Goal: Task Accomplishment & Management: Use online tool/utility

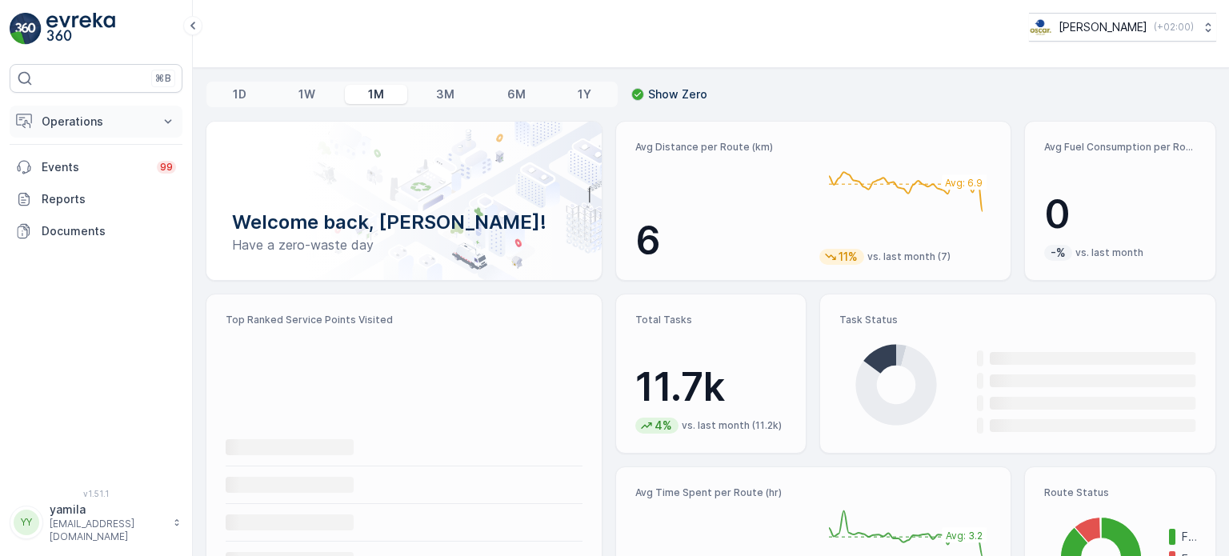
click at [105, 129] on button "Operations" at bounding box center [96, 122] width 173 height 32
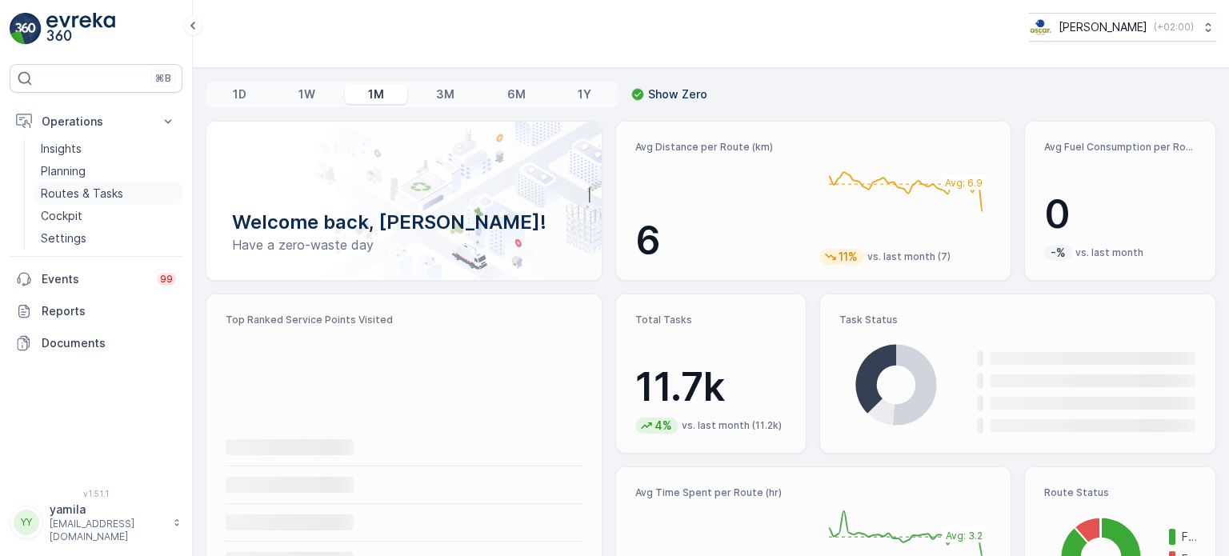
click at [93, 191] on p "Routes & Tasks" at bounding box center [82, 194] width 82 height 16
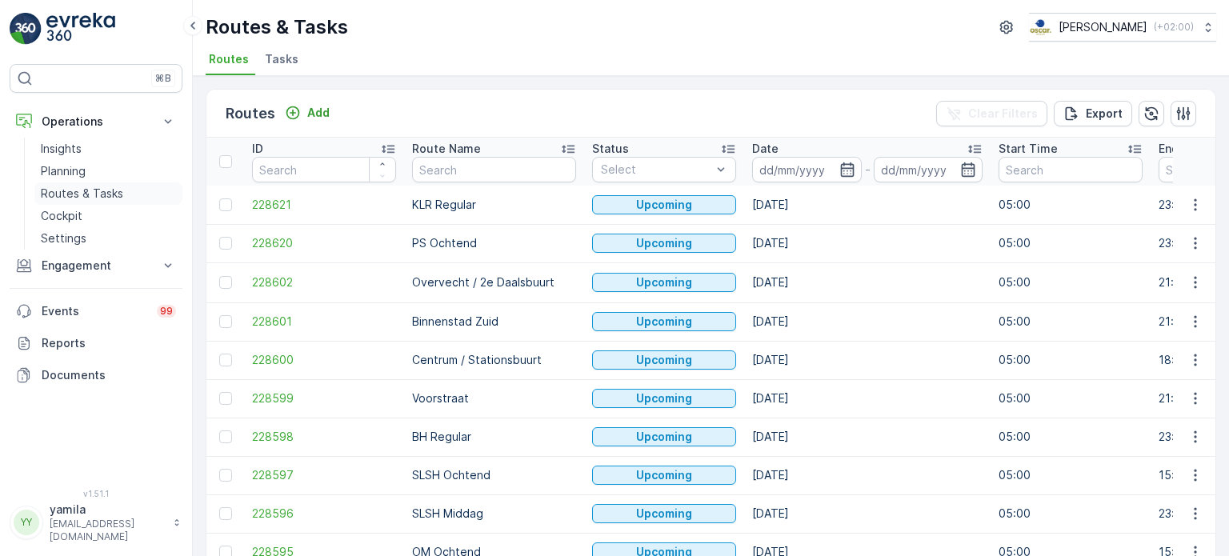
click at [120, 186] on p "Routes & Tasks" at bounding box center [82, 194] width 82 height 16
click at [102, 195] on p "Routes & Tasks" at bounding box center [82, 194] width 82 height 16
click at [290, 66] on span "Tasks" at bounding box center [282, 59] width 34 height 16
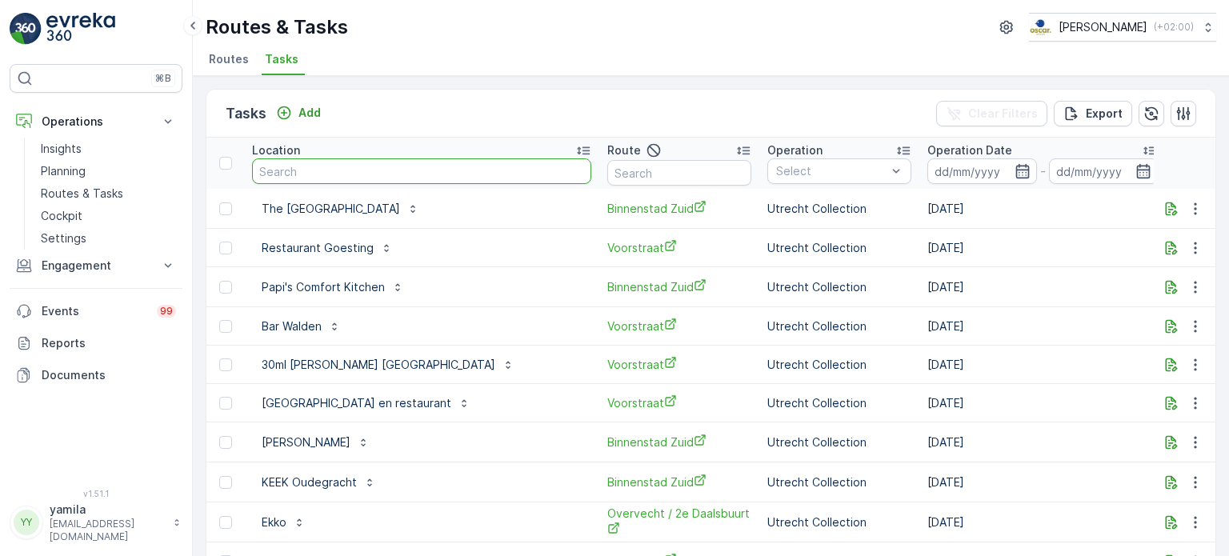
click at [382, 166] on input "text" at bounding box center [421, 171] width 339 height 26
type input "groene paleis"
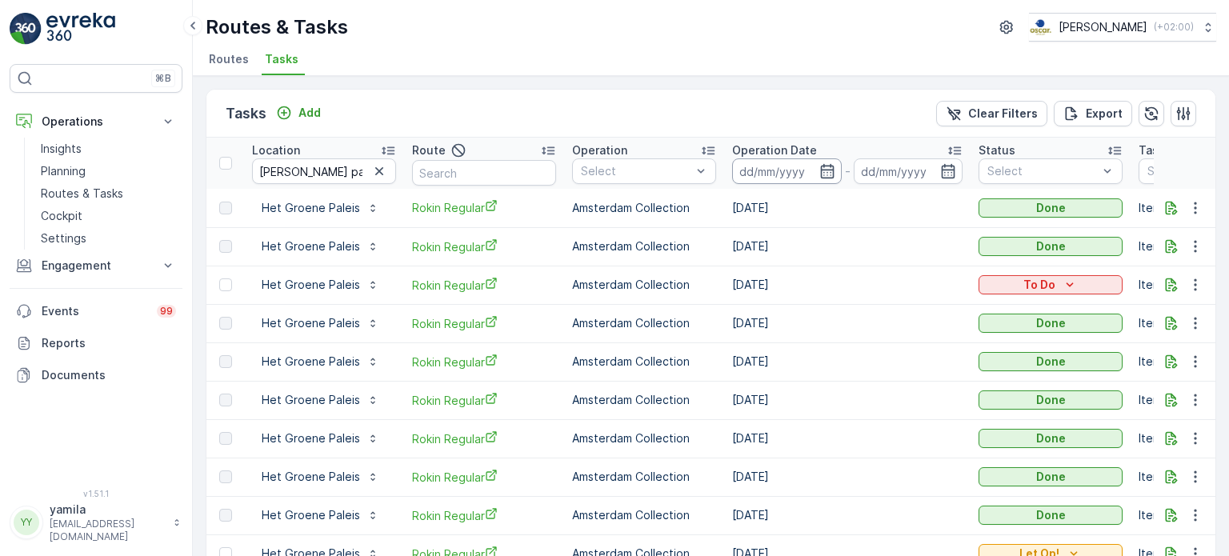
click at [781, 166] on input at bounding box center [787, 171] width 110 height 26
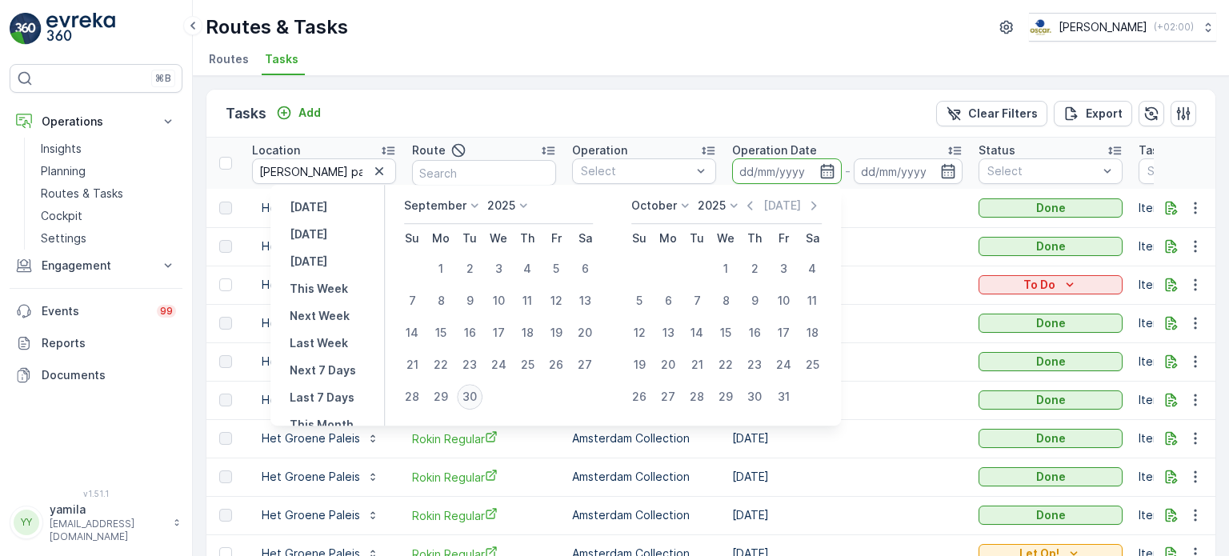
click at [472, 394] on div "30" at bounding box center [470, 397] width 26 height 26
type input "[DATE]"
click at [472, 394] on div "30" at bounding box center [470, 397] width 26 height 26
type input "[DATE]"
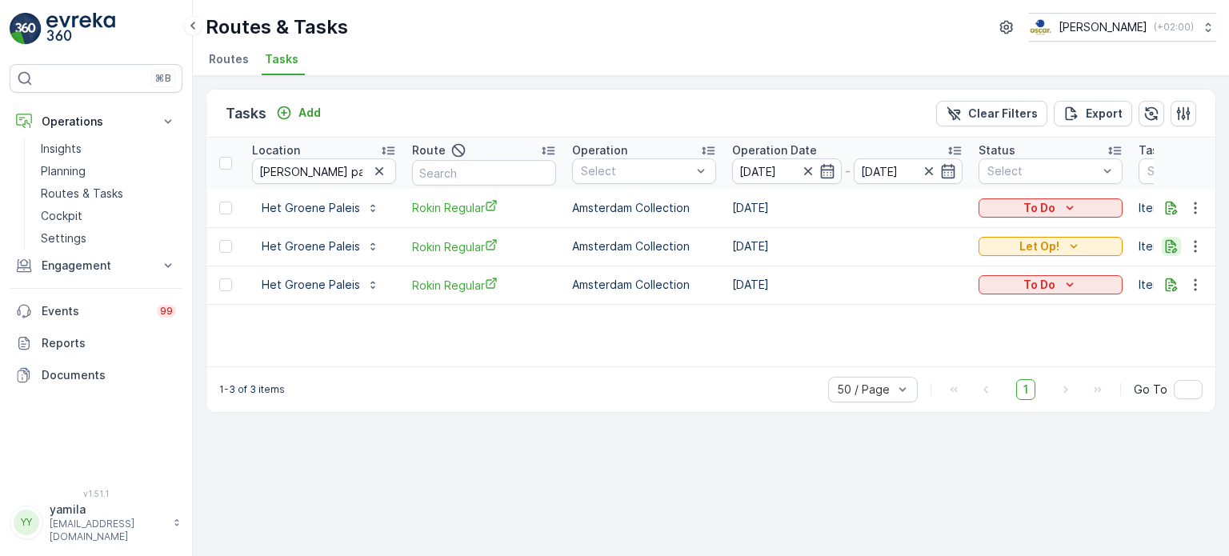
click at [1177, 240] on icon "button" at bounding box center [1171, 246] width 16 height 16
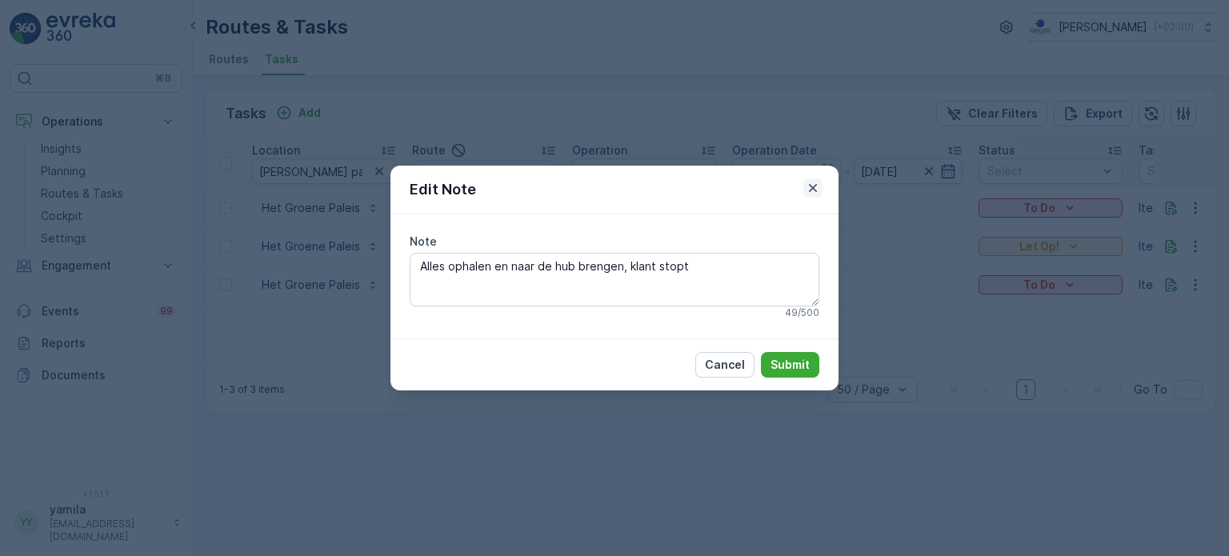
click at [814, 190] on icon "button" at bounding box center [813, 188] width 8 height 8
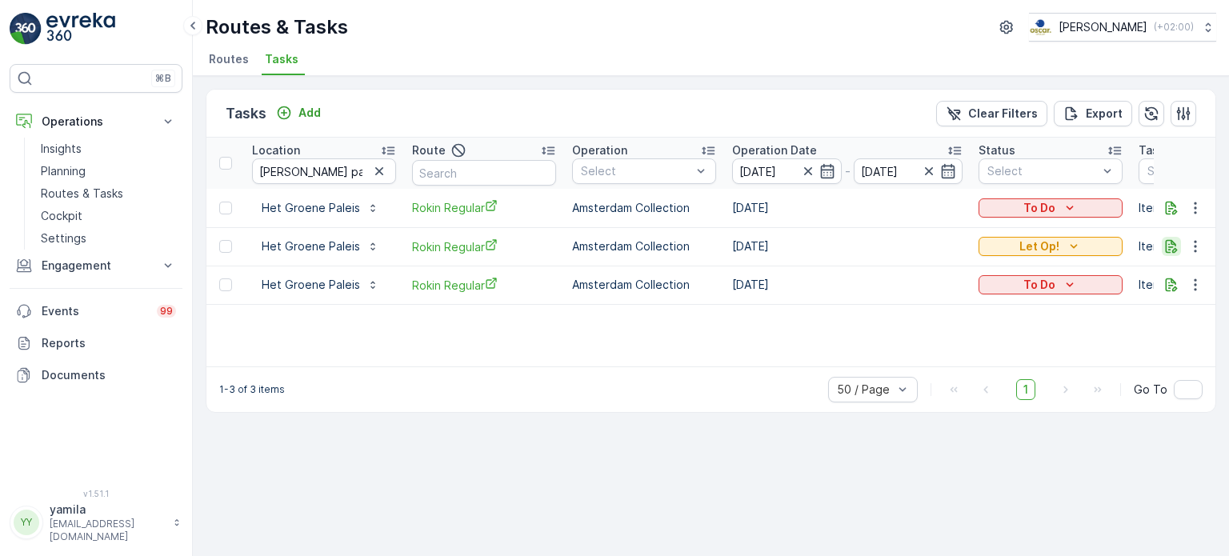
click at [1172, 254] on button "button" at bounding box center [1171, 246] width 19 height 19
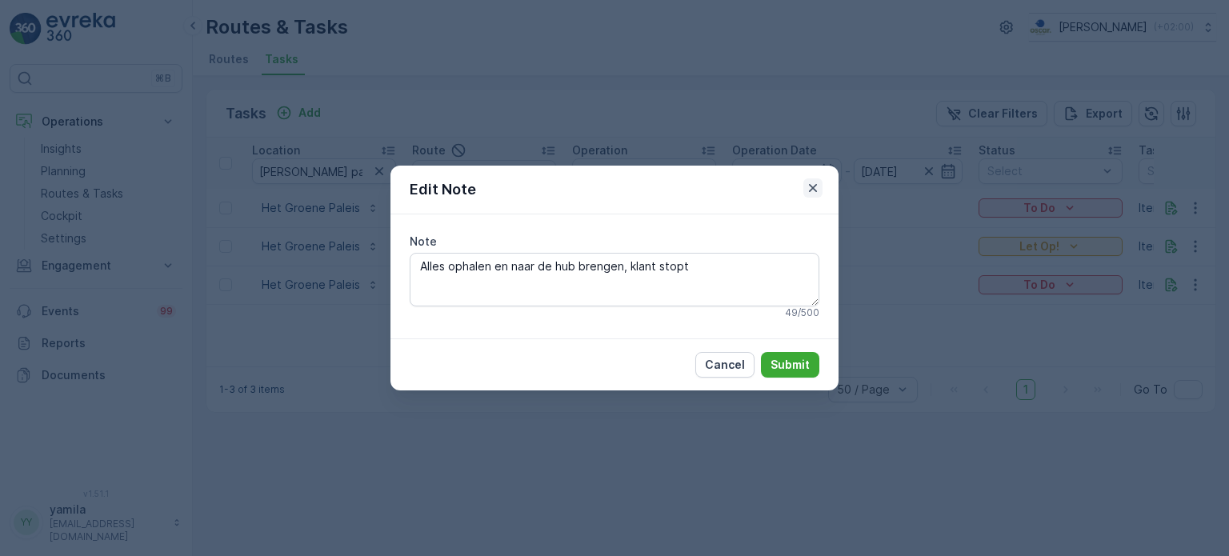
click at [811, 185] on icon "button" at bounding box center [813, 188] width 16 height 16
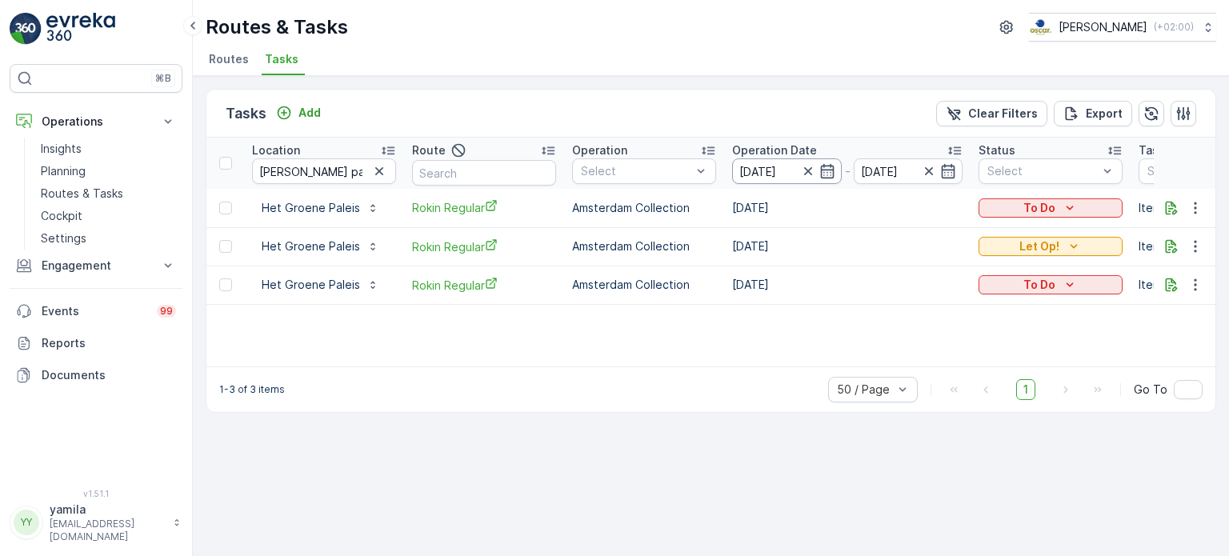
click at [780, 174] on input "[DATE]" at bounding box center [787, 171] width 110 height 26
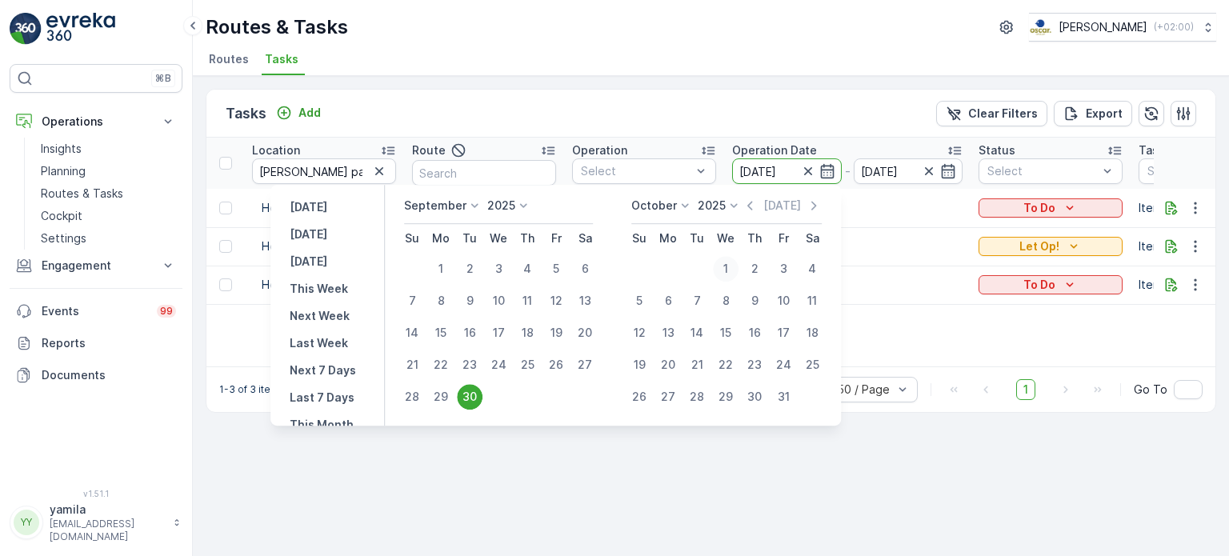
click at [732, 275] on div "1" at bounding box center [726, 269] width 26 height 26
type input "[DATE]"
click at [732, 275] on div "1" at bounding box center [726, 269] width 26 height 26
type input "[DATE]"
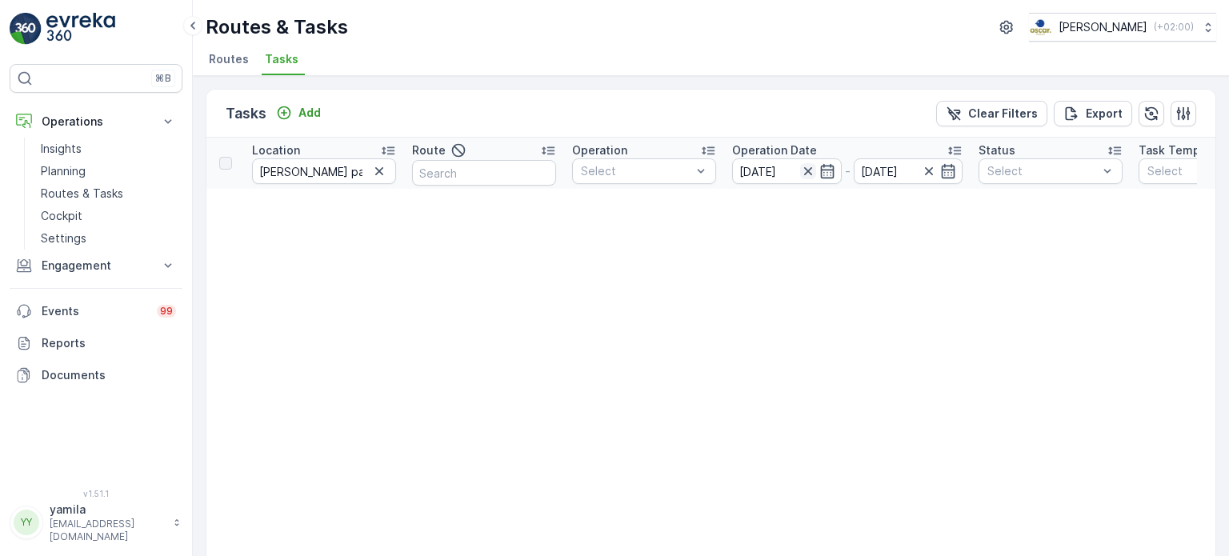
click at [807, 177] on icon "button" at bounding box center [808, 171] width 16 height 16
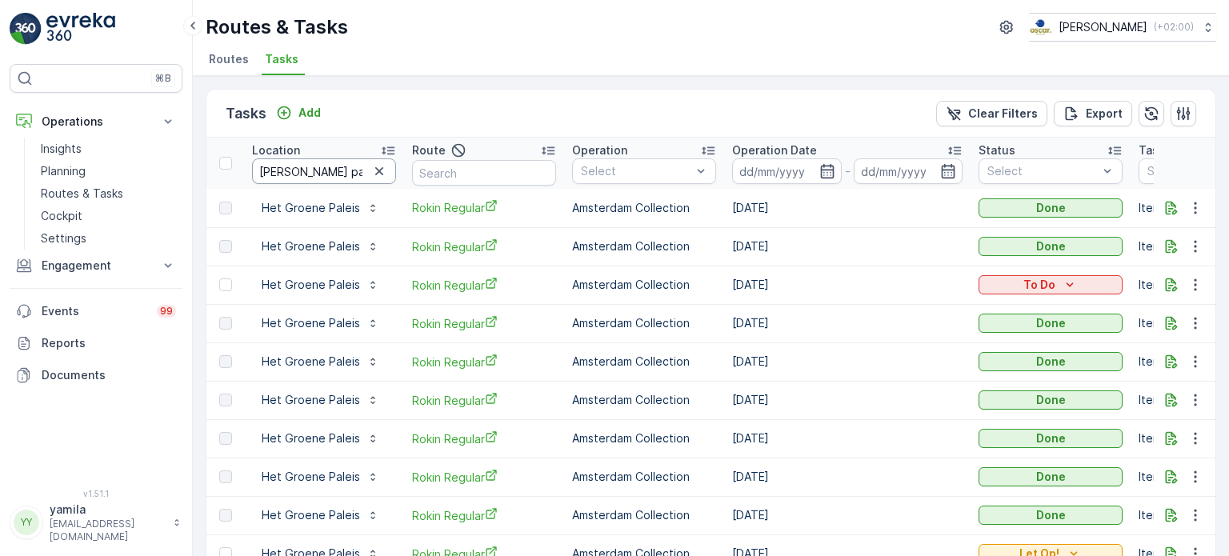
click at [305, 172] on input "groene paleis" at bounding box center [324, 171] width 144 height 26
type input "ilx"
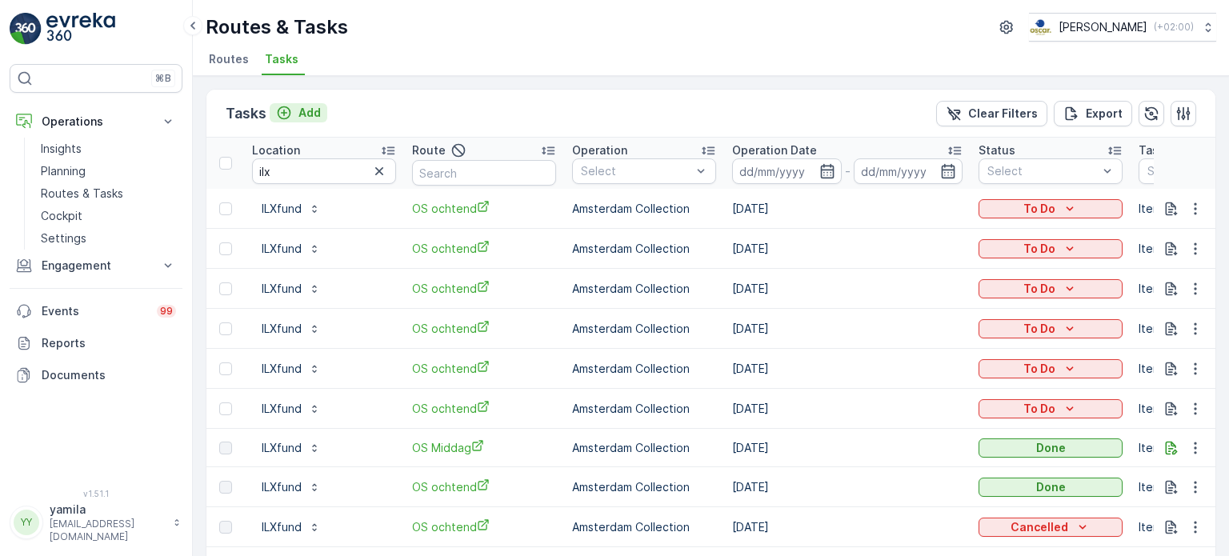
click at [299, 114] on p "Add" at bounding box center [309, 113] width 22 height 16
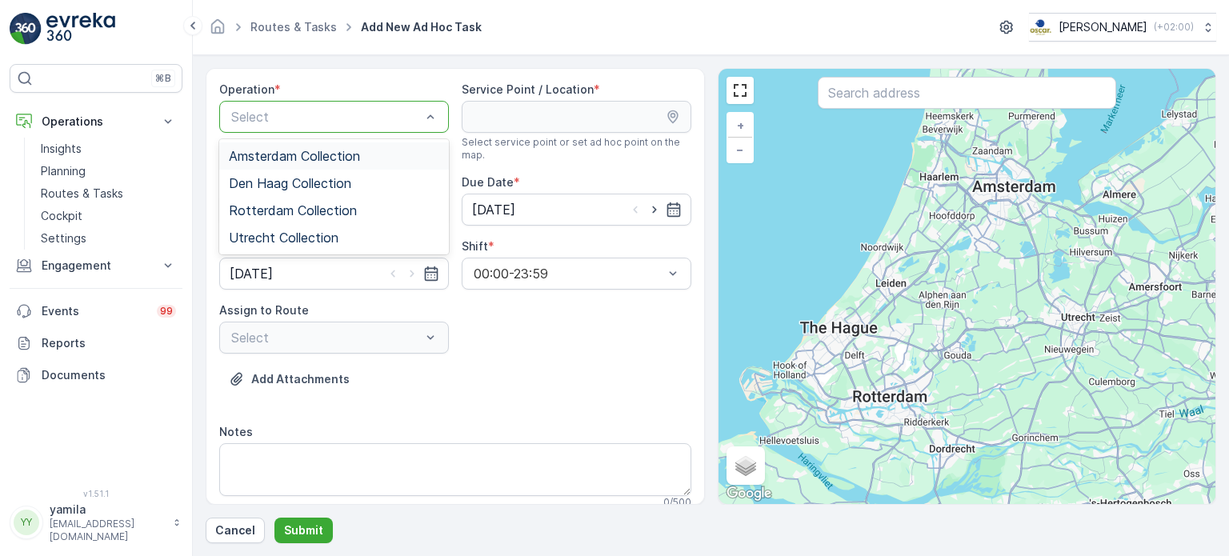
click at [294, 130] on div "Select" at bounding box center [334, 117] width 230 height 32
click at [286, 154] on span "Amsterdam Collection" at bounding box center [294, 156] width 131 height 14
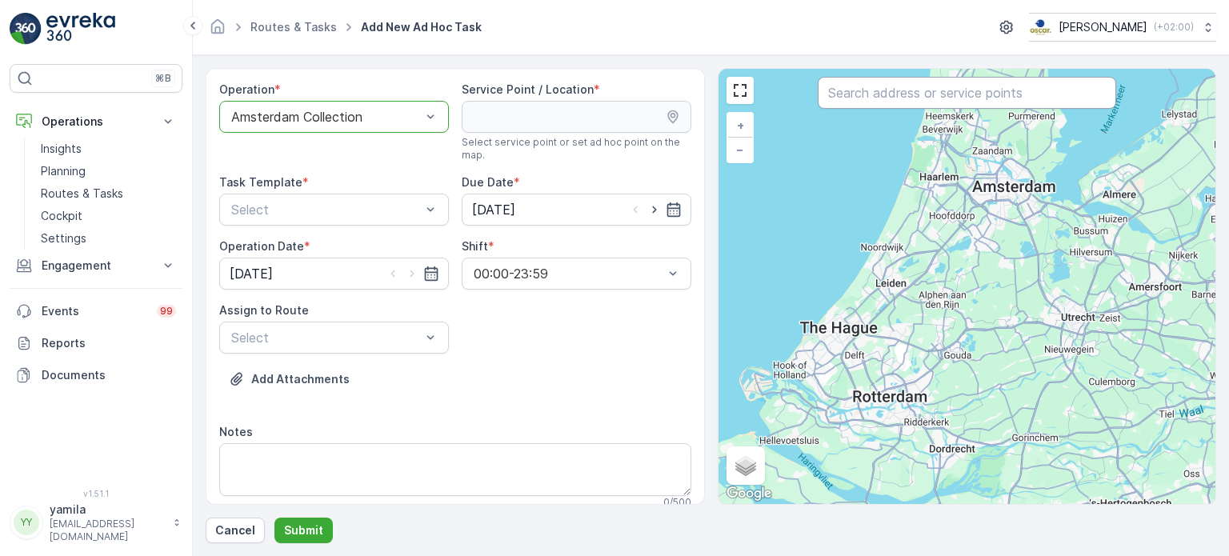
click at [885, 103] on input "text" at bounding box center [967, 93] width 298 height 32
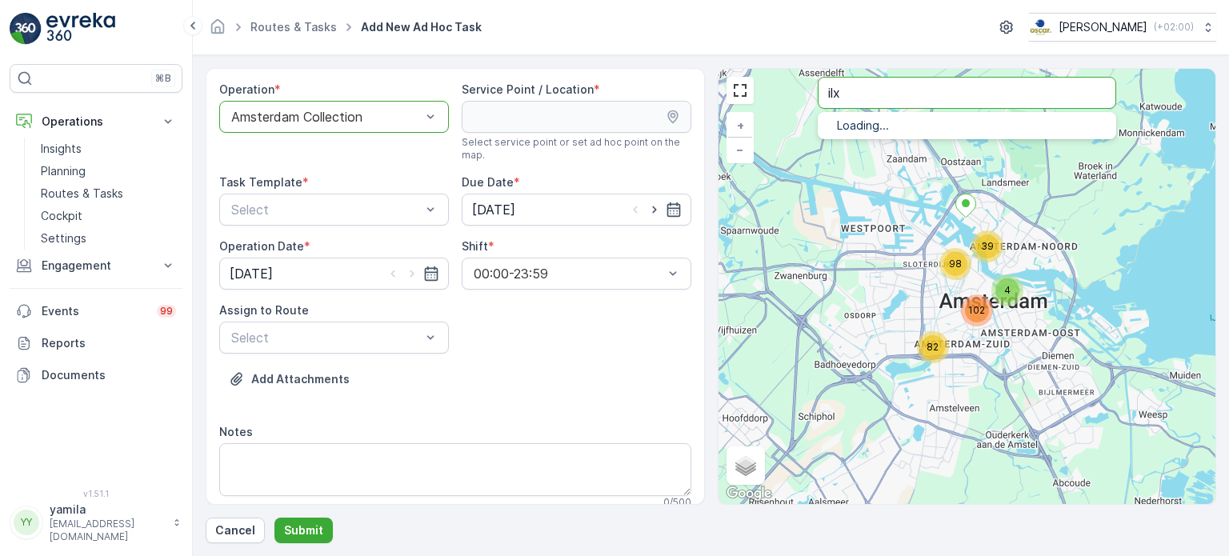
type input "ilx"
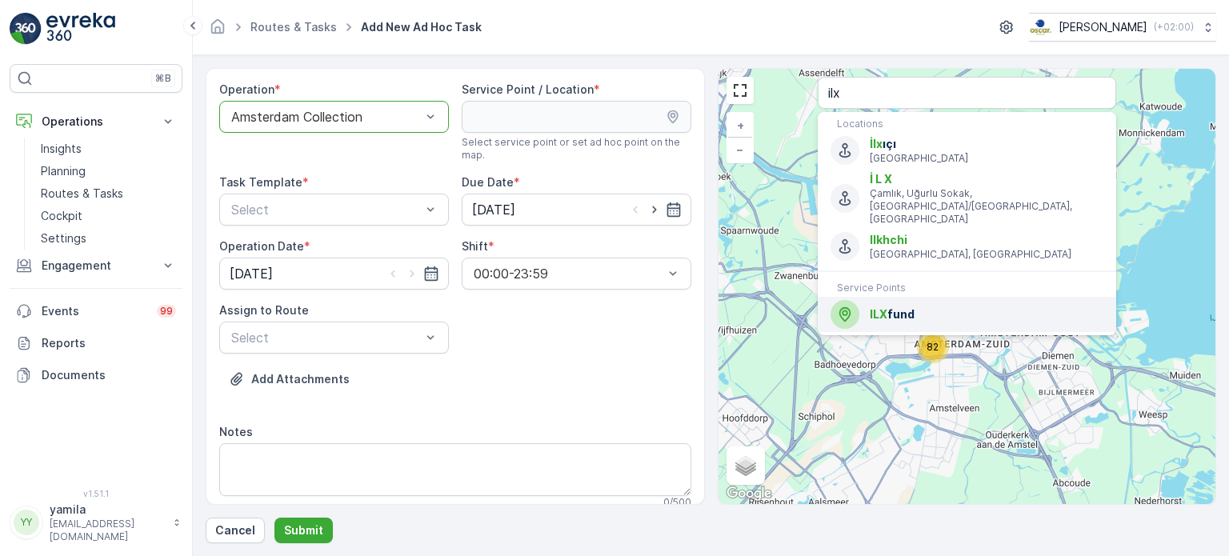
click at [887, 306] on span "ILX fund" at bounding box center [987, 314] width 234 height 16
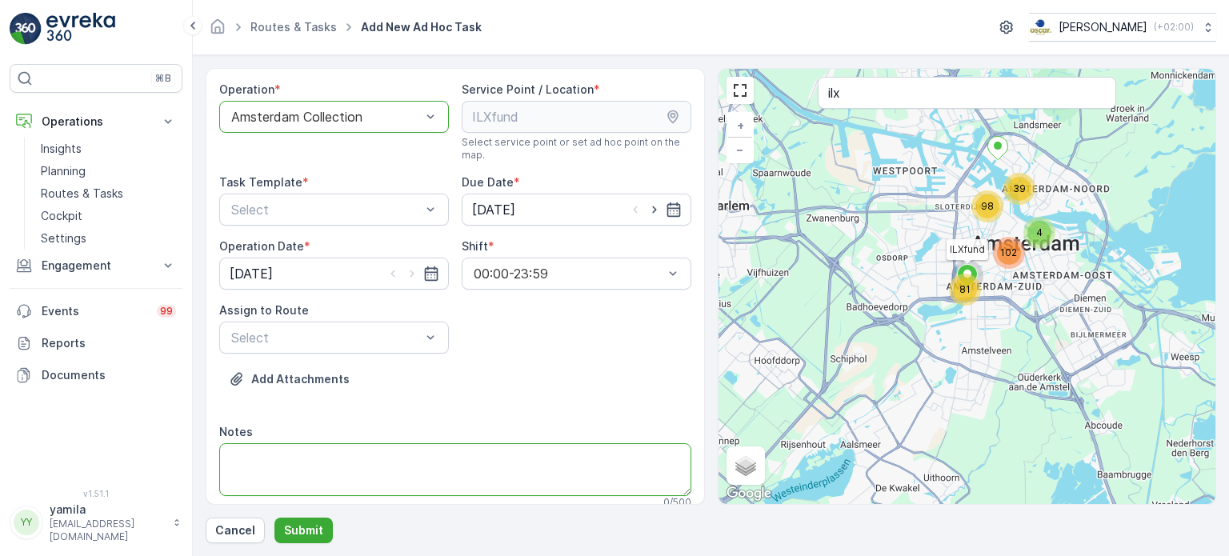
click at [283, 464] on textarea "Notes" at bounding box center [455, 469] width 472 height 53
type textarea "Brengen swill zakjes (veel)"
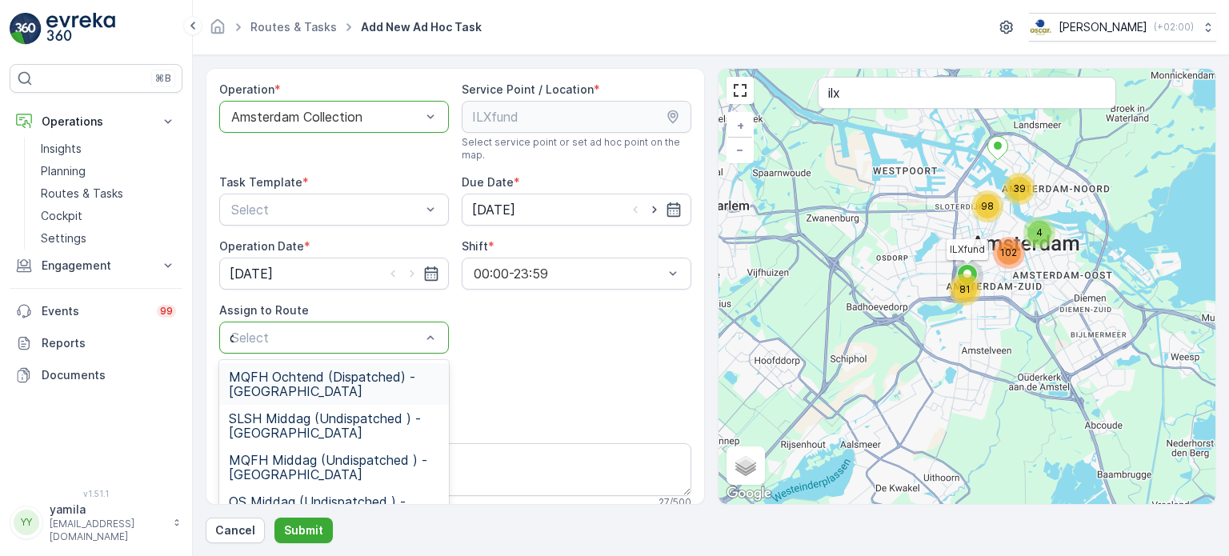
type input "os"
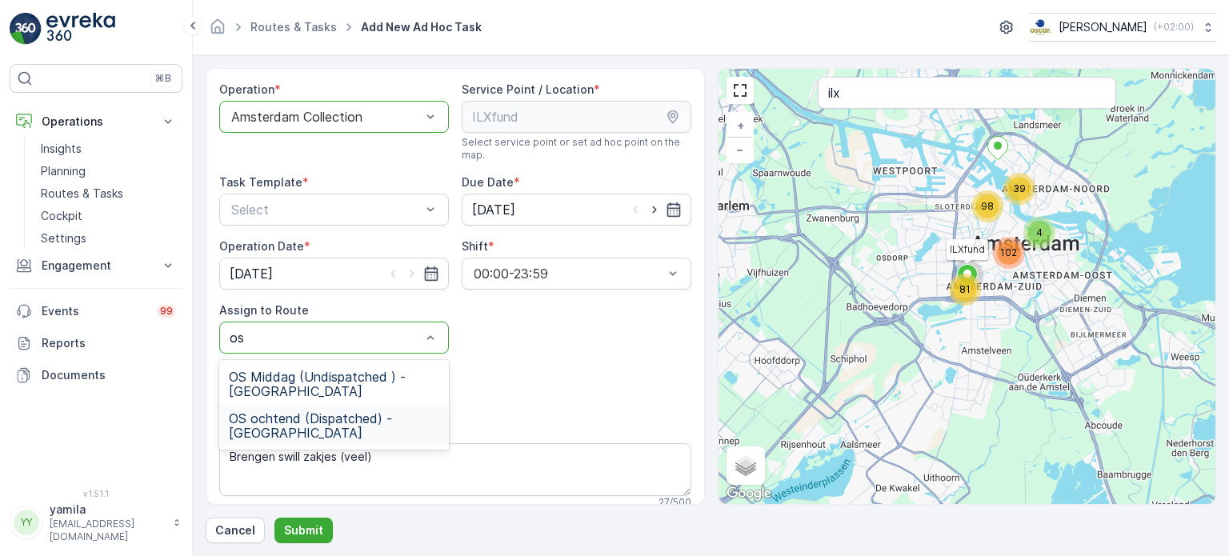
click at [278, 415] on span "OS ochtend (Dispatched) - Amsterdam" at bounding box center [334, 425] width 210 height 29
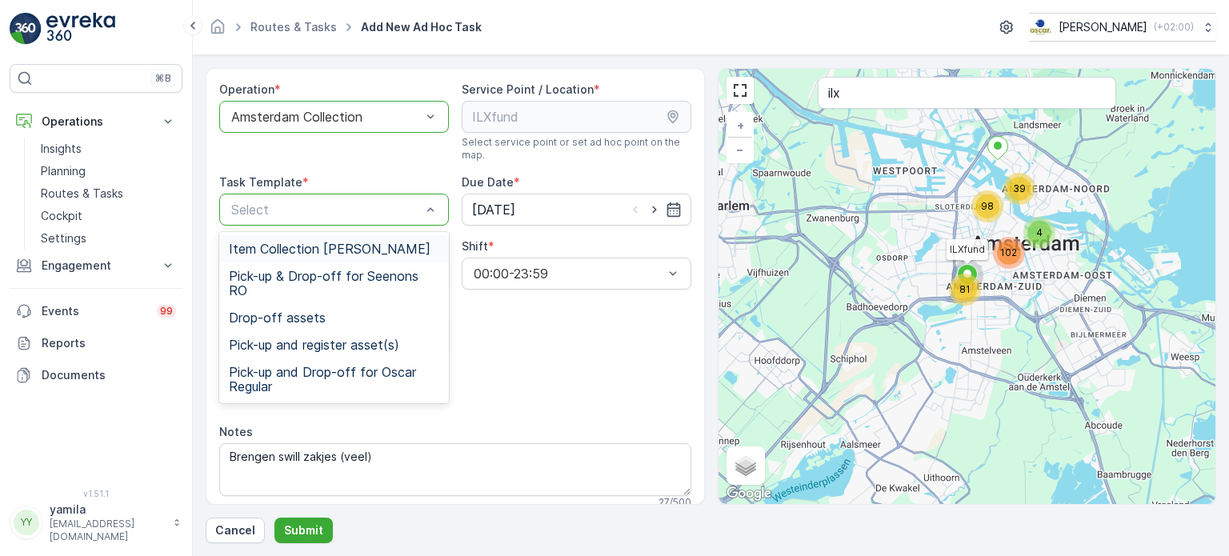
click at [323, 198] on div "Select" at bounding box center [334, 210] width 230 height 32
click at [300, 251] on span "Item Collection [PERSON_NAME]" at bounding box center [330, 249] width 202 height 14
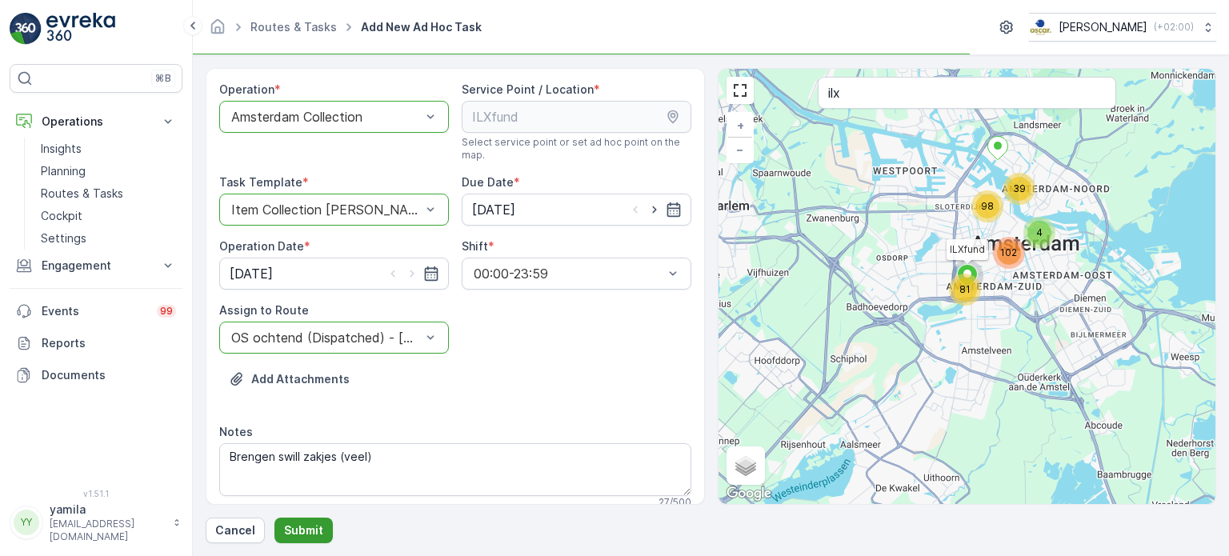
click at [284, 531] on p "Submit" at bounding box center [303, 531] width 39 height 16
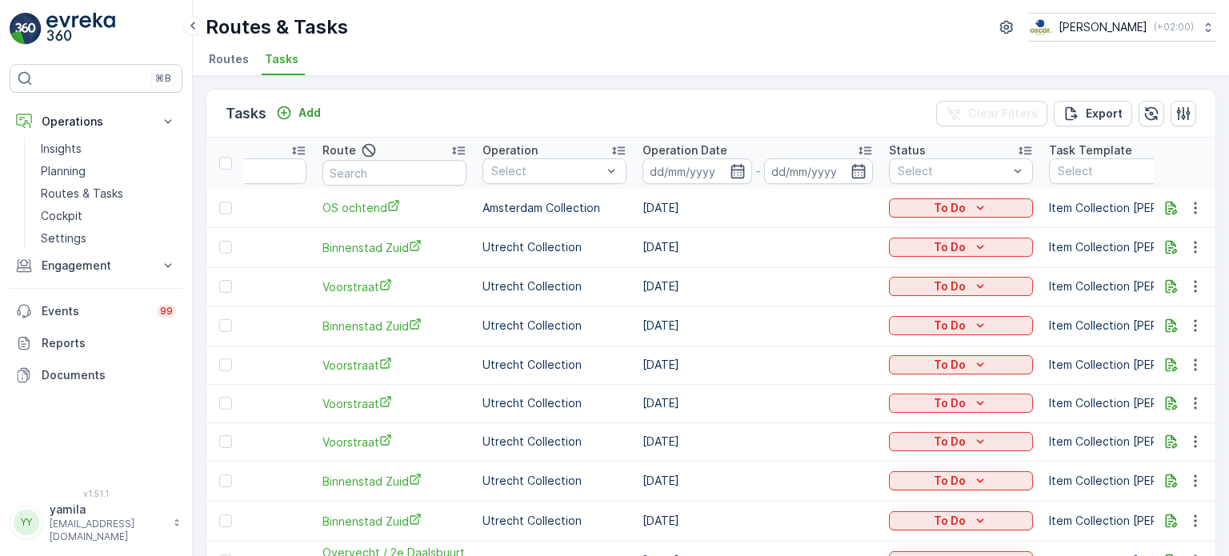
scroll to position [0, 287]
click at [970, 204] on icon "To Do" at bounding box center [978, 208] width 16 height 16
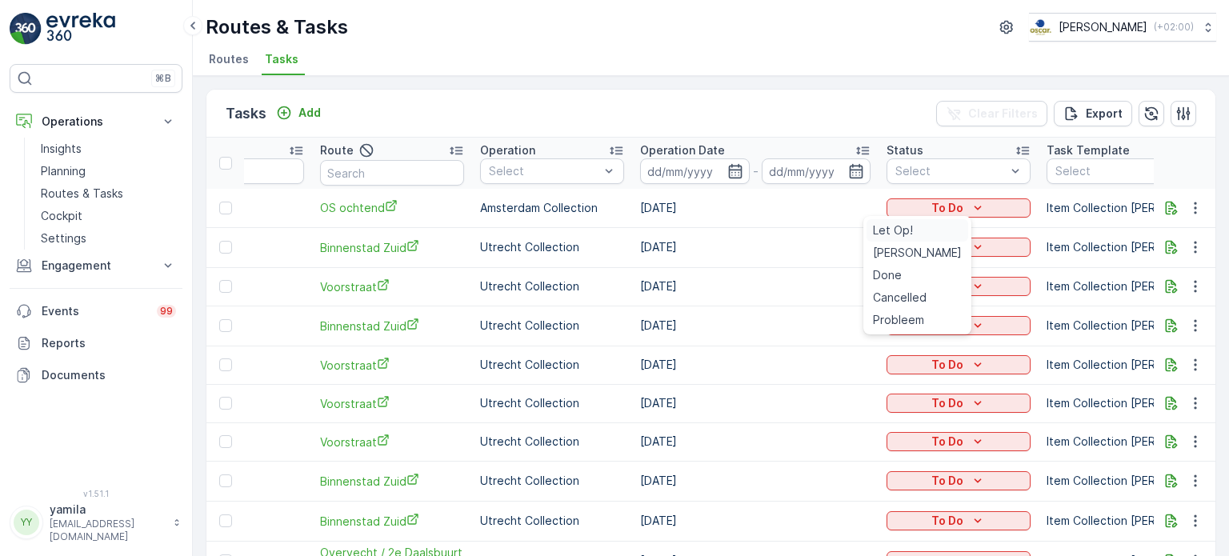
click at [887, 231] on span "Let Op!" at bounding box center [893, 230] width 40 height 16
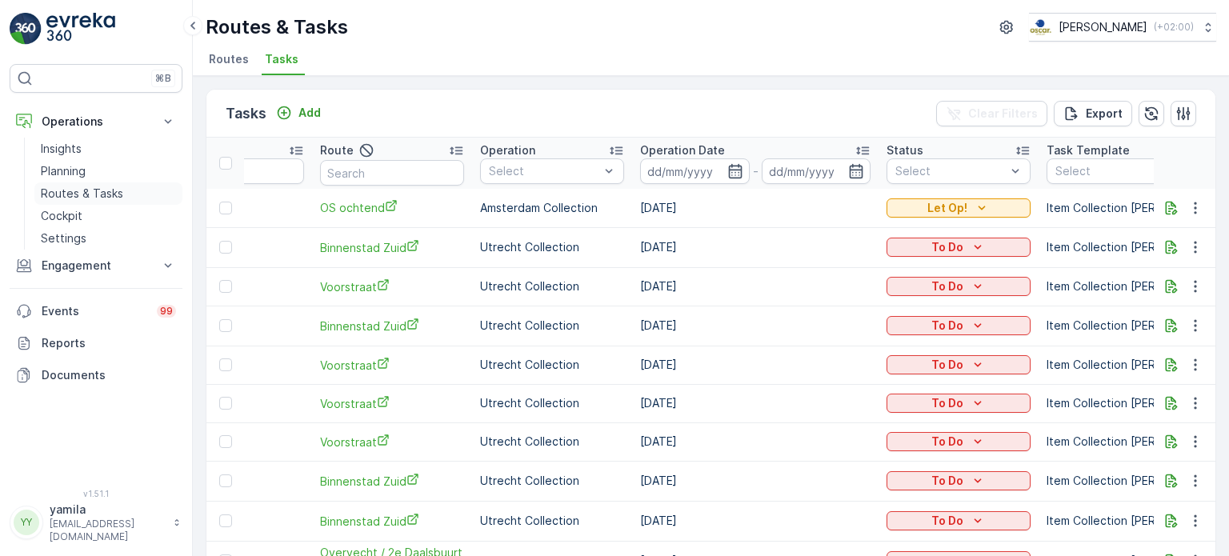
click at [80, 197] on p "Routes & Tasks" at bounding box center [82, 194] width 82 height 16
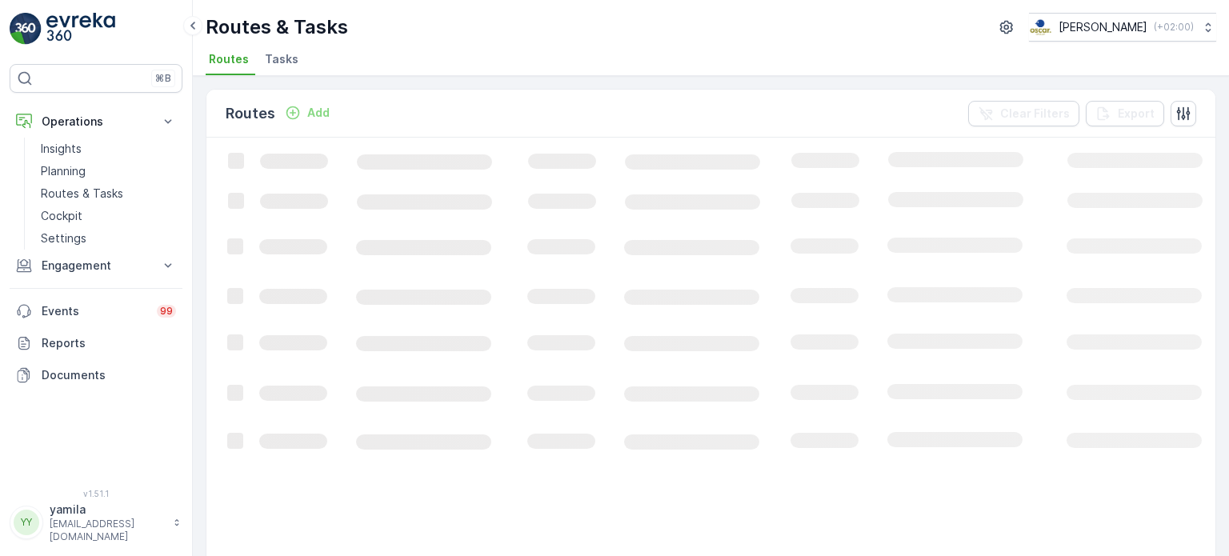
click at [290, 54] on span "Tasks" at bounding box center [282, 59] width 34 height 16
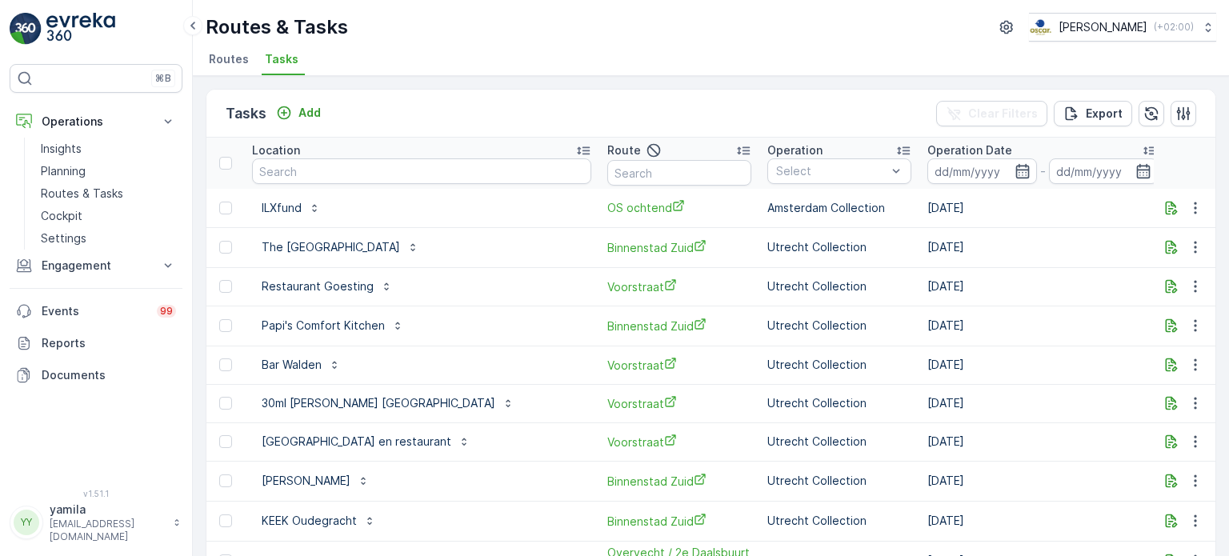
click at [355, 156] on div "Location" at bounding box center [421, 150] width 339 height 16
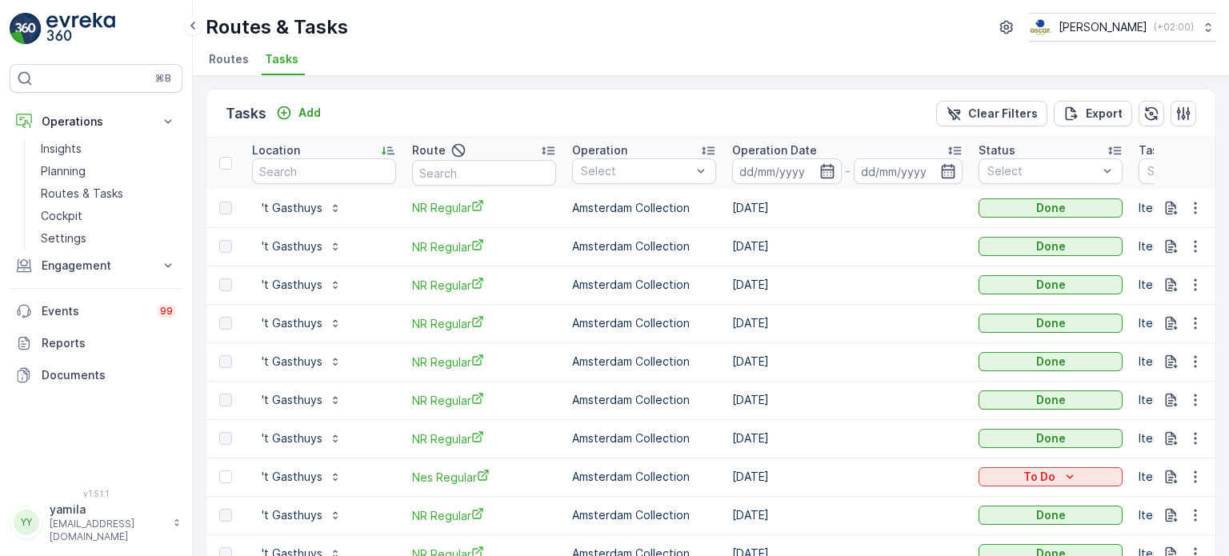
click at [280, 150] on p "Location" at bounding box center [276, 150] width 48 height 16
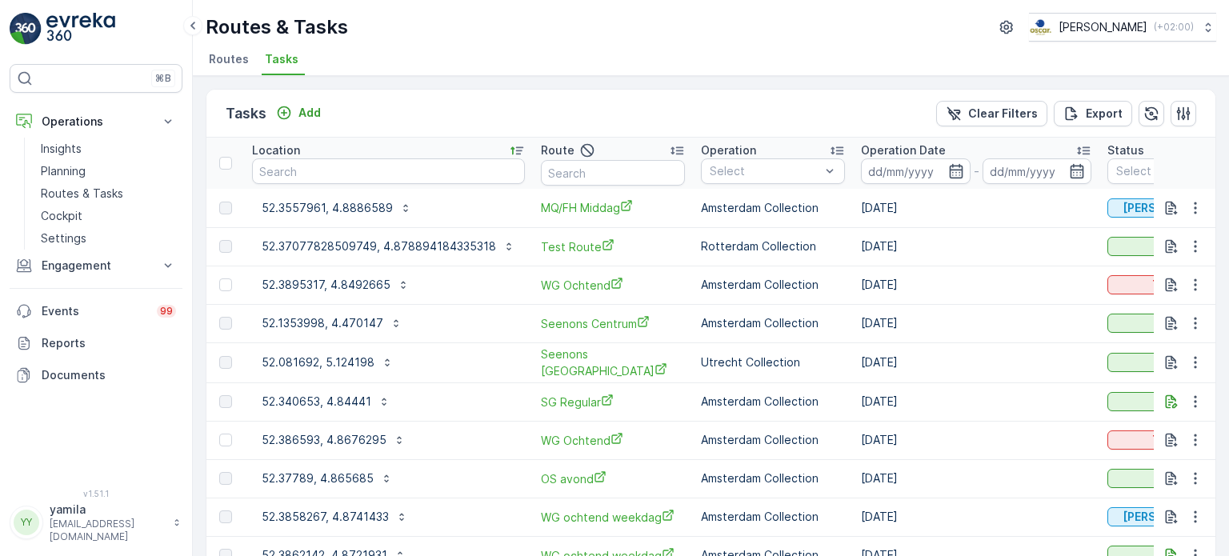
click at [280, 150] on p "Location" at bounding box center [276, 150] width 48 height 16
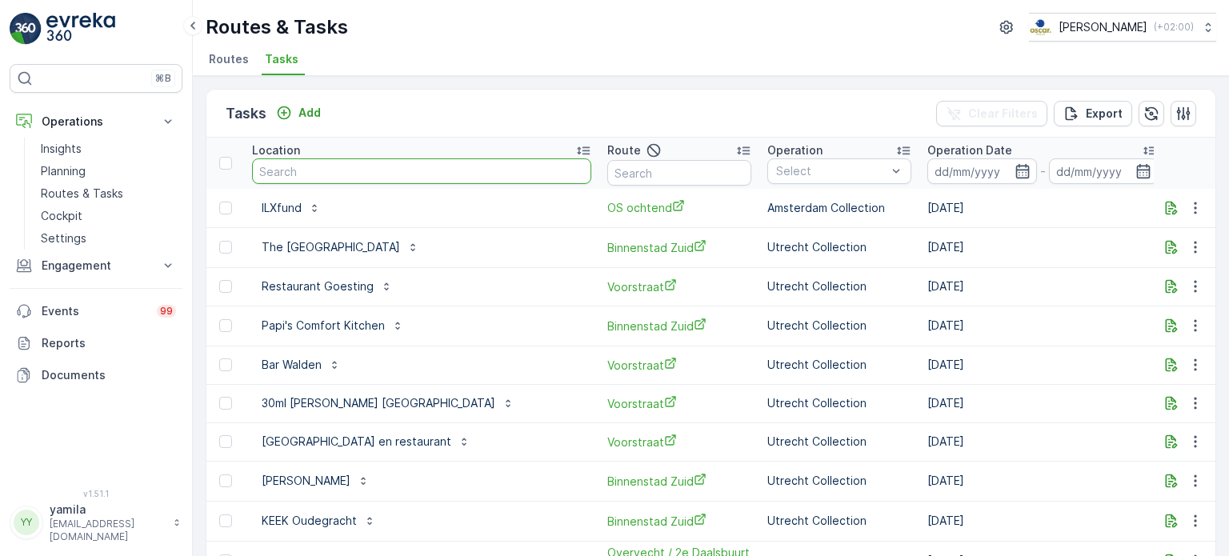
click at [280, 174] on input "text" at bounding box center [421, 171] width 339 height 26
type input "groene paleis"
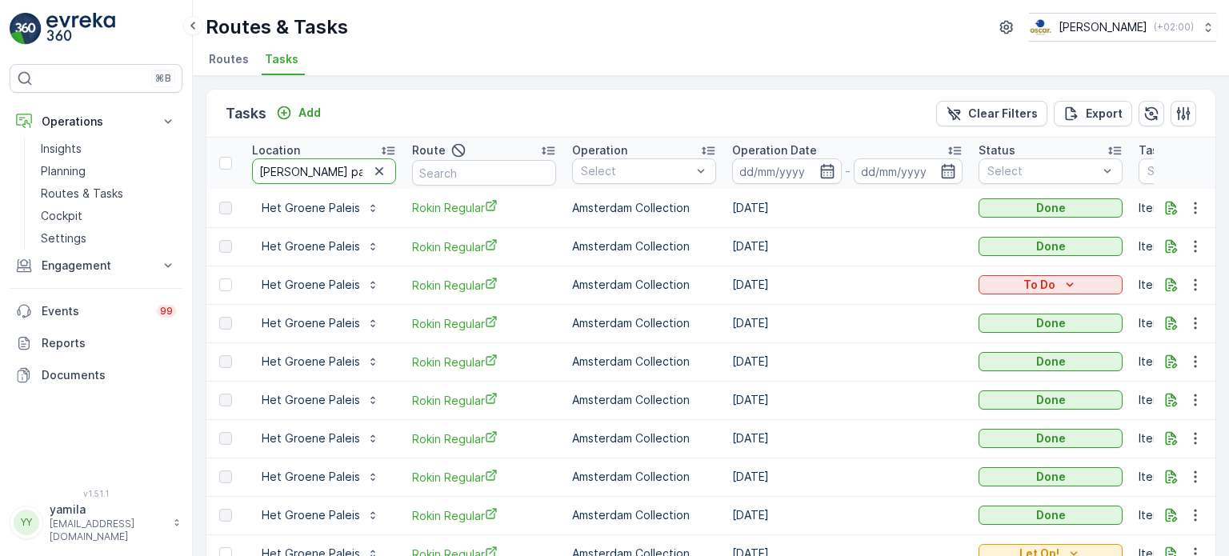
click at [300, 170] on input "groene paleis" at bounding box center [324, 171] width 144 height 26
type input "rino groep"
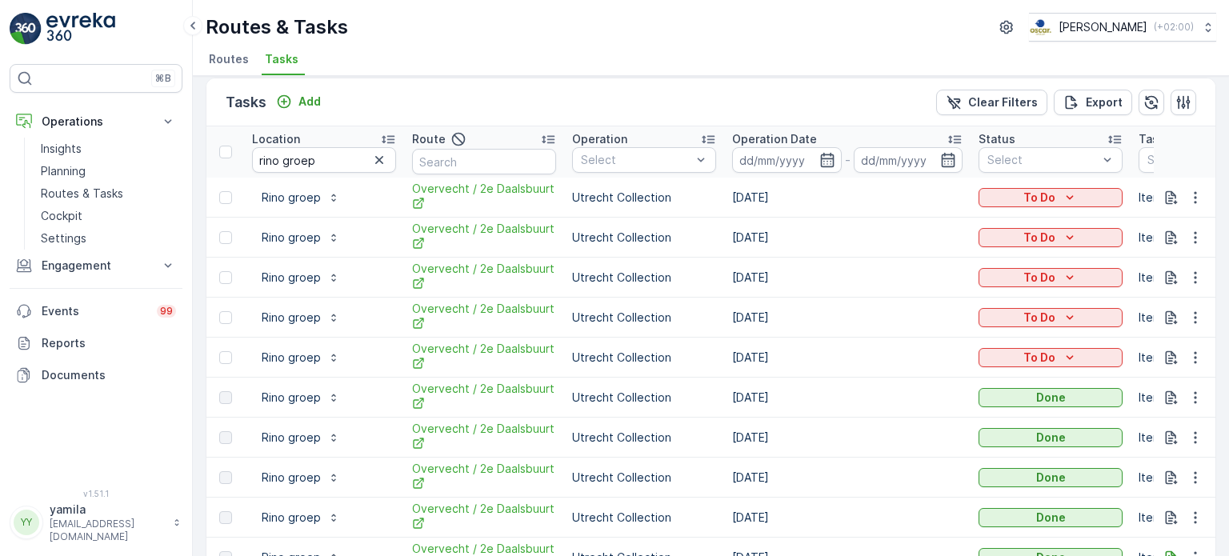
scroll to position [12, 0]
click at [295, 101] on div "Add" at bounding box center [298, 101] width 45 height 16
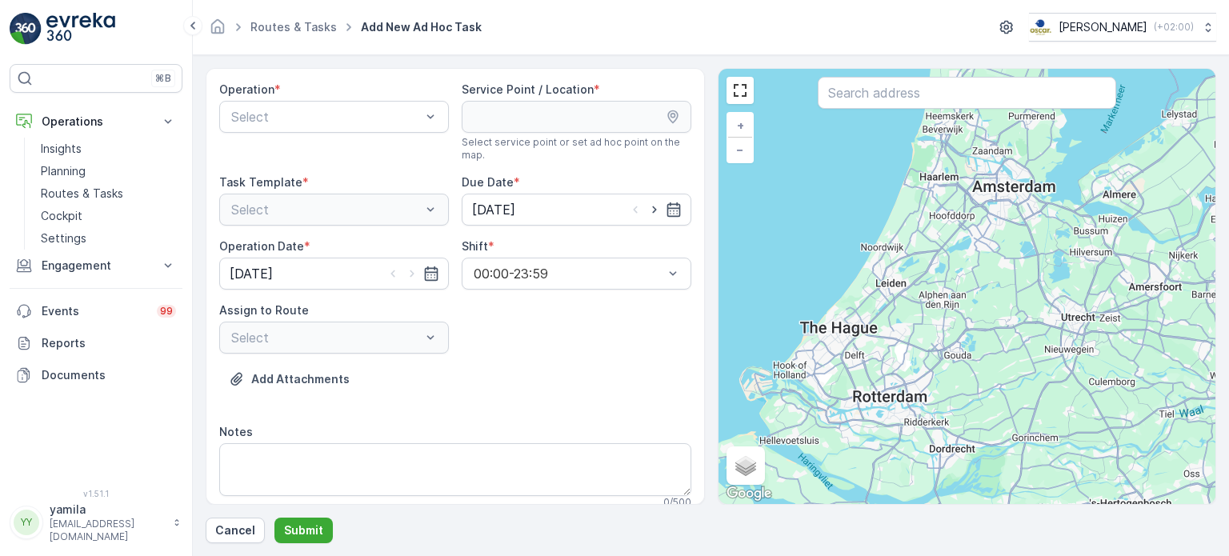
click at [368, 133] on div "Operation * Select" at bounding box center [334, 122] width 230 height 80
drag, startPoint x: 368, startPoint y: 133, endPoint x: 346, endPoint y: 116, distance: 27.4
click at [346, 116] on div "Operation * Select" at bounding box center [334, 122] width 230 height 80
type input "r"
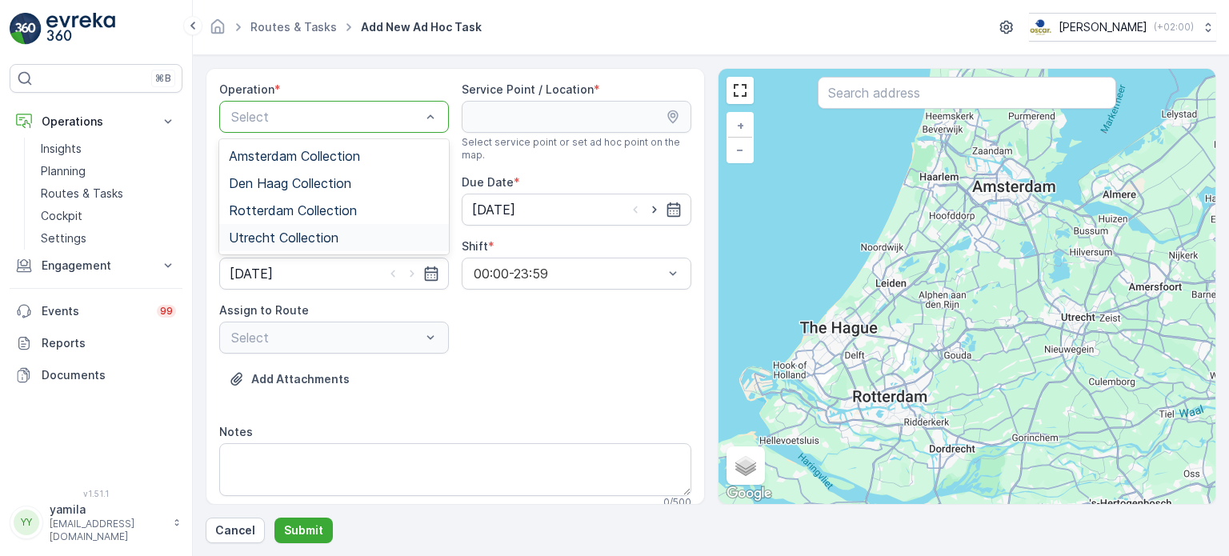
click at [267, 231] on span "Utrecht Collection" at bounding box center [284, 237] width 110 height 14
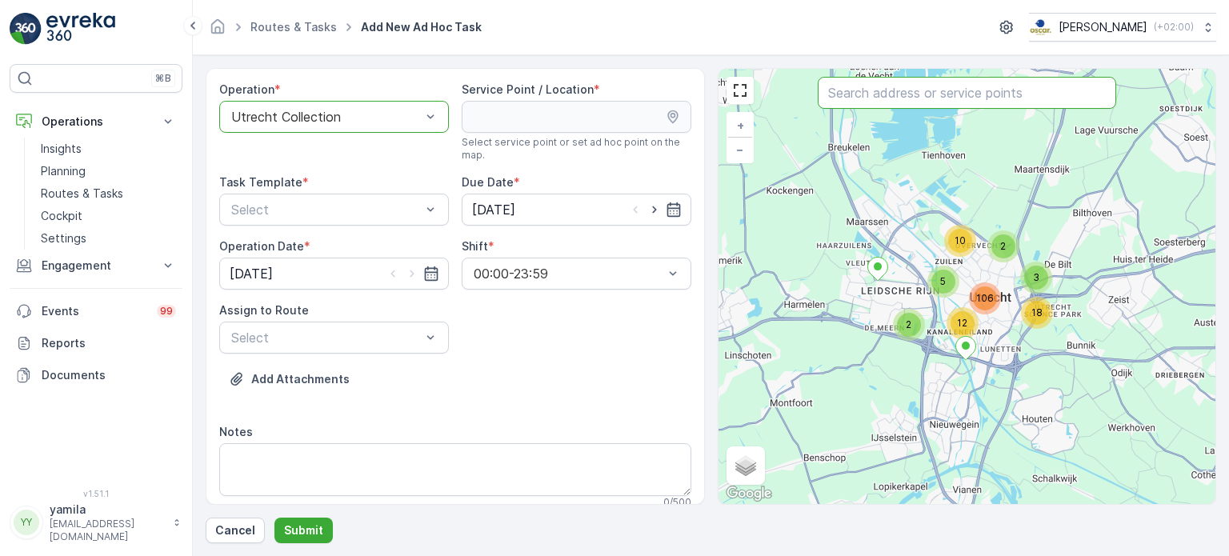
click at [875, 102] on input "text" at bounding box center [967, 93] width 298 height 32
type input "rino gro"
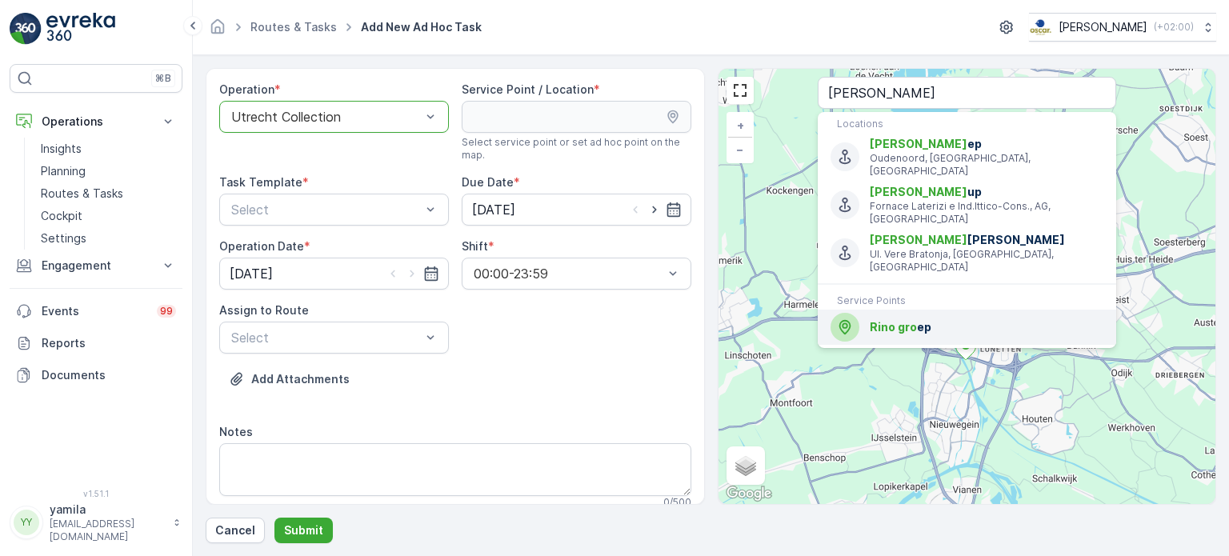
click at [882, 320] on span "Rino gro" at bounding box center [893, 327] width 47 height 14
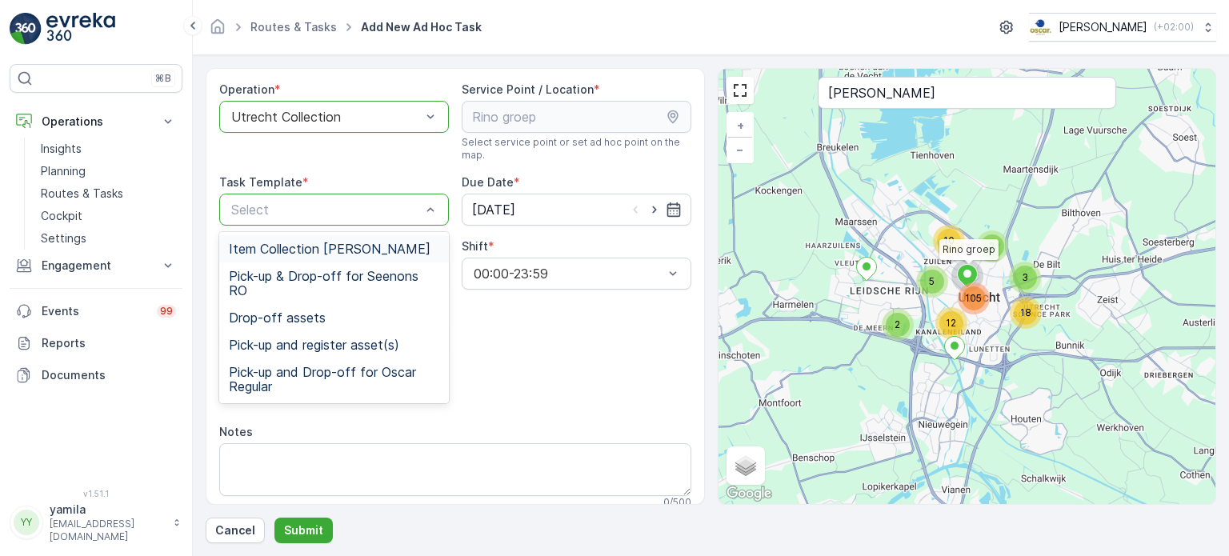
click at [285, 239] on div "Item Collection [PERSON_NAME]" at bounding box center [334, 248] width 230 height 27
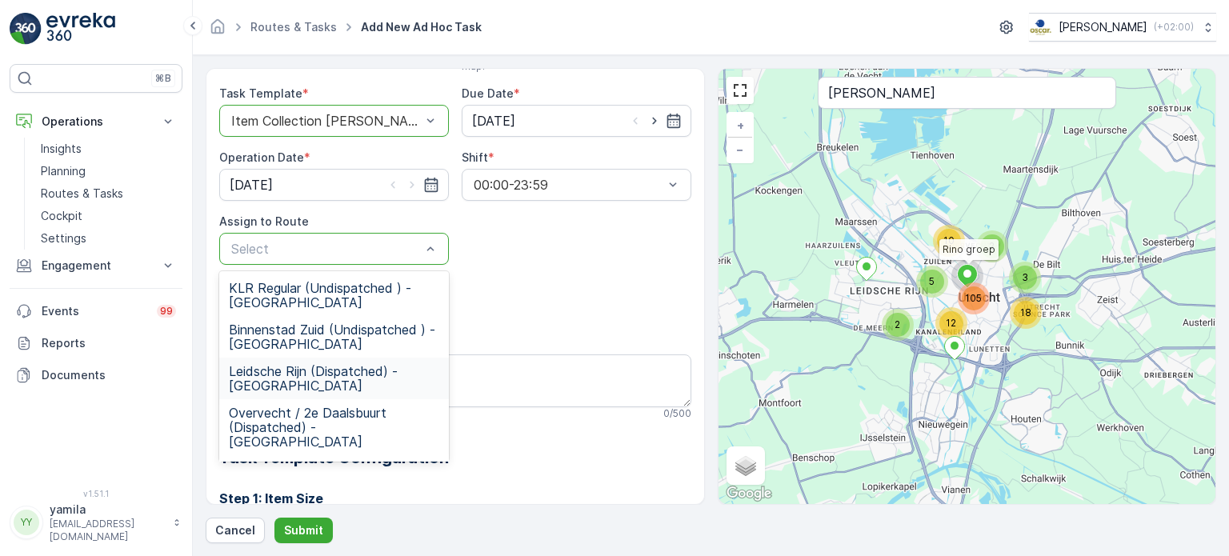
scroll to position [10, 0]
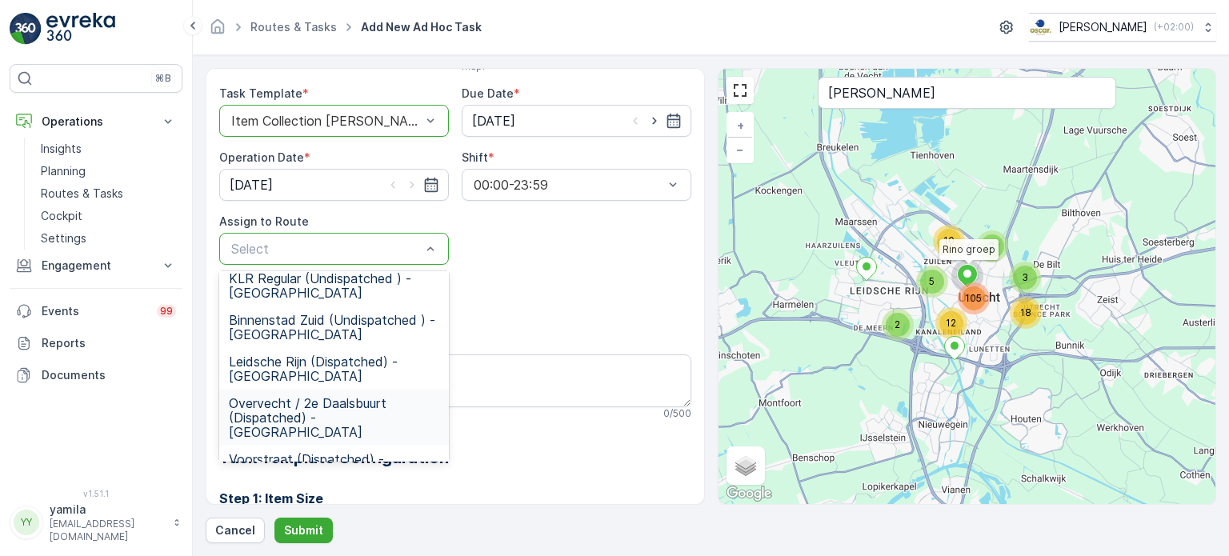
click at [349, 396] on span "Overvecht / 2e Daalsbuurt (Dispatched) - [GEOGRAPHIC_DATA]" at bounding box center [334, 417] width 210 height 43
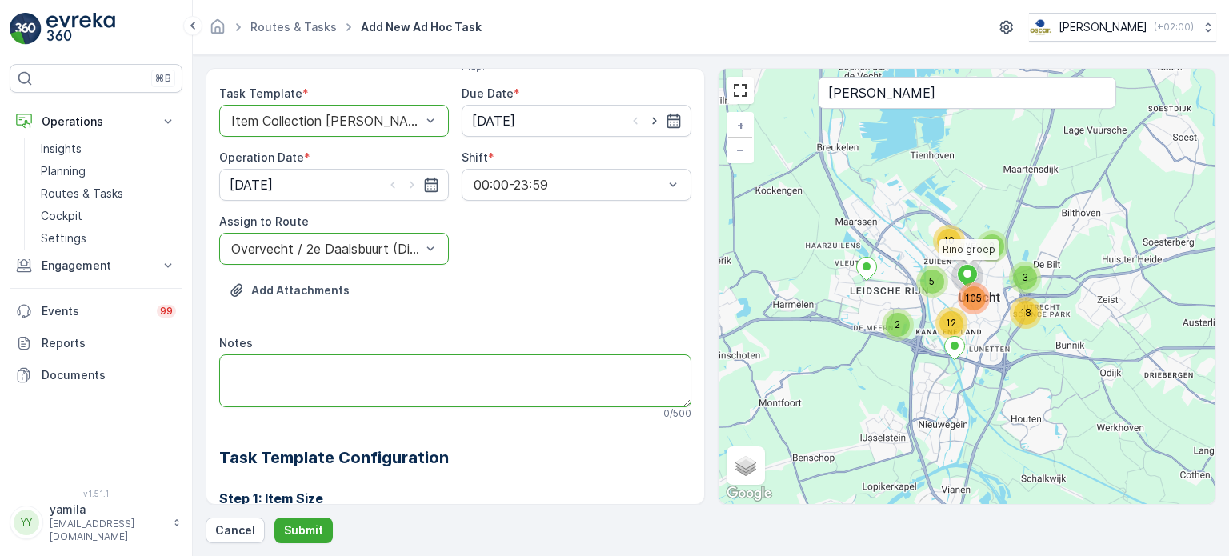
click at [363, 399] on textarea "Notes" at bounding box center [455, 380] width 472 height 53
type textarea "p"
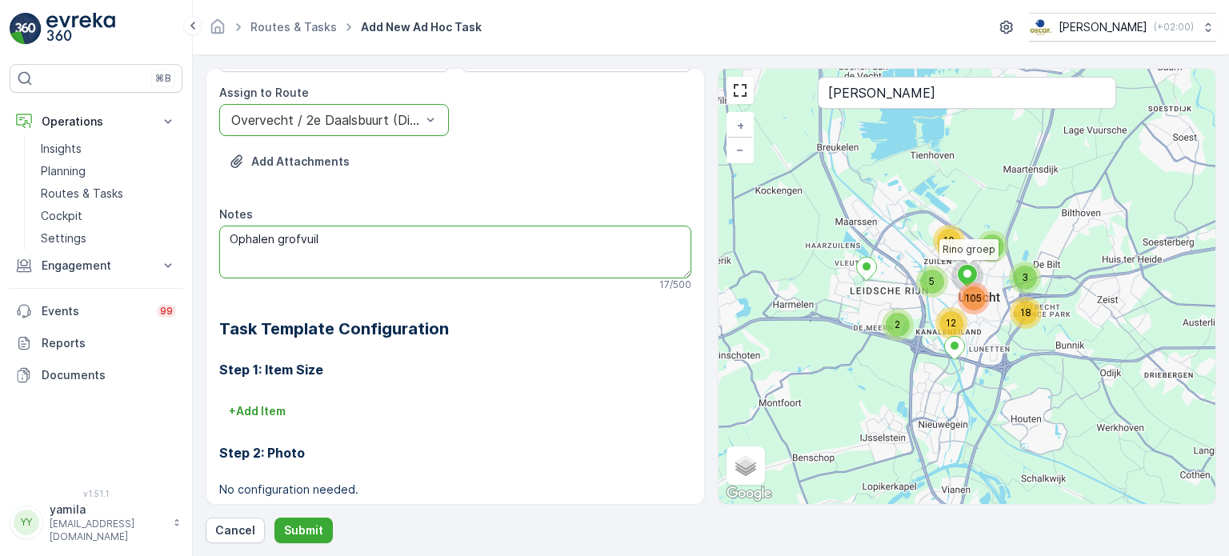
scroll to position [236, 0]
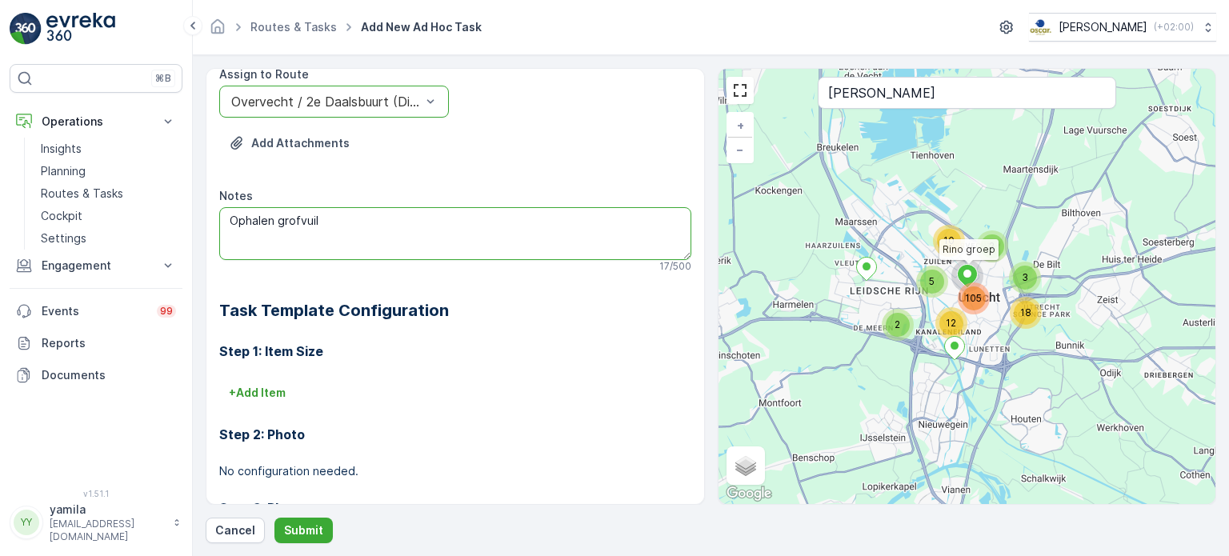
type textarea "Ophalen grofvuil"
click at [261, 409] on div "Step 2: Photo No configuration needed." at bounding box center [455, 443] width 472 height 74
click at [255, 397] on p "+ Add Item" at bounding box center [257, 393] width 57 height 16
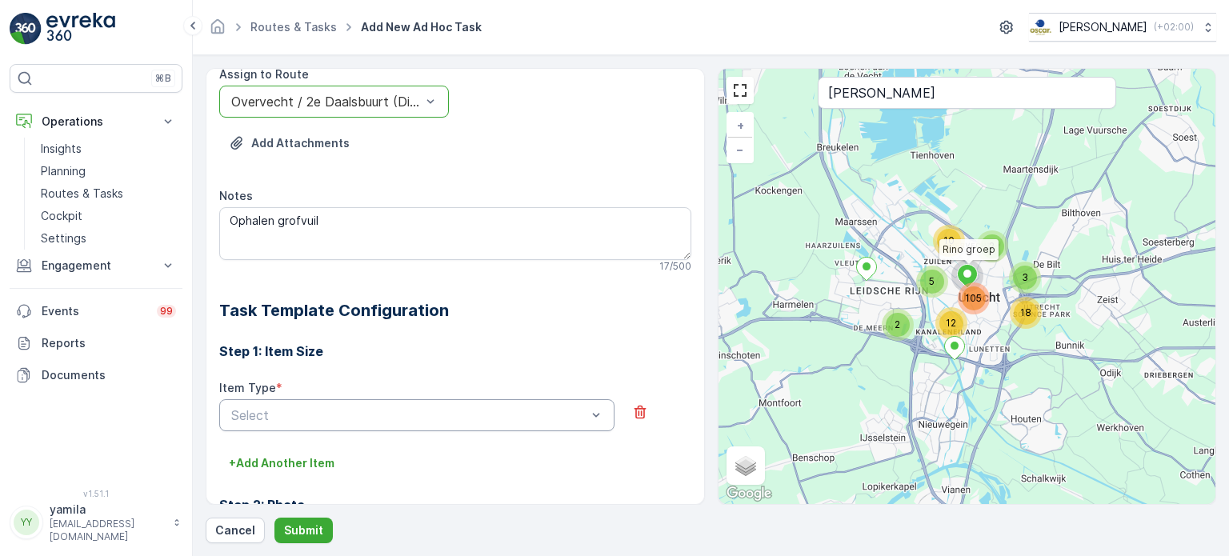
click at [274, 402] on div "Select" at bounding box center [416, 415] width 395 height 32
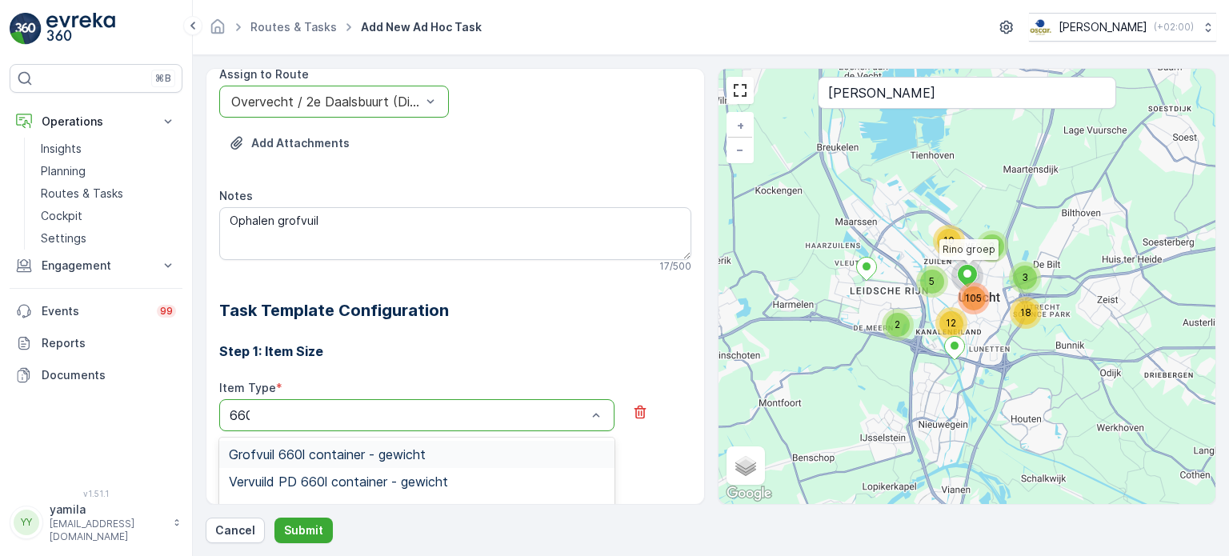
type input "660"
drag, startPoint x: 301, startPoint y: 444, endPoint x: 376, endPoint y: 377, distance: 100.9
click at [376, 377] on div "Step 1: Item Size Item Type * 18 results available for search term 660 . Use Up…" at bounding box center [455, 522] width 472 height 400
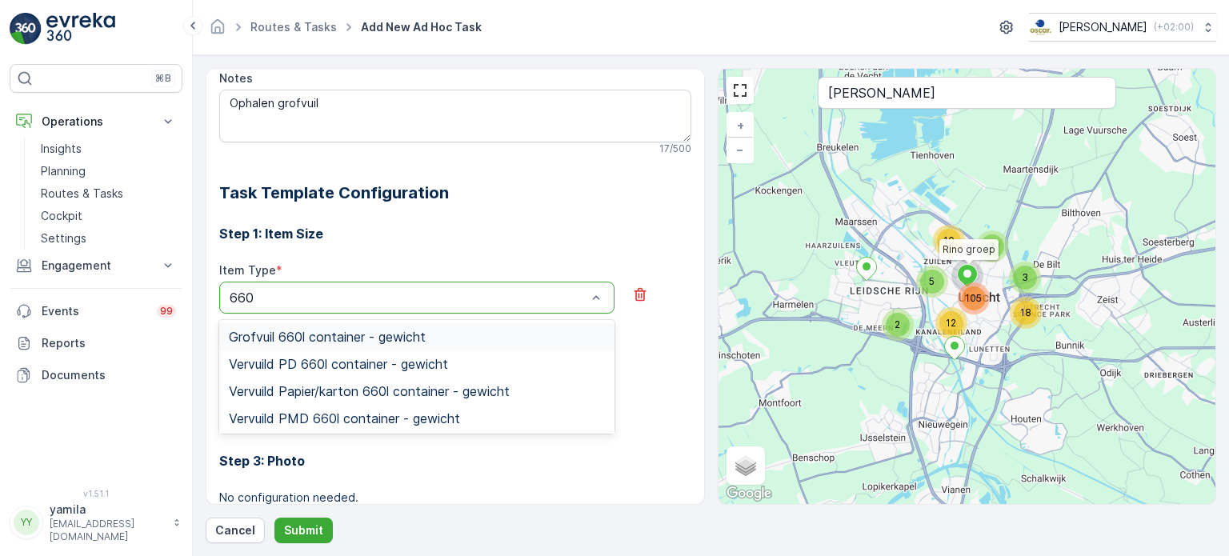
scroll to position [354, 0]
click at [314, 329] on span "Grofvuil 660l container - gewicht" at bounding box center [327, 336] width 197 height 14
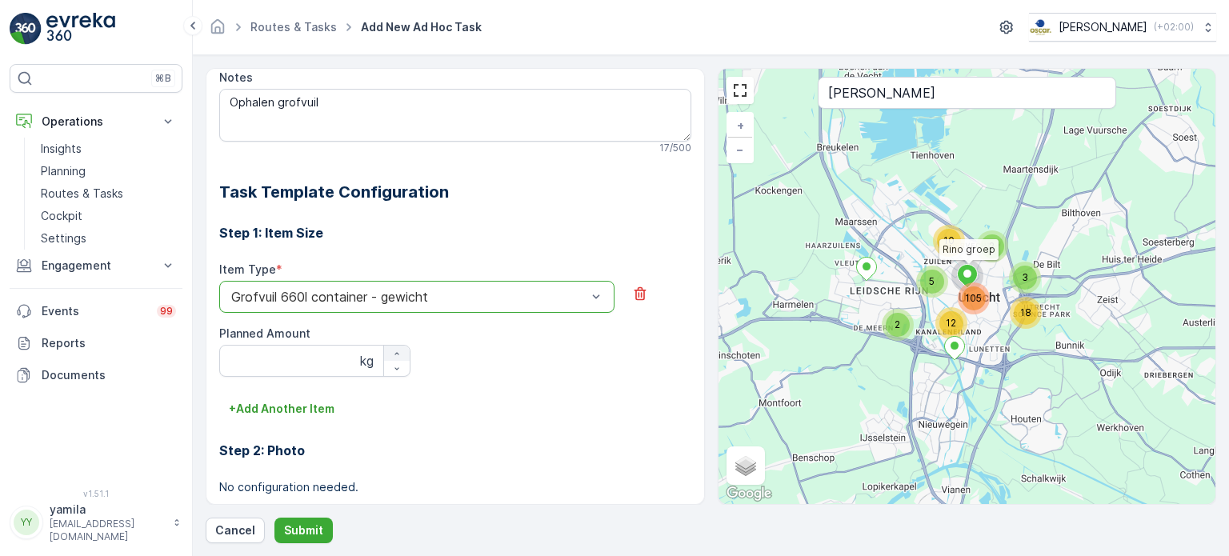
click at [392, 351] on icon "button" at bounding box center [397, 354] width 10 height 10
click at [391, 361] on button "button" at bounding box center [397, 368] width 26 height 15
type Amount "0"
click at [584, 293] on div at bounding box center [409, 297] width 358 height 14
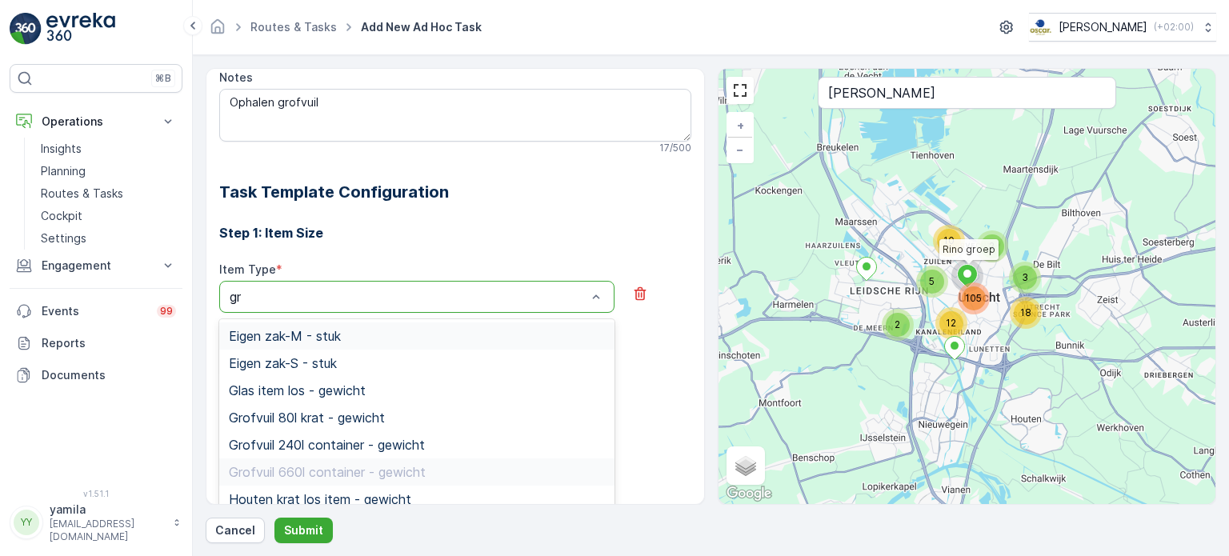
type input "grof"
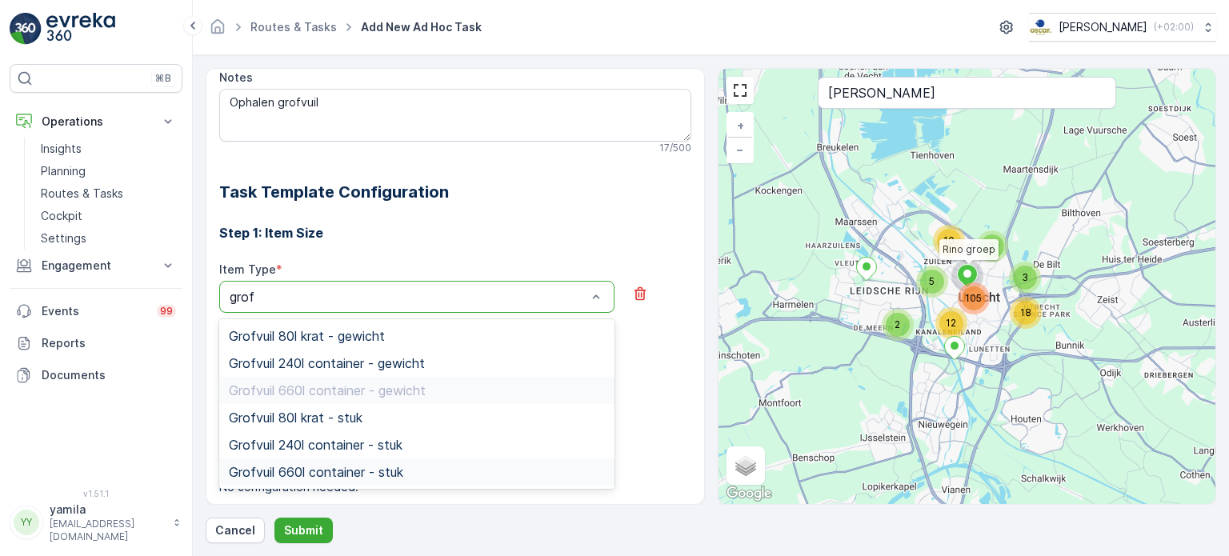
click at [325, 471] on span "Grofvuil 660l container - stuk" at bounding box center [316, 472] width 174 height 14
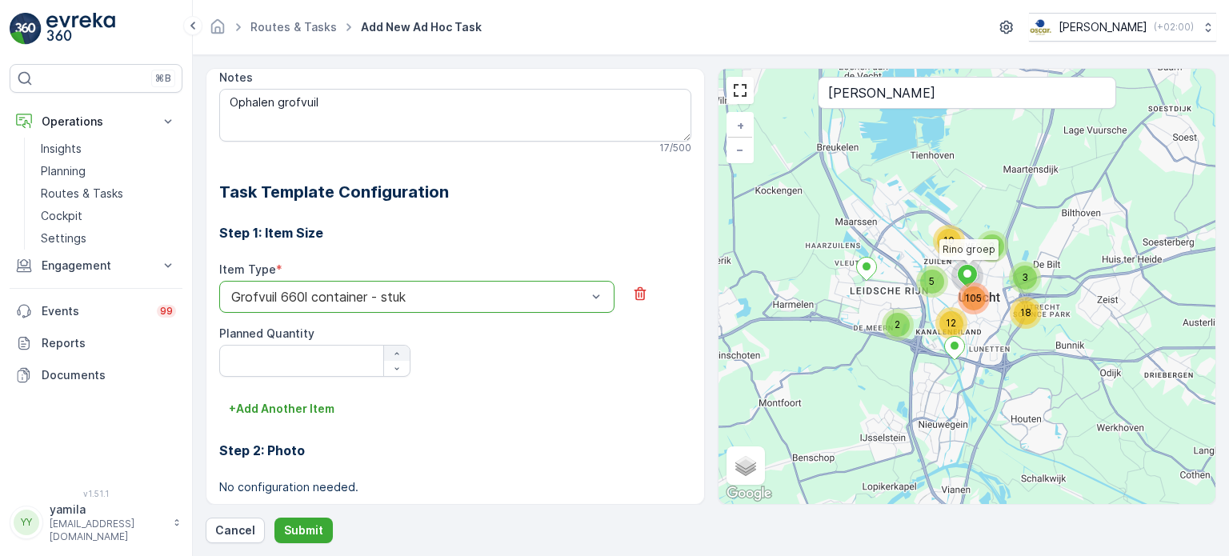
click at [392, 349] on icon "button" at bounding box center [397, 354] width 10 height 10
type Quantity "1"
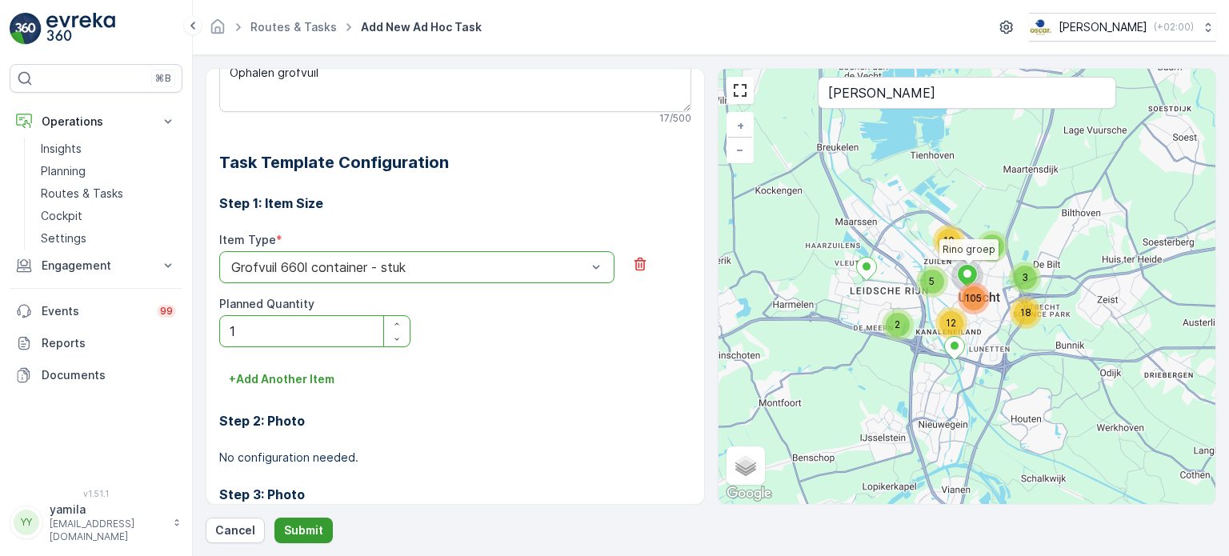
click at [293, 532] on p "Submit" at bounding box center [303, 531] width 39 height 16
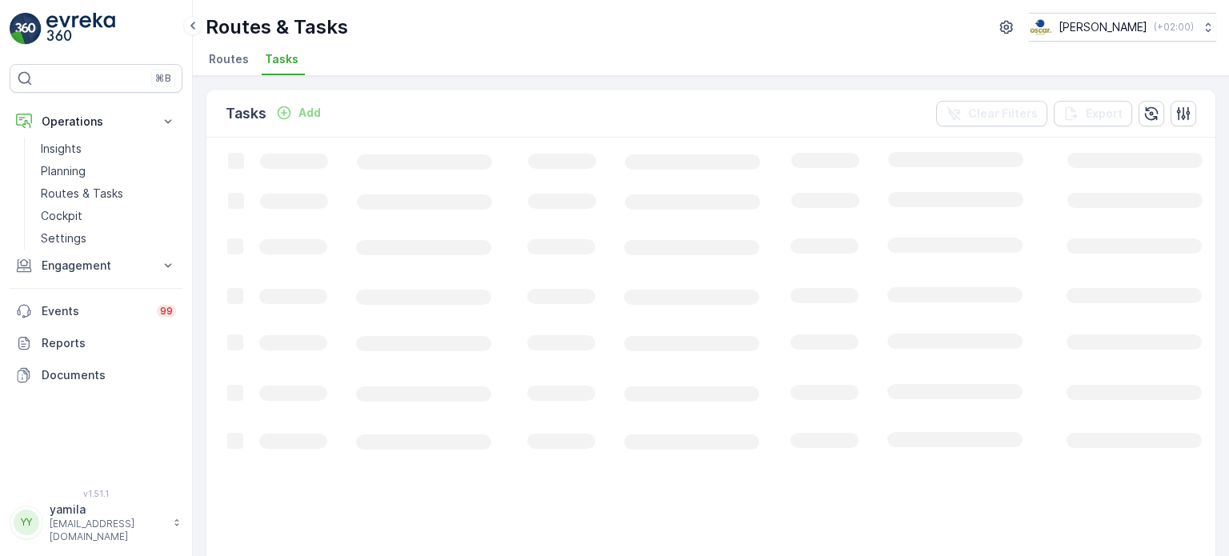
click at [455, 94] on div "Tasks Add Clear Filters Export" at bounding box center [710, 114] width 1009 height 48
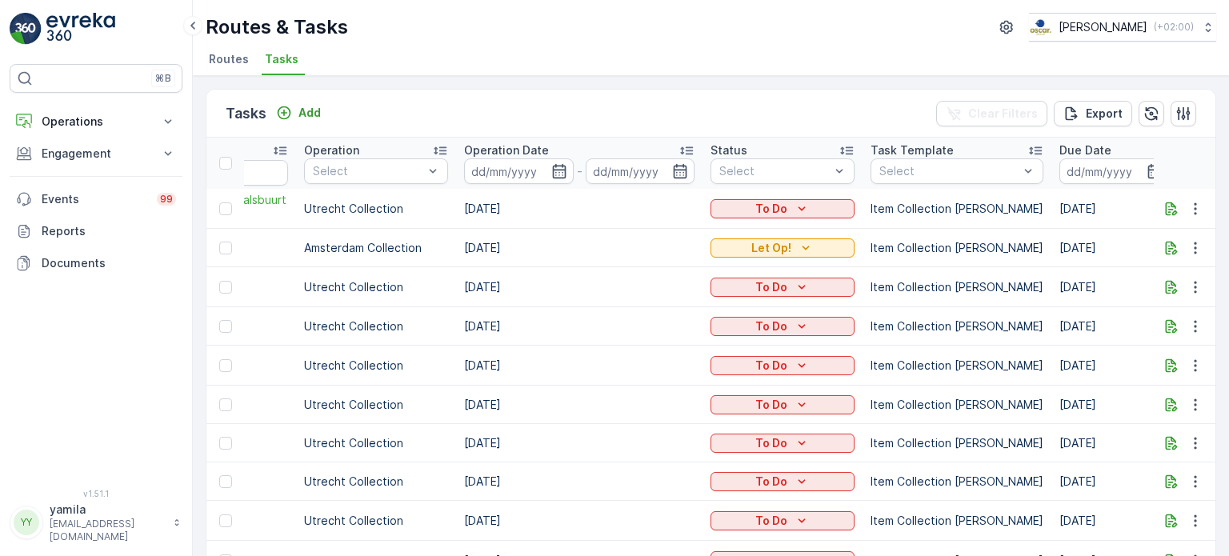
scroll to position [0, 521]
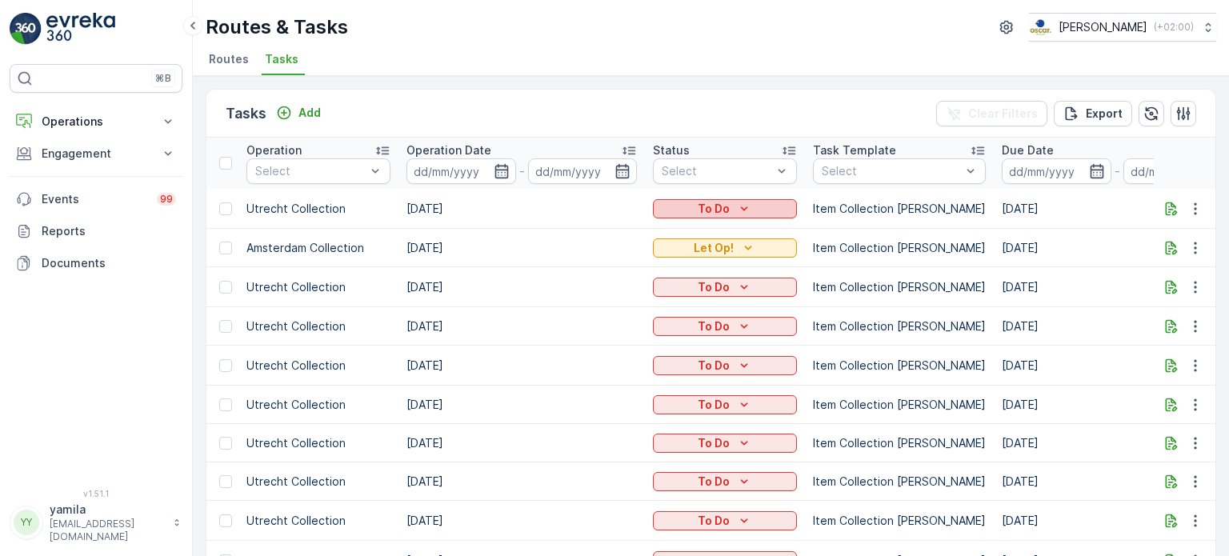
click at [751, 202] on div "To Do" at bounding box center [724, 209] width 131 height 16
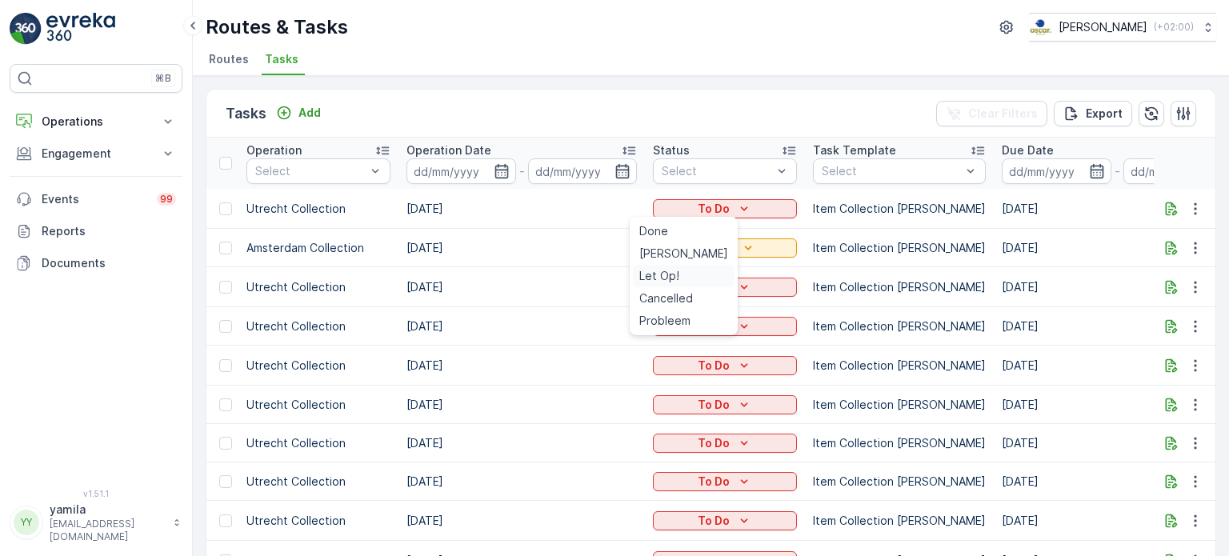
click at [666, 275] on span "Let Op!" at bounding box center [659, 276] width 40 height 16
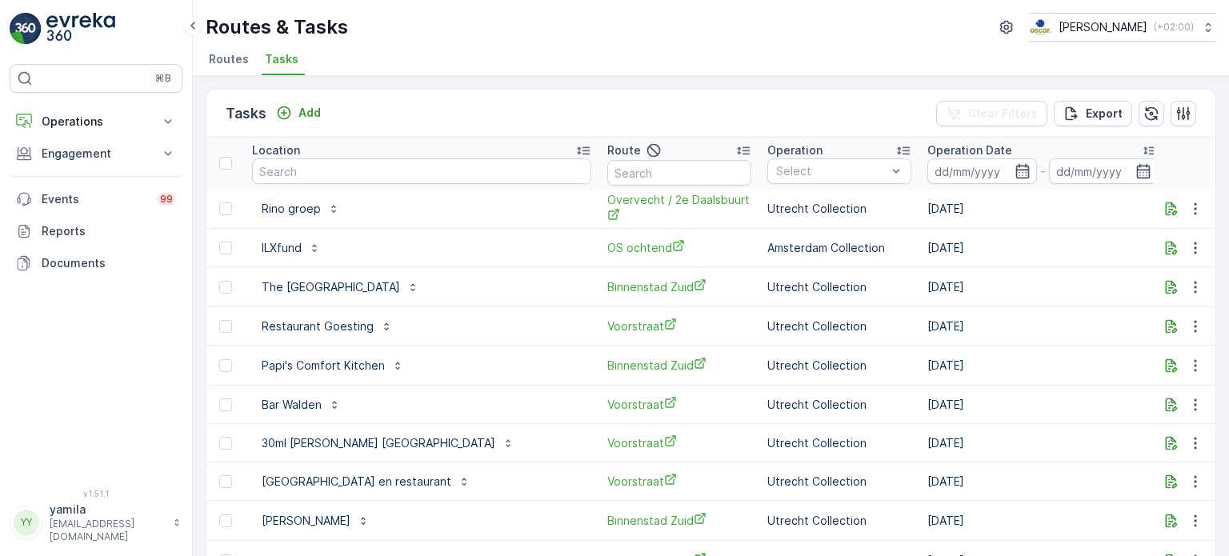
scroll to position [0, 384]
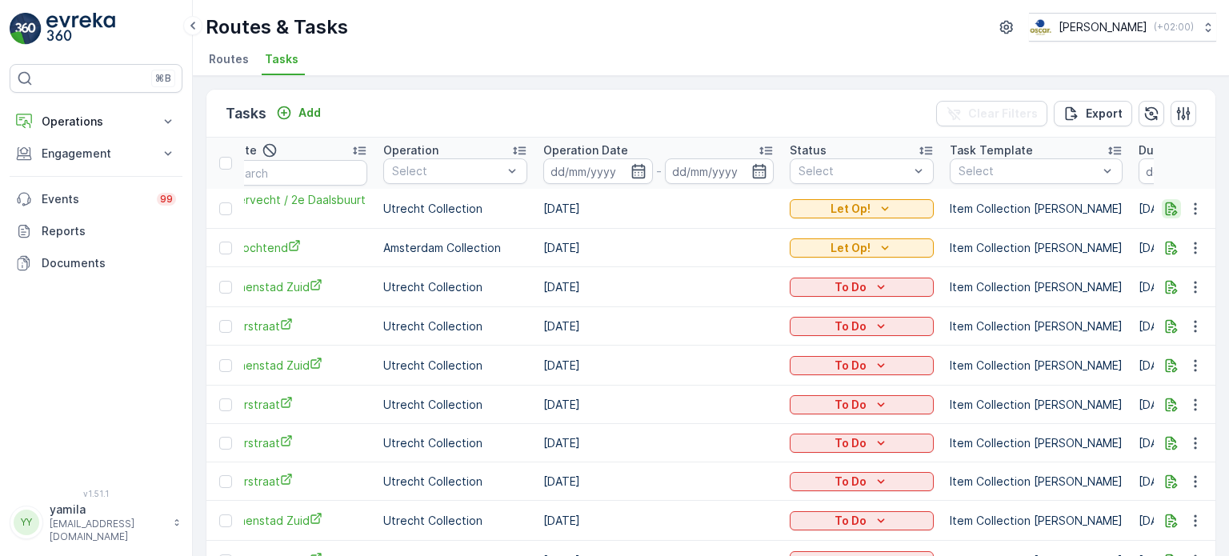
click at [1166, 215] on button "button" at bounding box center [1171, 208] width 19 height 19
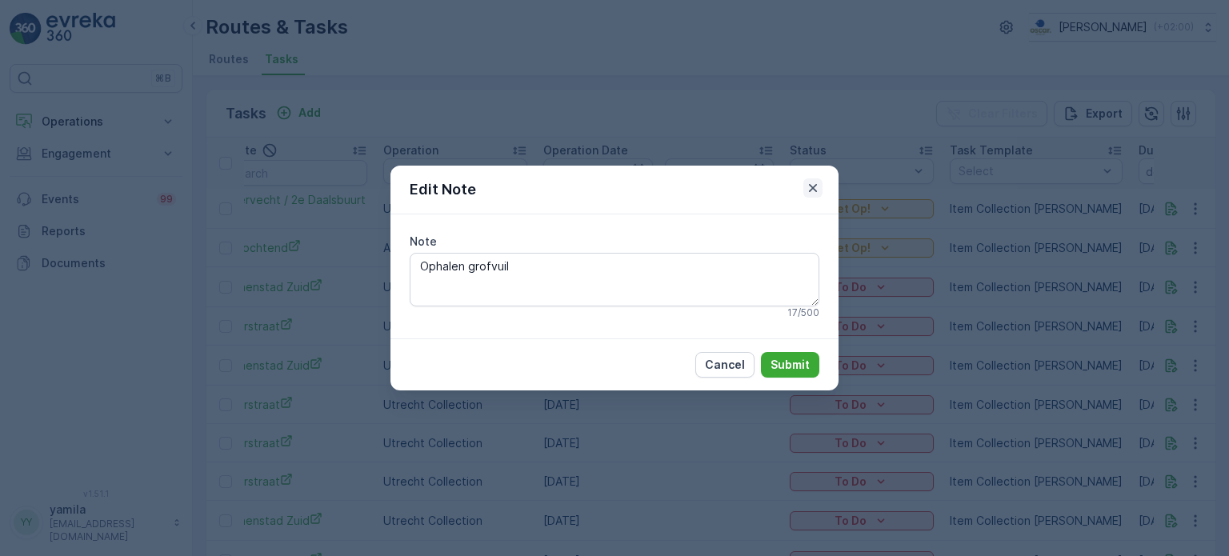
click at [815, 186] on icon "button" at bounding box center [813, 188] width 8 height 8
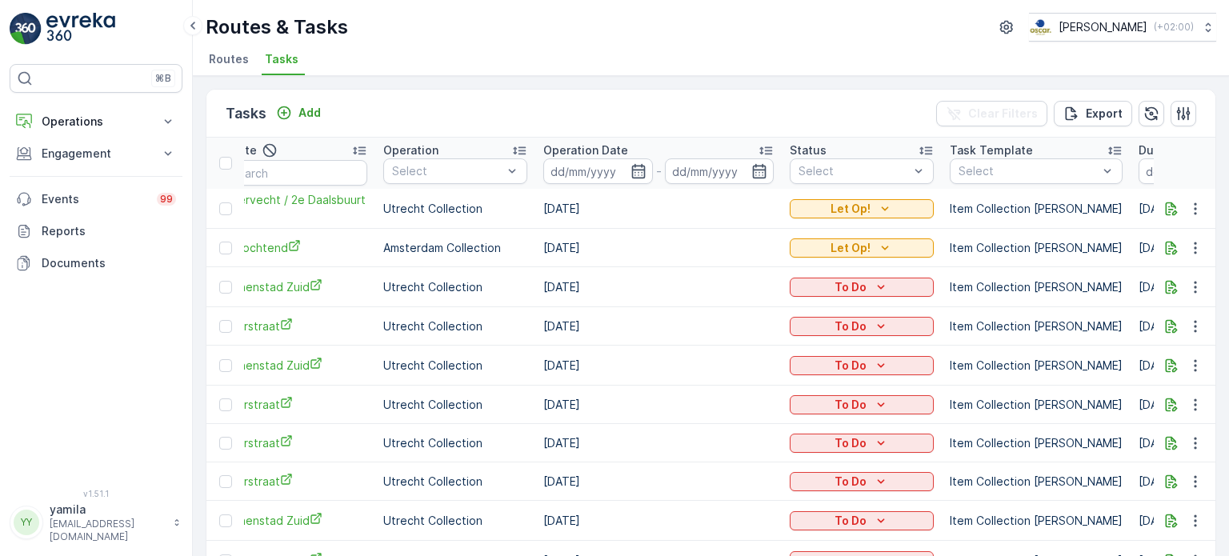
scroll to position [0, 0]
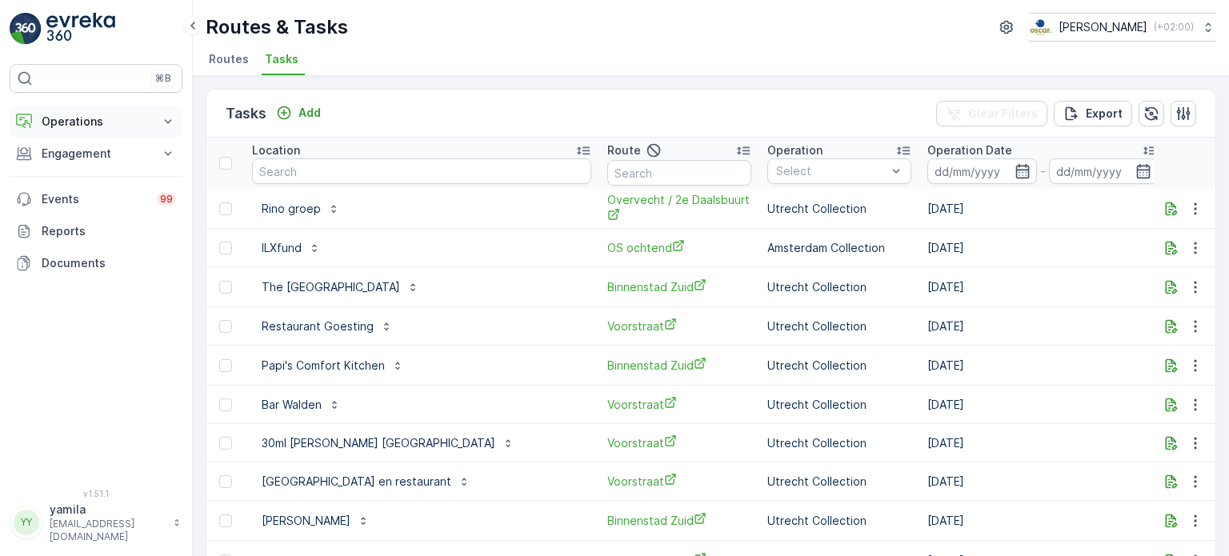
click at [80, 130] on button "Operations" at bounding box center [96, 122] width 173 height 32
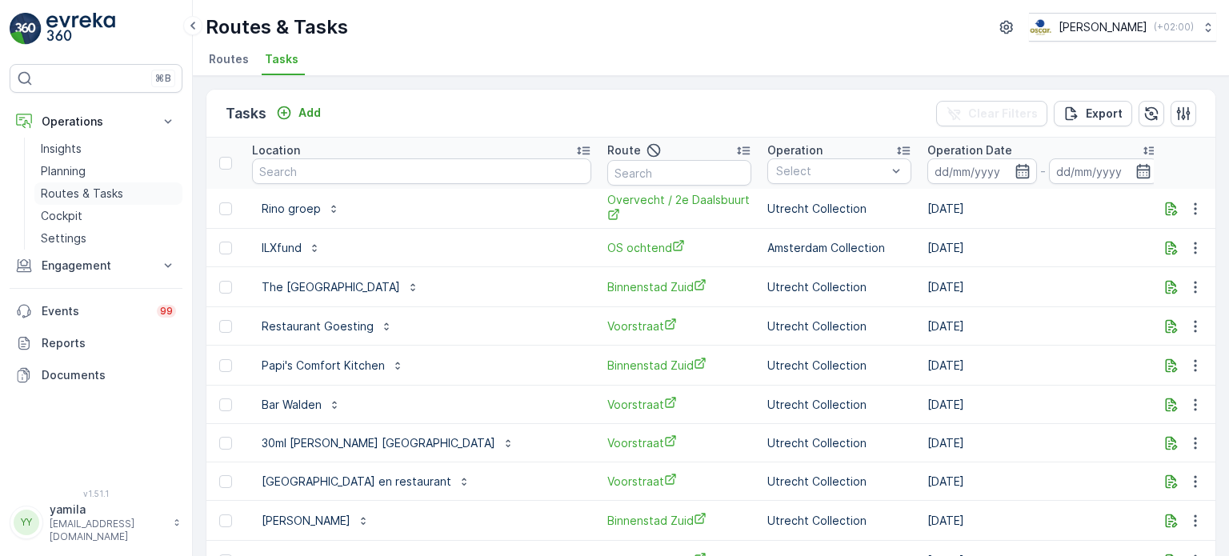
click at [72, 202] on link "Routes & Tasks" at bounding box center [108, 193] width 148 height 22
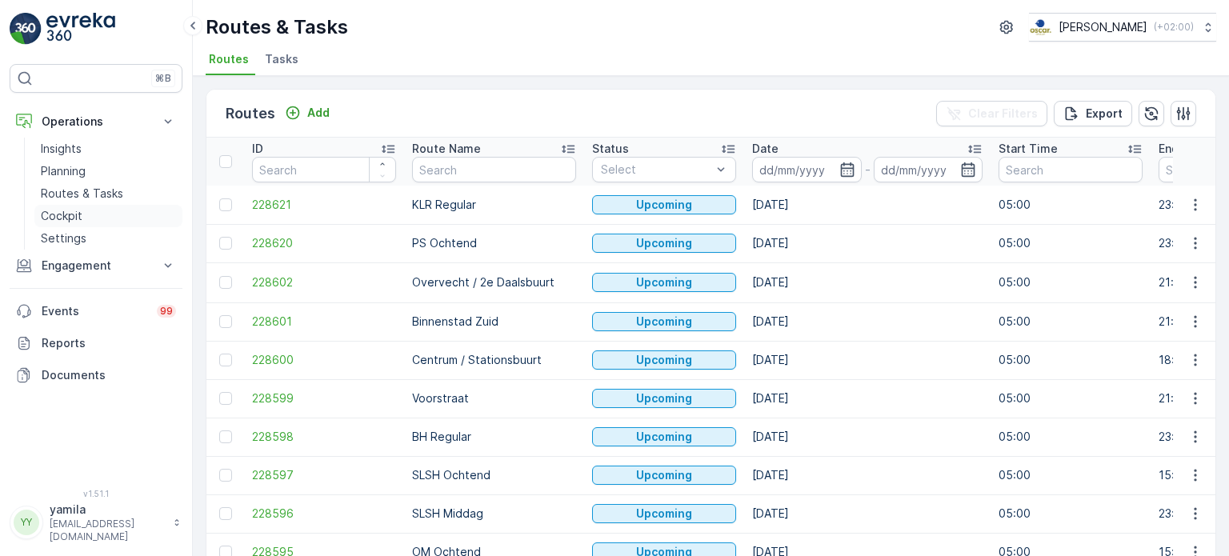
click at [77, 211] on p "Cockpit" at bounding box center [62, 216] width 42 height 16
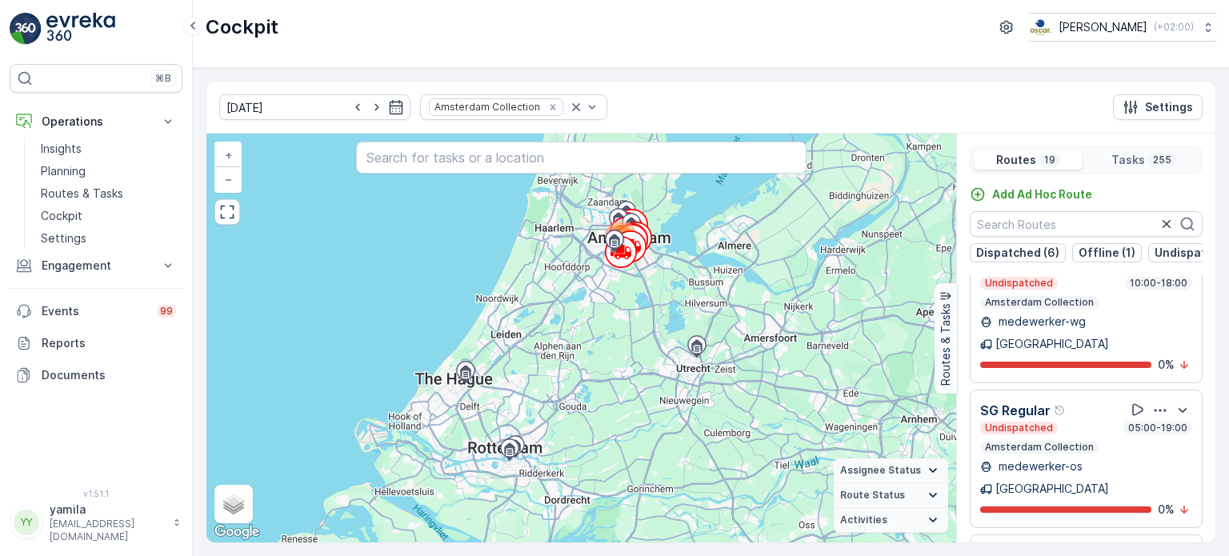
scroll to position [39, 0]
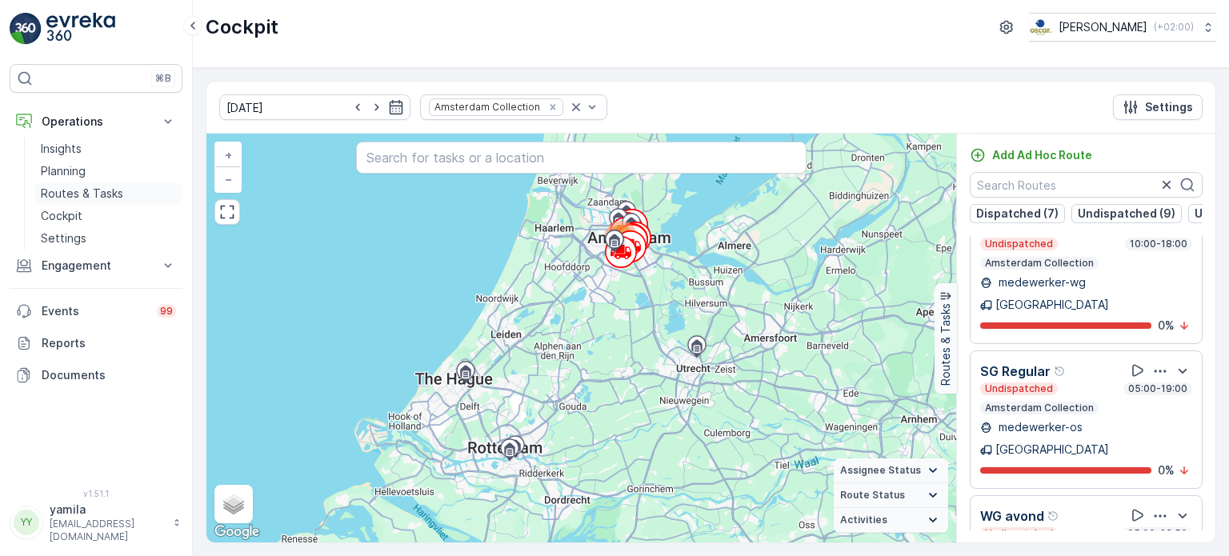
click at [93, 188] on p "Routes & Tasks" at bounding box center [82, 194] width 82 height 16
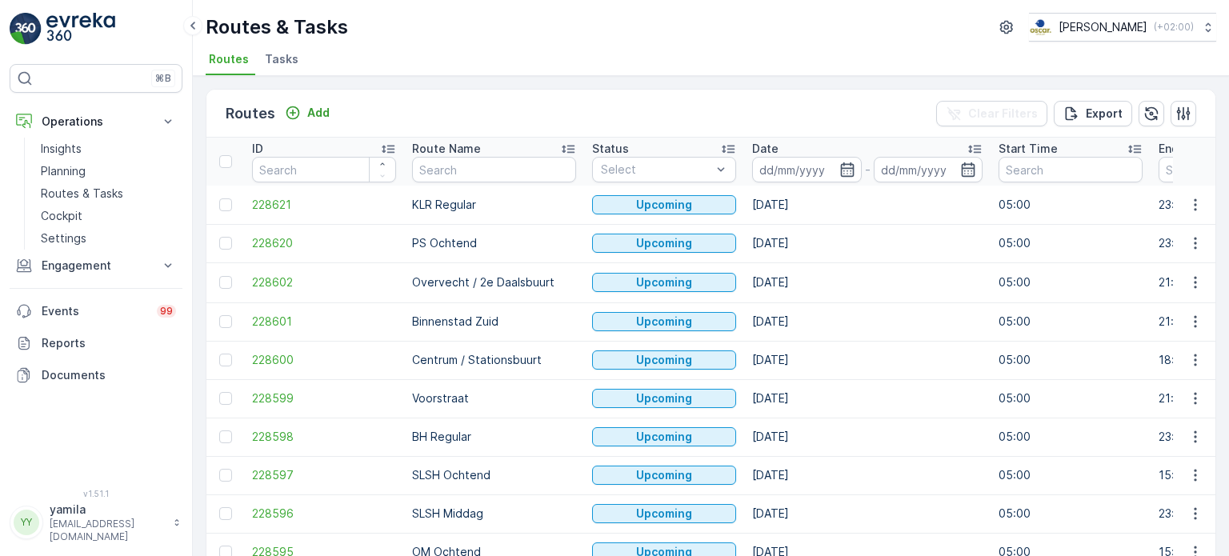
click at [279, 61] on span "Tasks" at bounding box center [282, 59] width 34 height 16
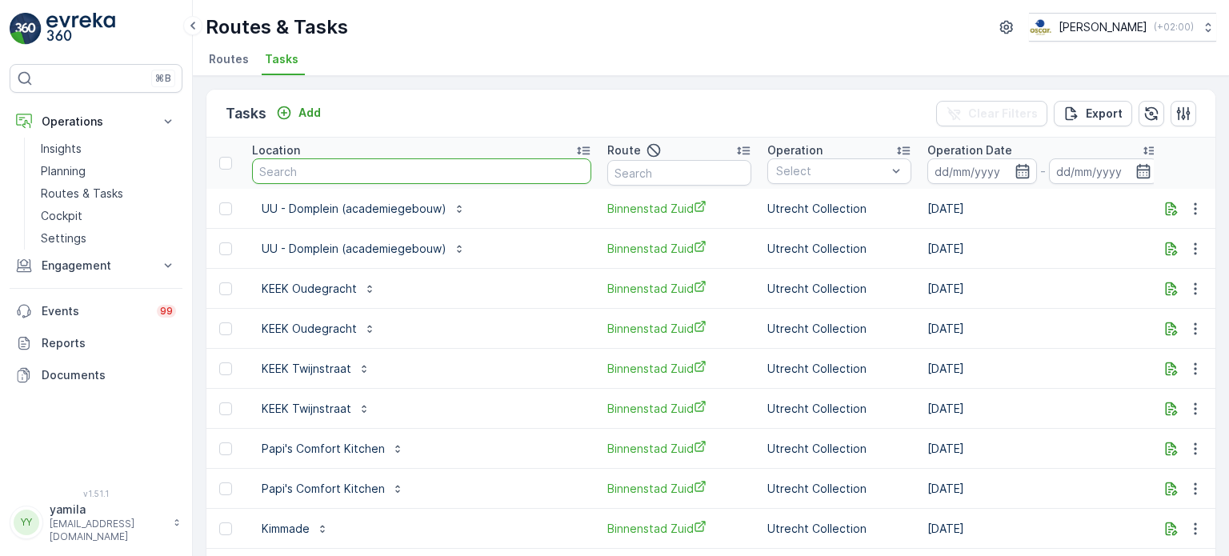
click at [335, 172] on input "text" at bounding box center [421, 171] width 339 height 26
type input "warmoesstraat"
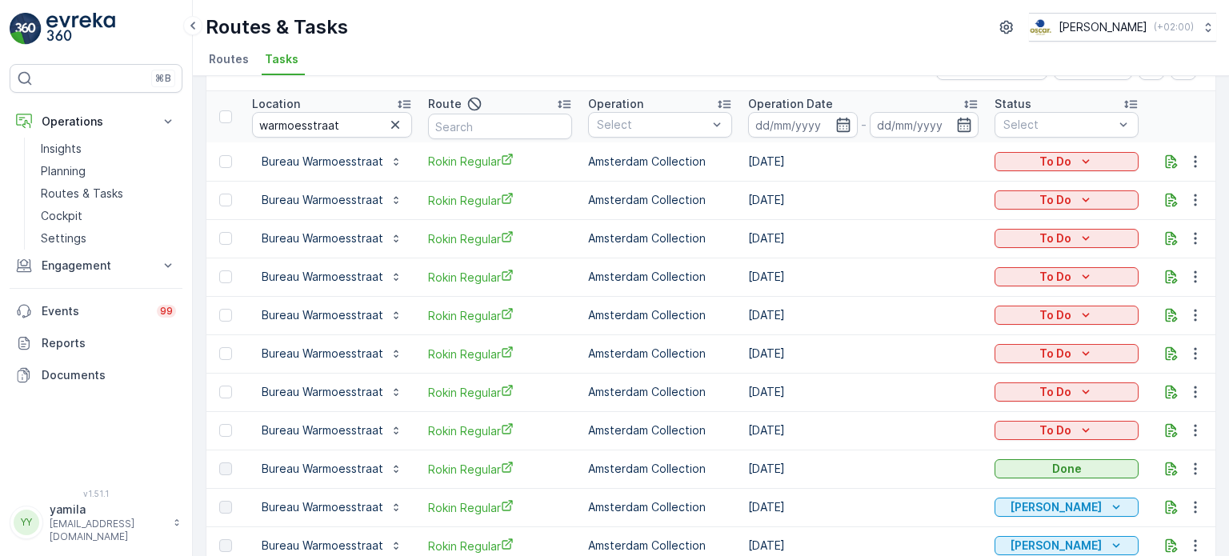
scroll to position [47, 0]
click at [486, 425] on span "Rokin Regular" at bounding box center [500, 430] width 144 height 17
click at [314, 123] on input "warmoesstraat" at bounding box center [332, 124] width 160 height 26
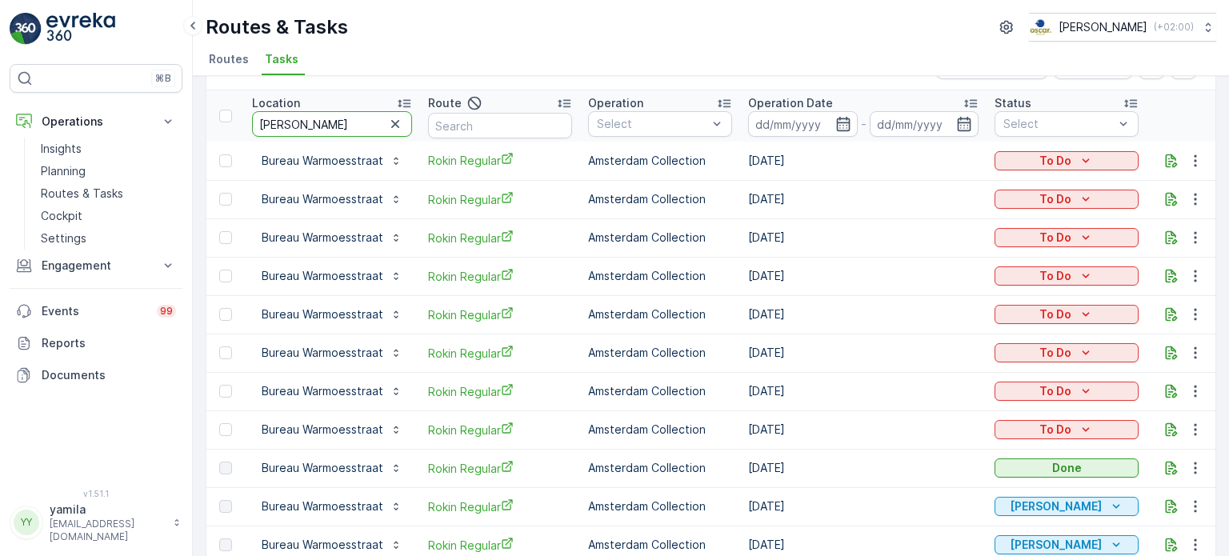
type input "[PERSON_NAME]"
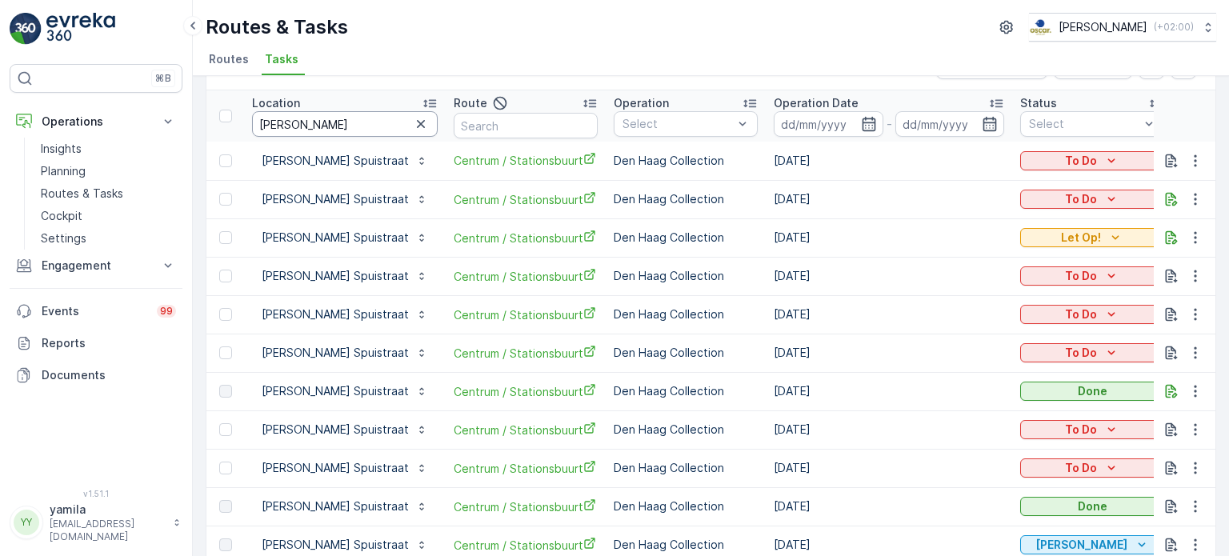
click at [327, 126] on input "[PERSON_NAME]" at bounding box center [345, 124] width 186 height 26
type input "stromma dam"
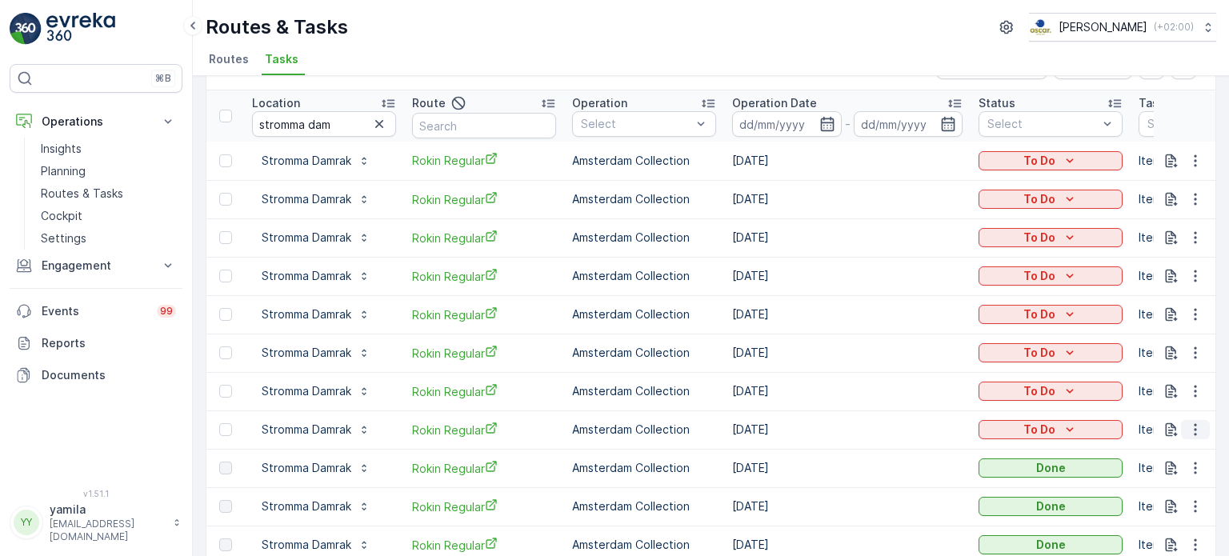
click at [1194, 428] on icon "button" at bounding box center [1195, 430] width 2 height 12
click at [1141, 307] on span "See More Details" at bounding box center [1161, 307] width 93 height 16
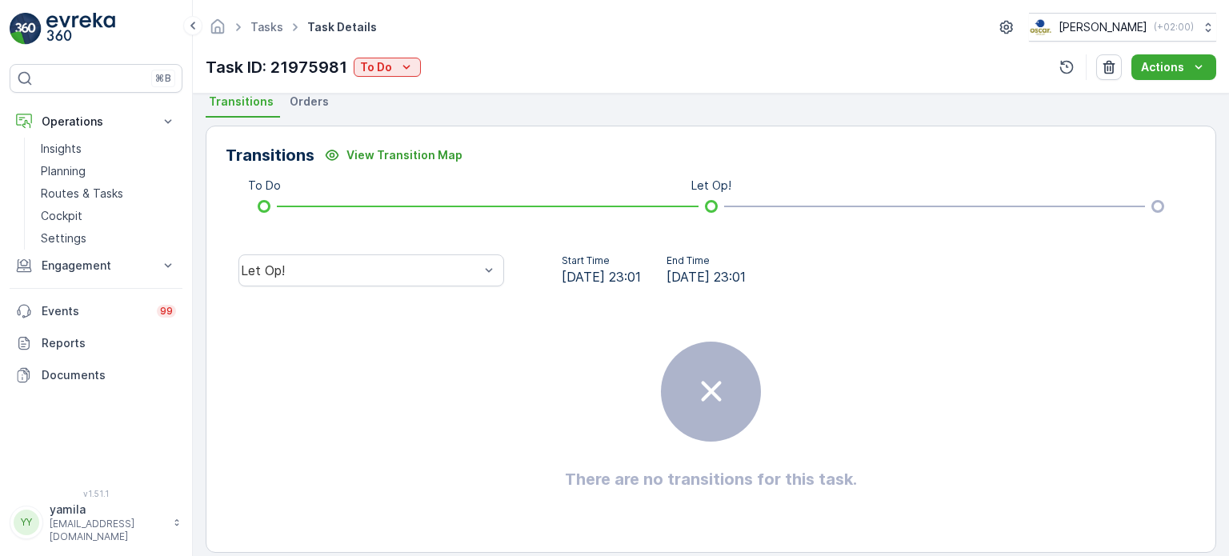
scroll to position [363, 0]
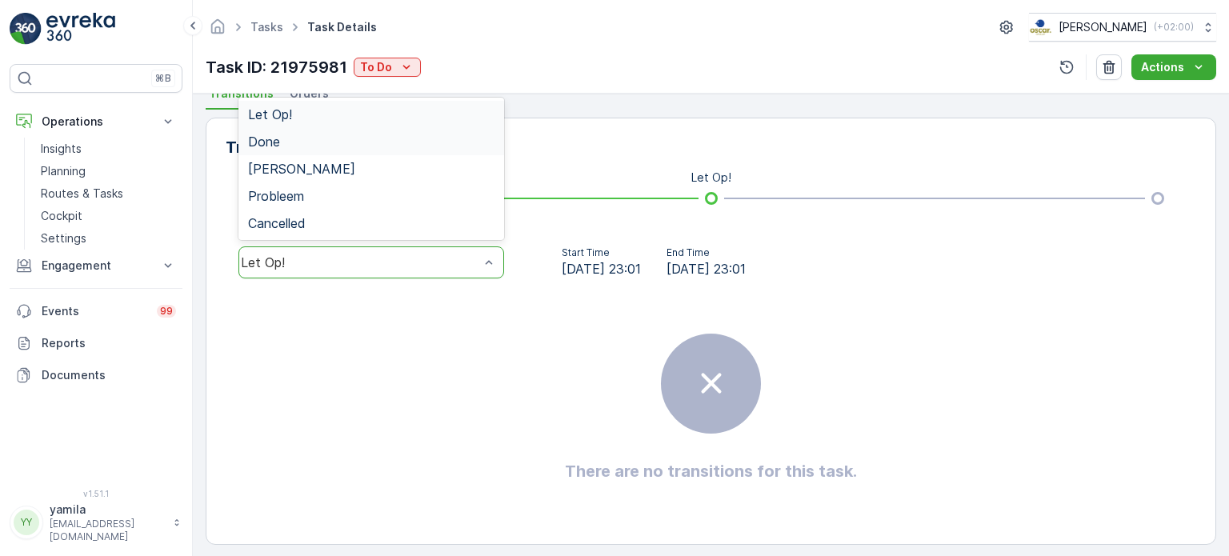
click at [304, 141] on div "Done" at bounding box center [371, 141] width 246 height 14
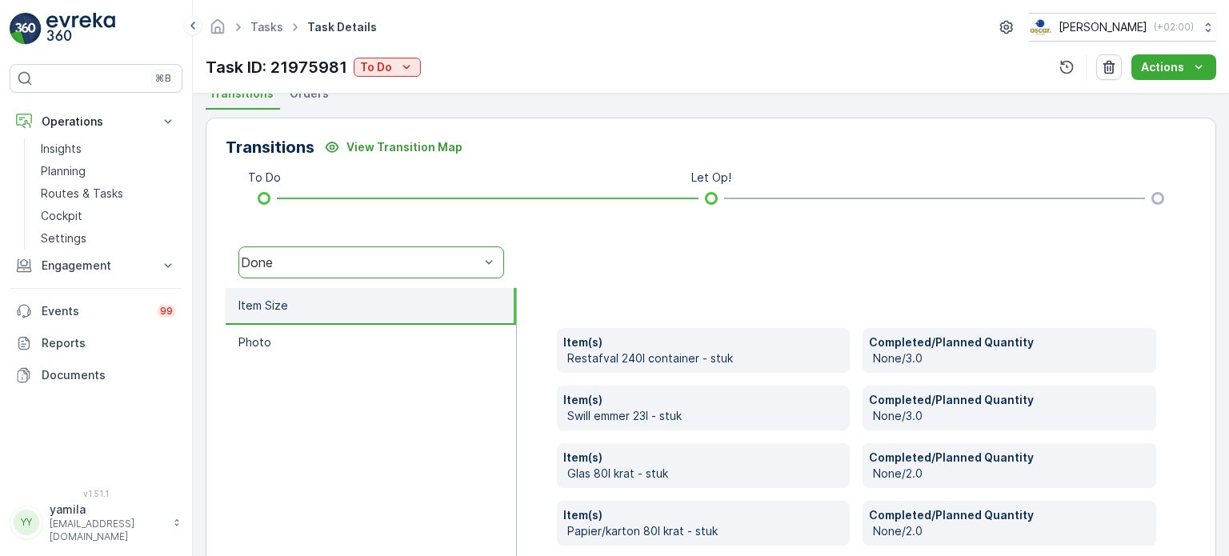
scroll to position [557, 0]
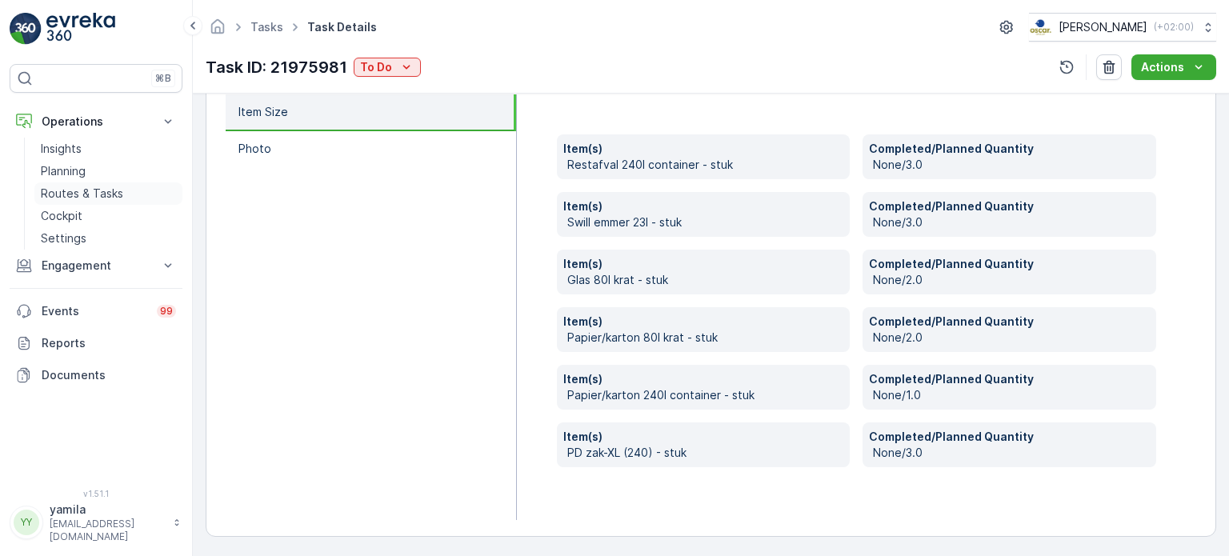
click at [77, 187] on p "Routes & Tasks" at bounding box center [82, 194] width 82 height 16
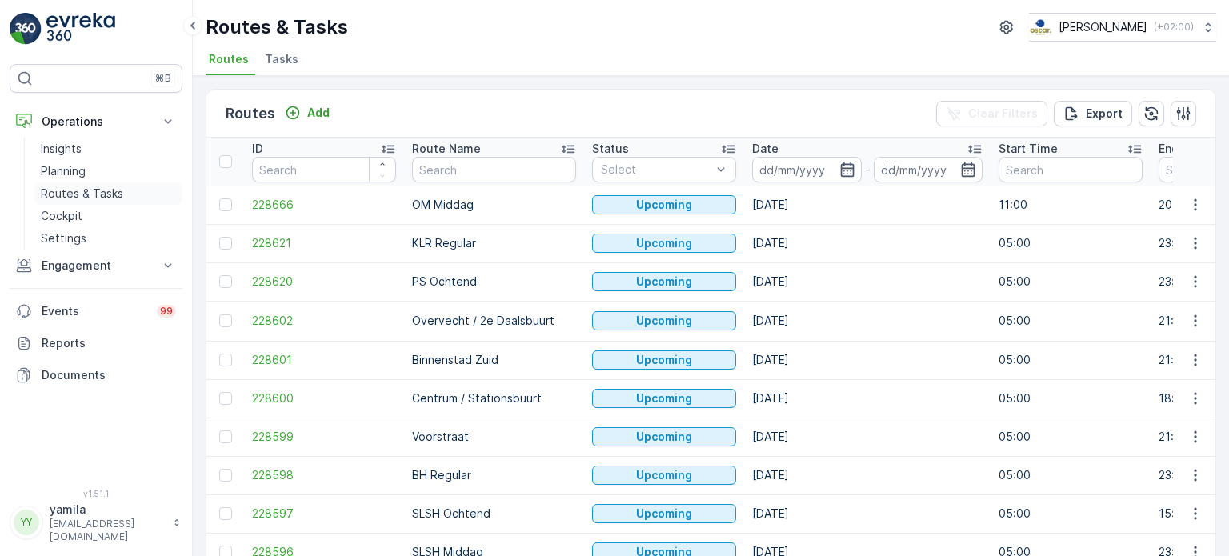
click at [91, 191] on p "Routes & Tasks" at bounding box center [82, 194] width 82 height 16
click at [67, 201] on link "Routes & Tasks" at bounding box center [108, 193] width 148 height 22
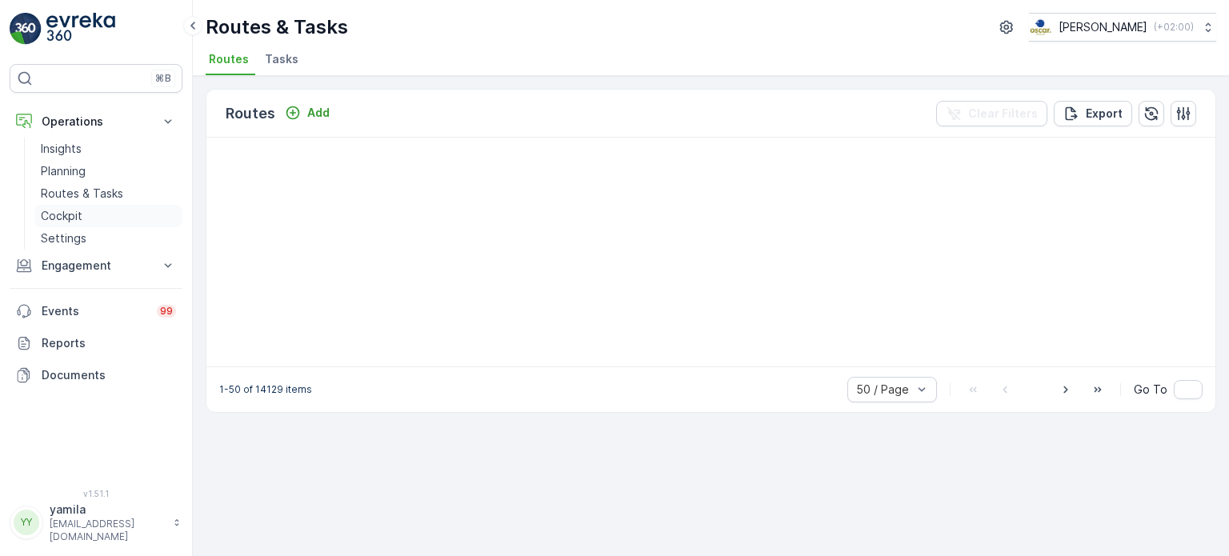
click at [66, 215] on p "Cockpit" at bounding box center [62, 216] width 42 height 16
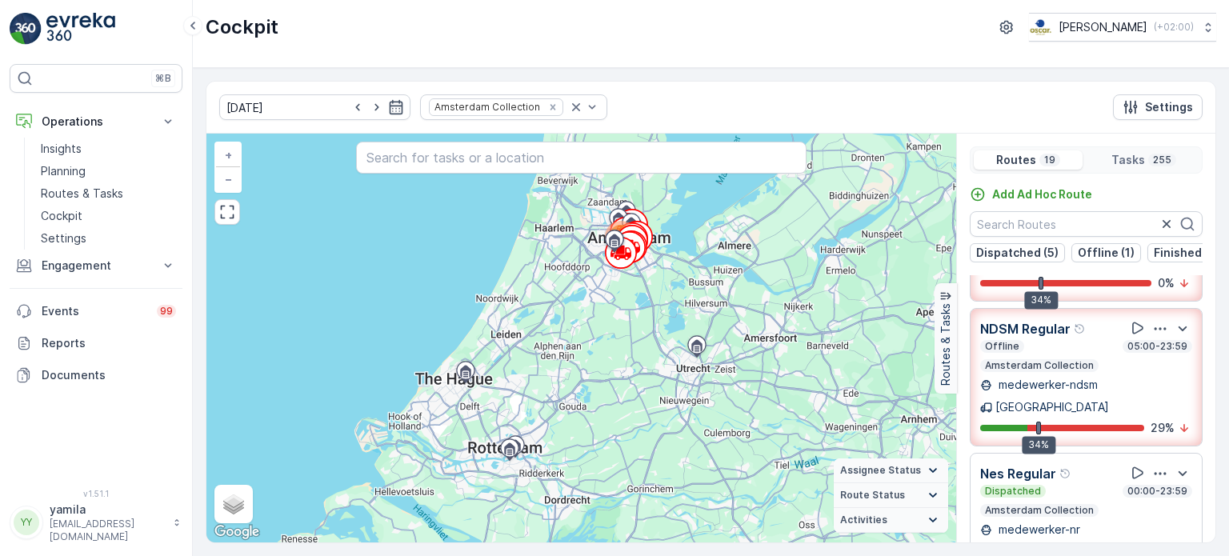
scroll to position [454, 0]
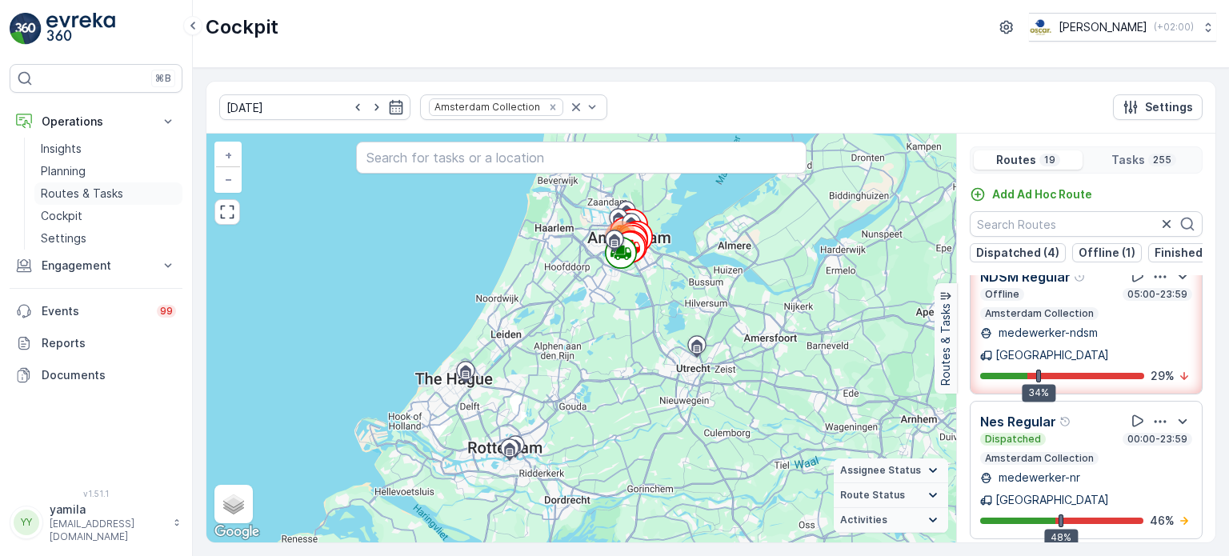
click at [90, 194] on p "Routes & Tasks" at bounding box center [82, 194] width 82 height 16
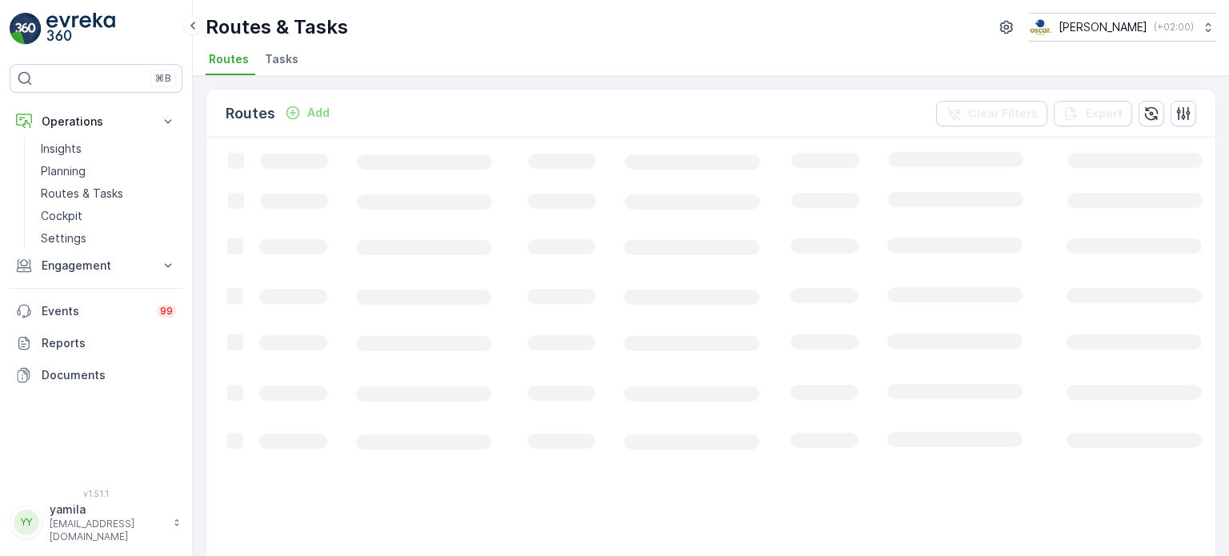
click at [286, 62] on span "Tasks" at bounding box center [282, 59] width 34 height 16
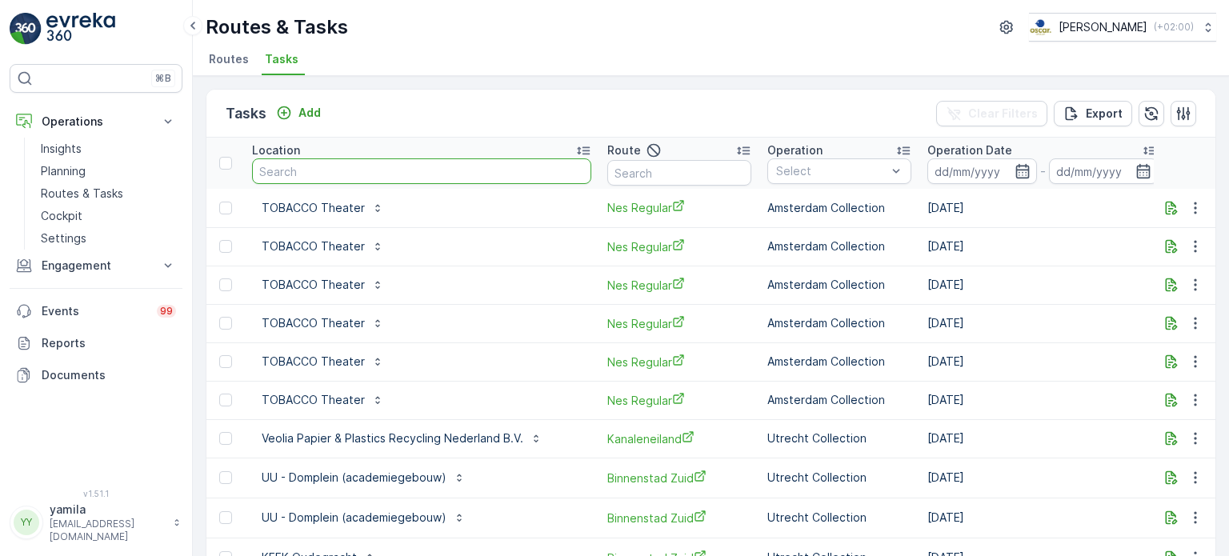
click at [320, 167] on input "text" at bounding box center [421, 171] width 339 height 26
type input "[PERSON_NAME]"
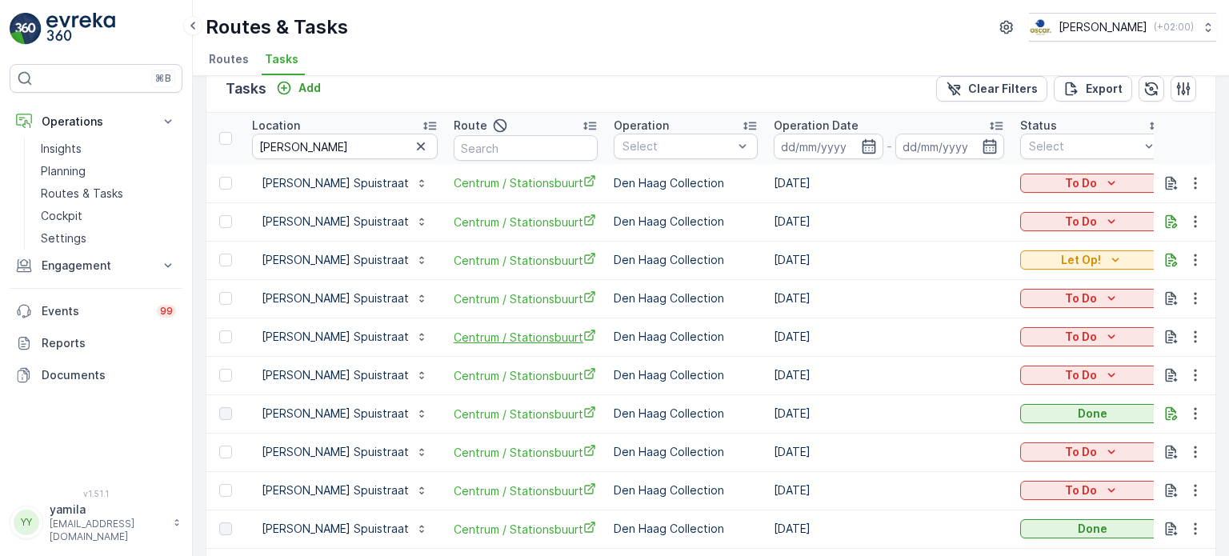
scroll to position [26, 0]
drag, startPoint x: 1179, startPoint y: 255, endPoint x: 1169, endPoint y: 255, distance: 10.4
click at [1169, 255] on div at bounding box center [1186, 259] width 48 height 19
click at [1169, 255] on icon "button" at bounding box center [1172, 260] width 12 height 14
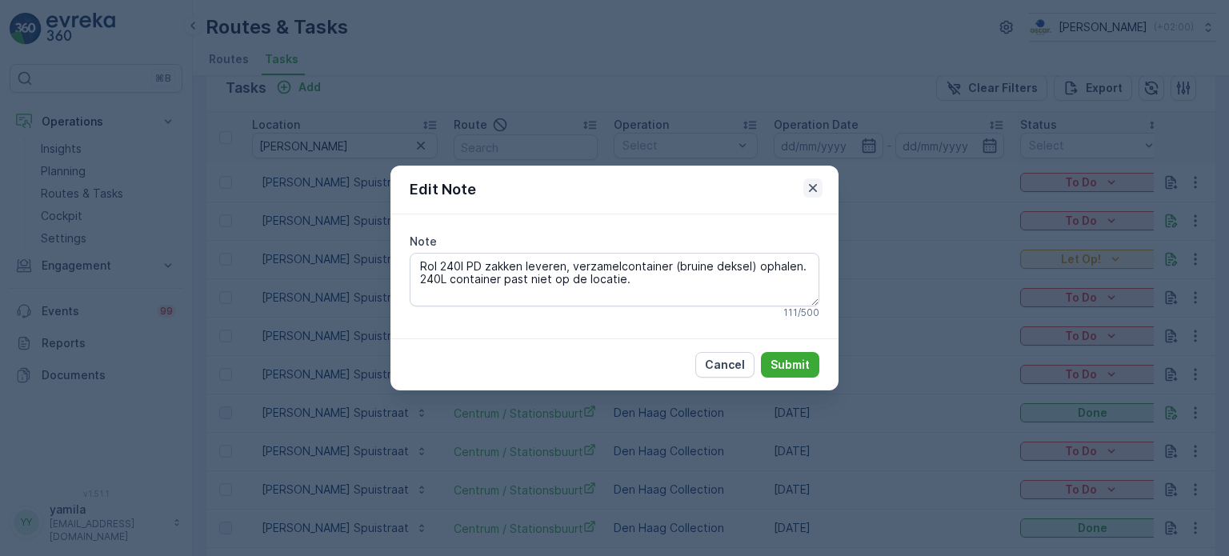
click at [816, 187] on icon "button" at bounding box center [813, 188] width 16 height 16
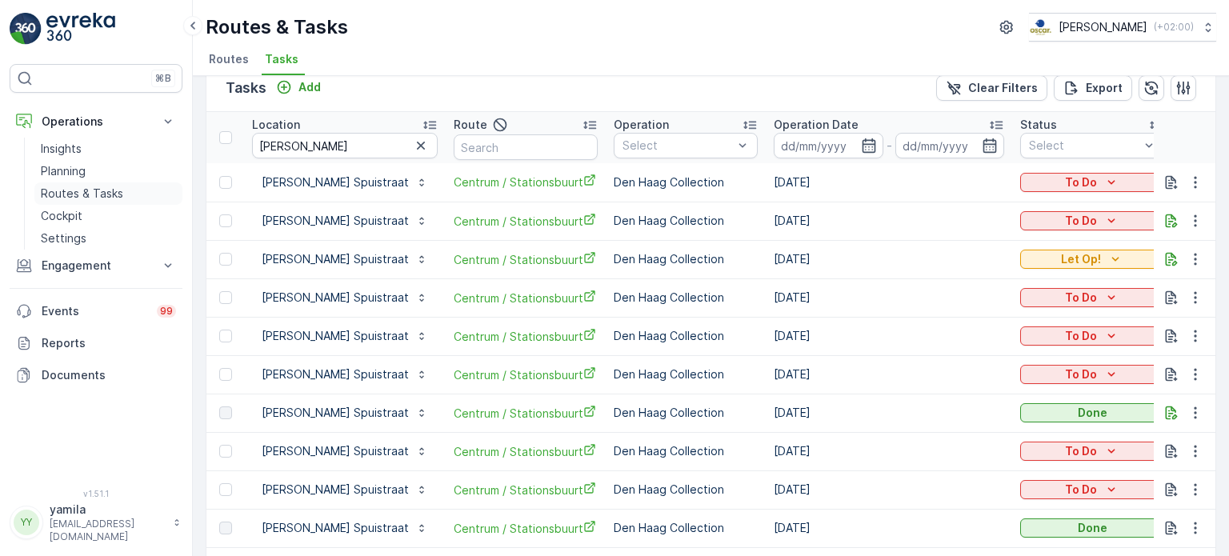
click at [102, 194] on p "Routes & Tasks" at bounding box center [82, 194] width 82 height 16
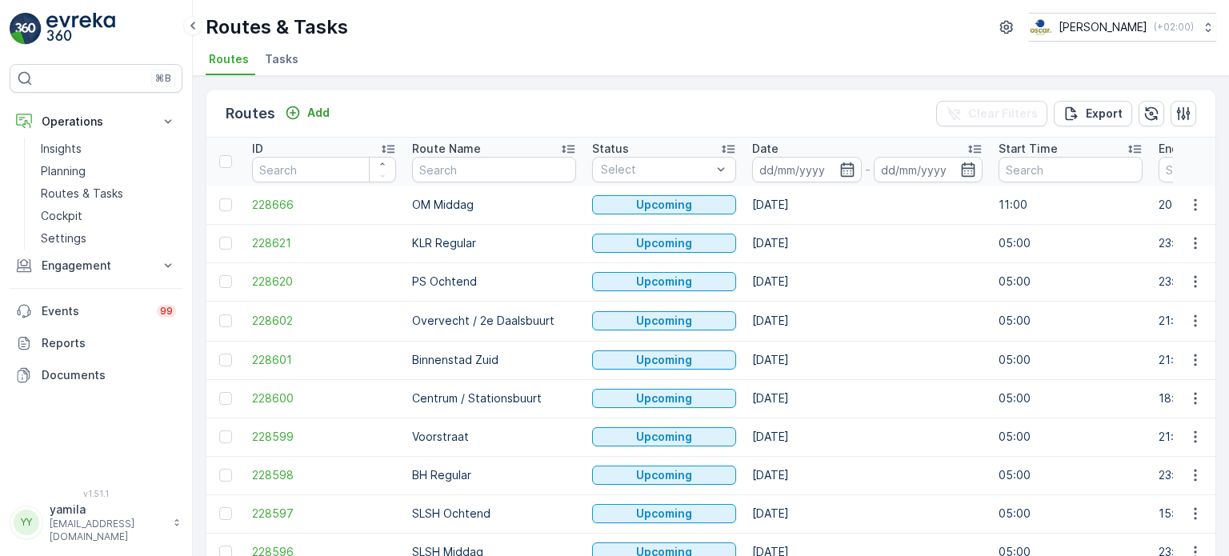
click at [278, 60] on span "Tasks" at bounding box center [282, 59] width 34 height 16
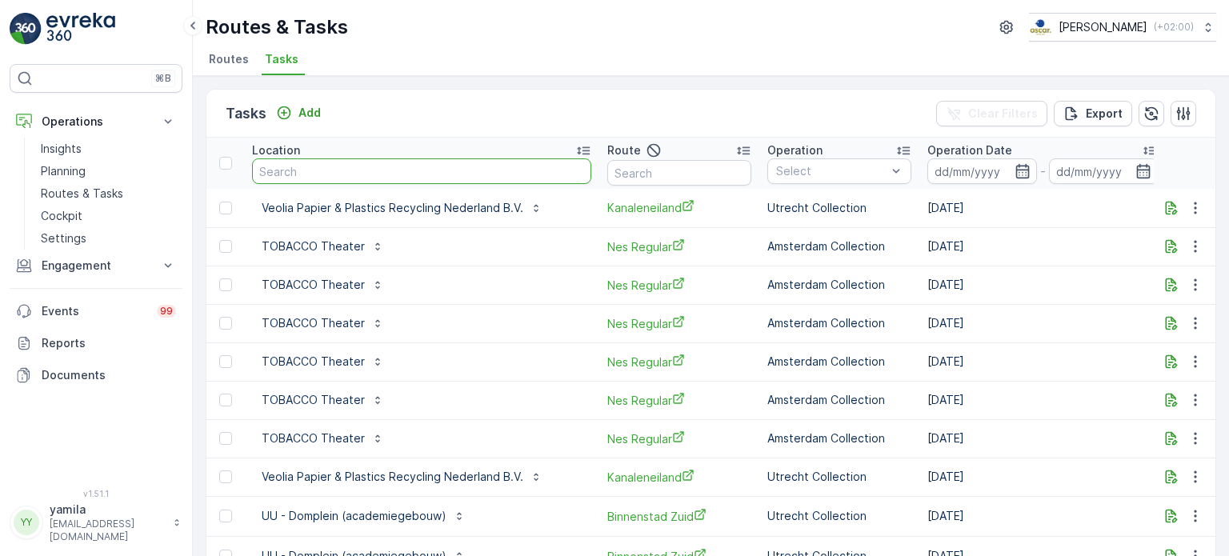
click at [292, 169] on input "text" at bounding box center [421, 171] width 339 height 26
type input "cous"
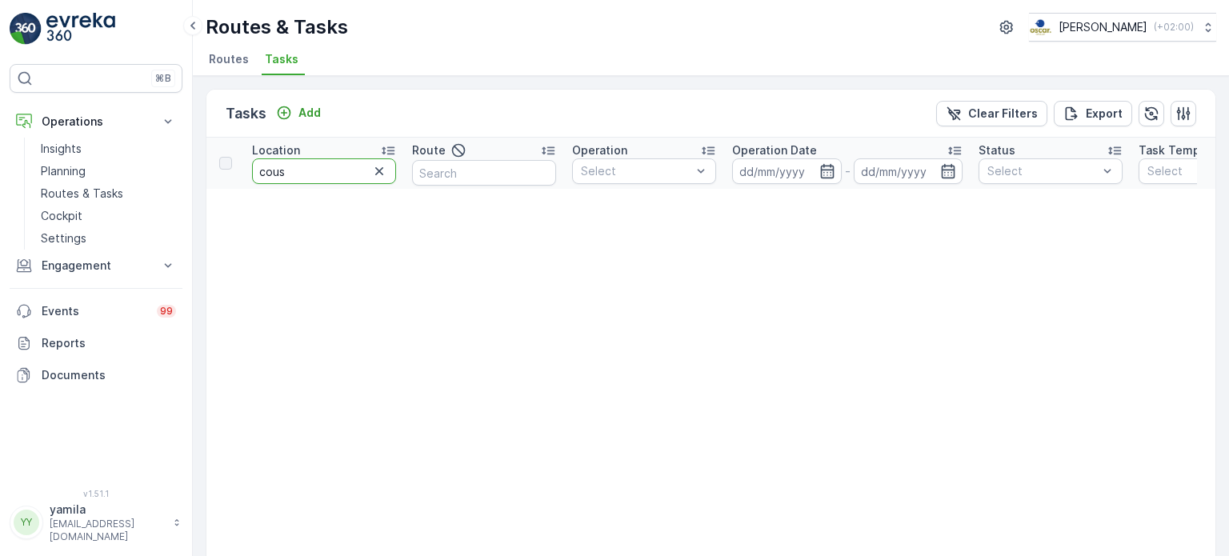
click at [292, 169] on input "cous" at bounding box center [324, 171] width 144 height 26
type input "conscio"
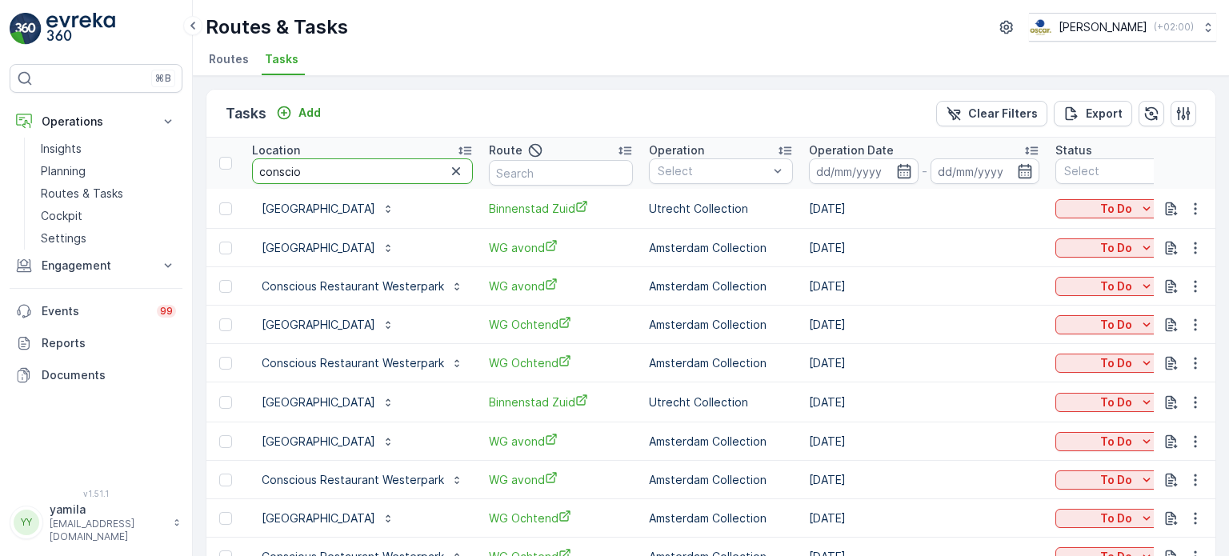
click at [325, 171] on input "conscio" at bounding box center [362, 171] width 221 height 26
type input "conscious hotel [GEOGRAPHIC_DATA]"
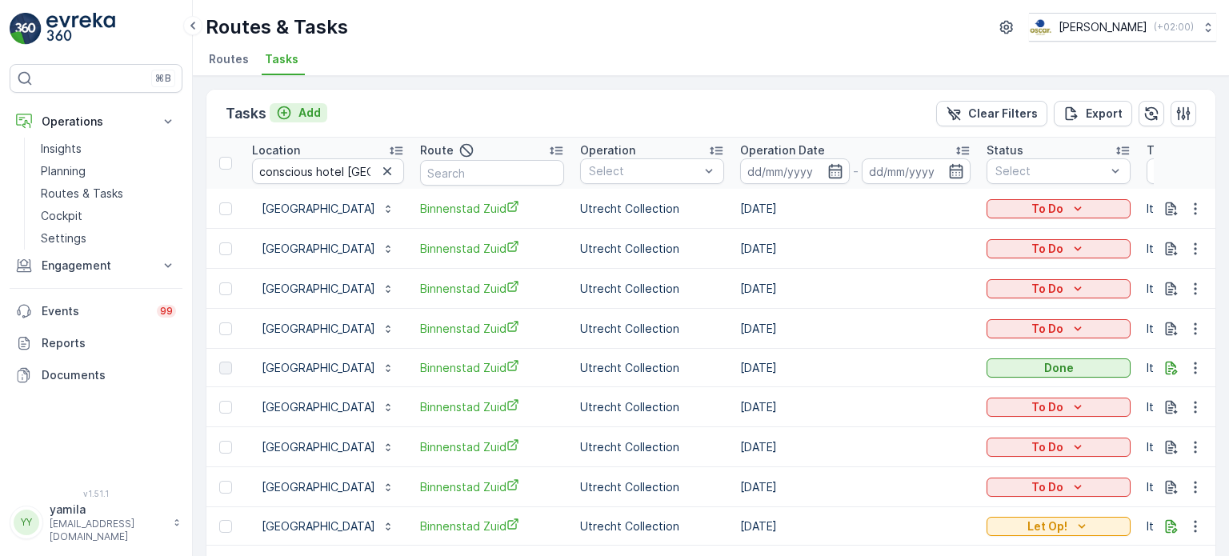
click at [307, 108] on p "Add" at bounding box center [309, 113] width 22 height 16
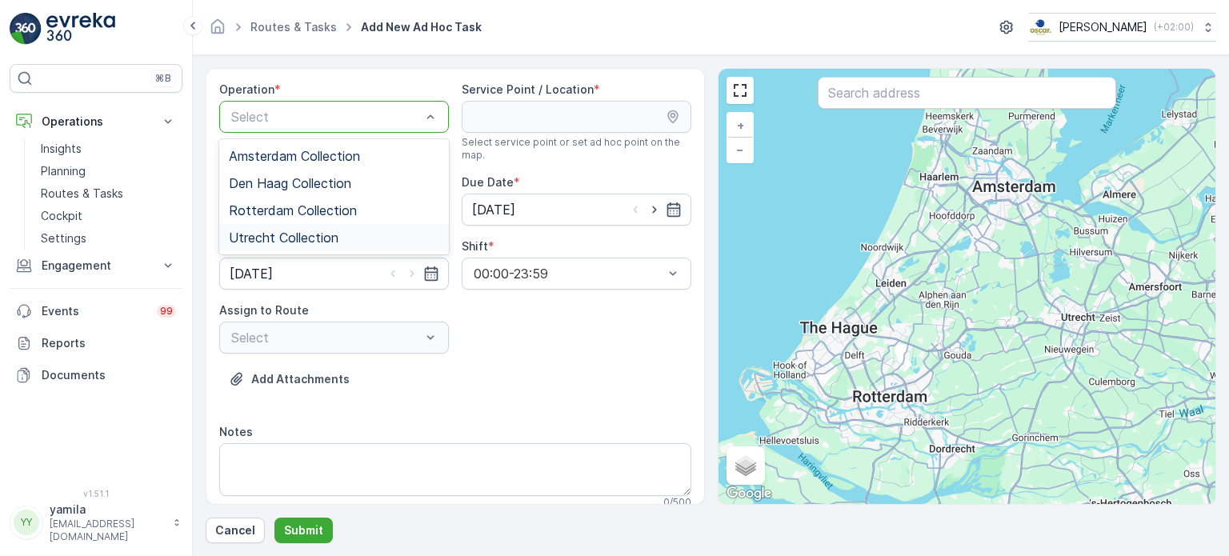
click at [288, 230] on span "Utrecht Collection" at bounding box center [284, 237] width 110 height 14
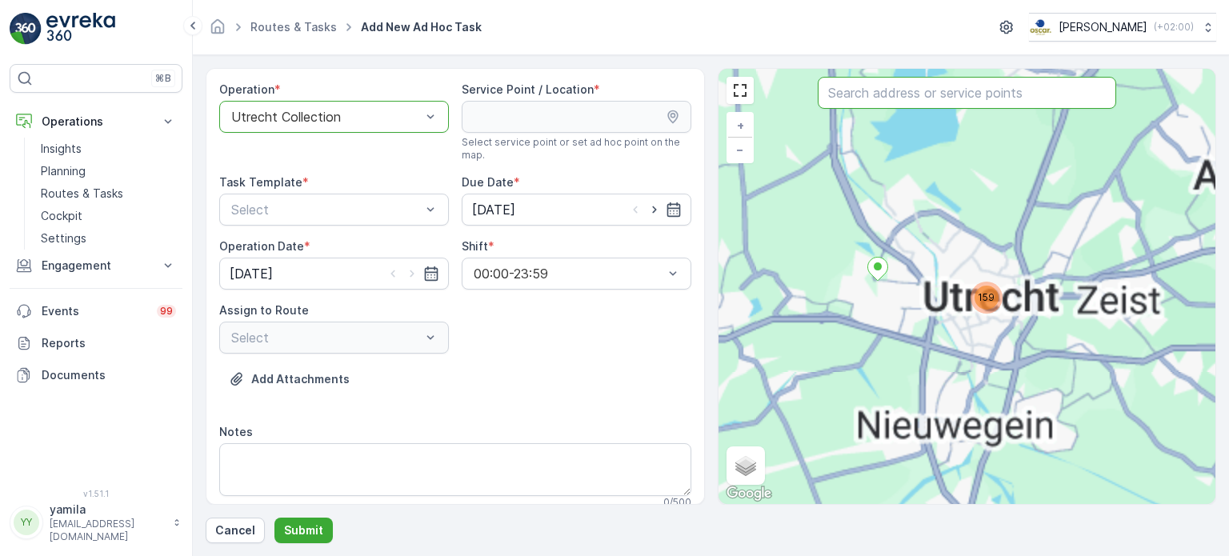
click at [919, 93] on input "text" at bounding box center [967, 93] width 298 height 32
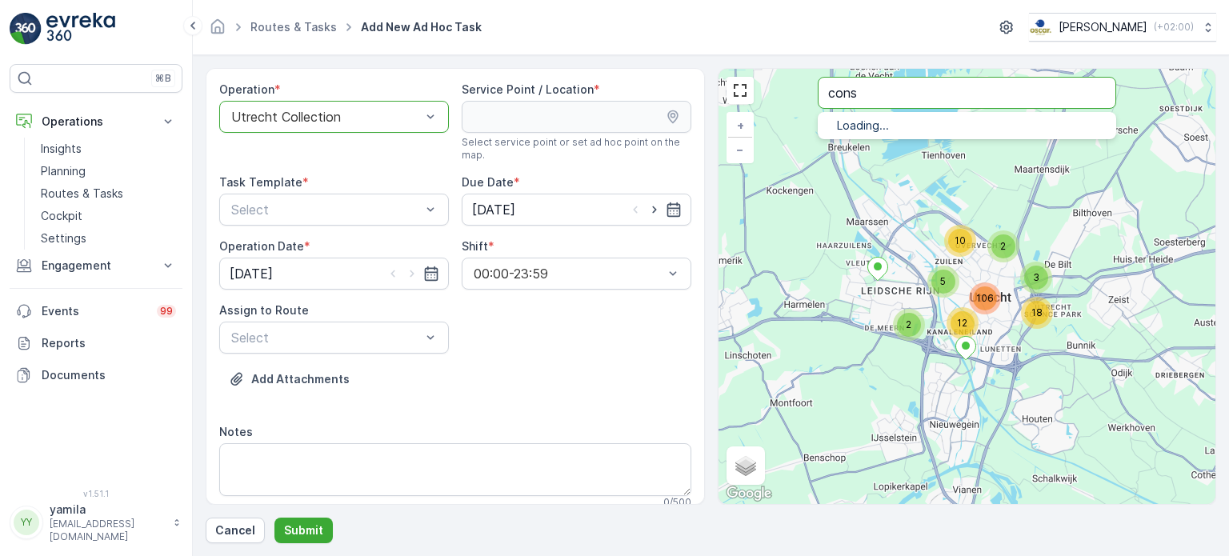
type input "cons"
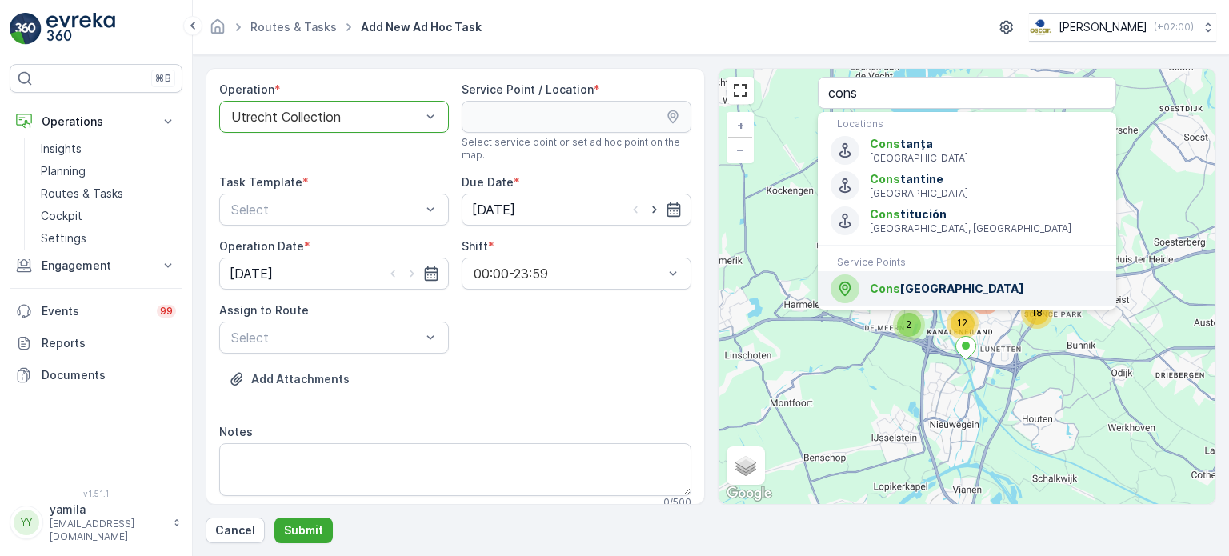
click at [895, 287] on span "Cons" at bounding box center [885, 289] width 30 height 14
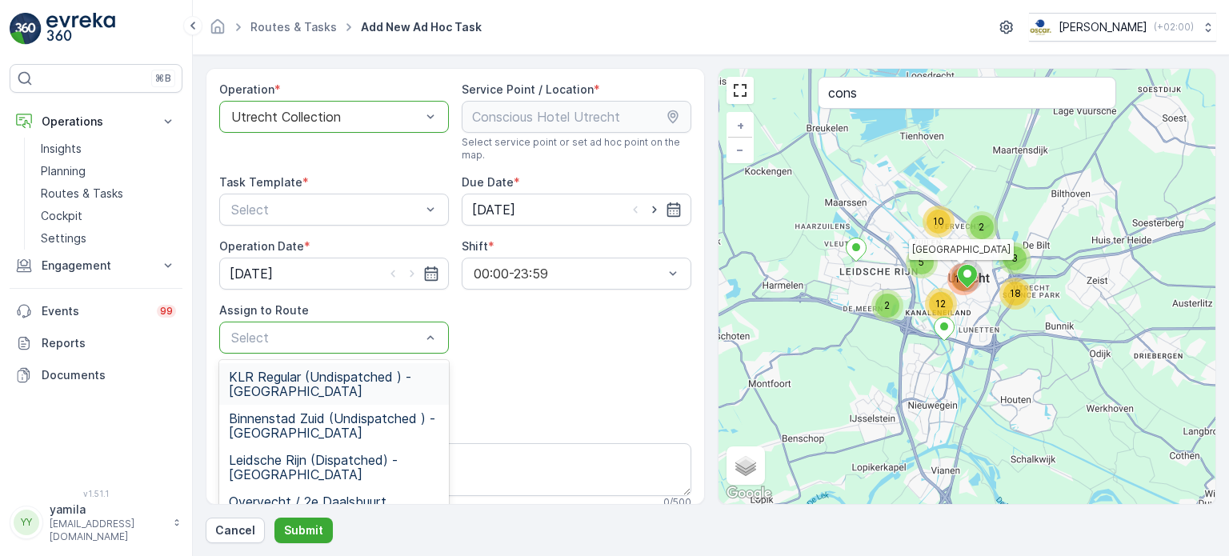
scroll to position [10, 0]
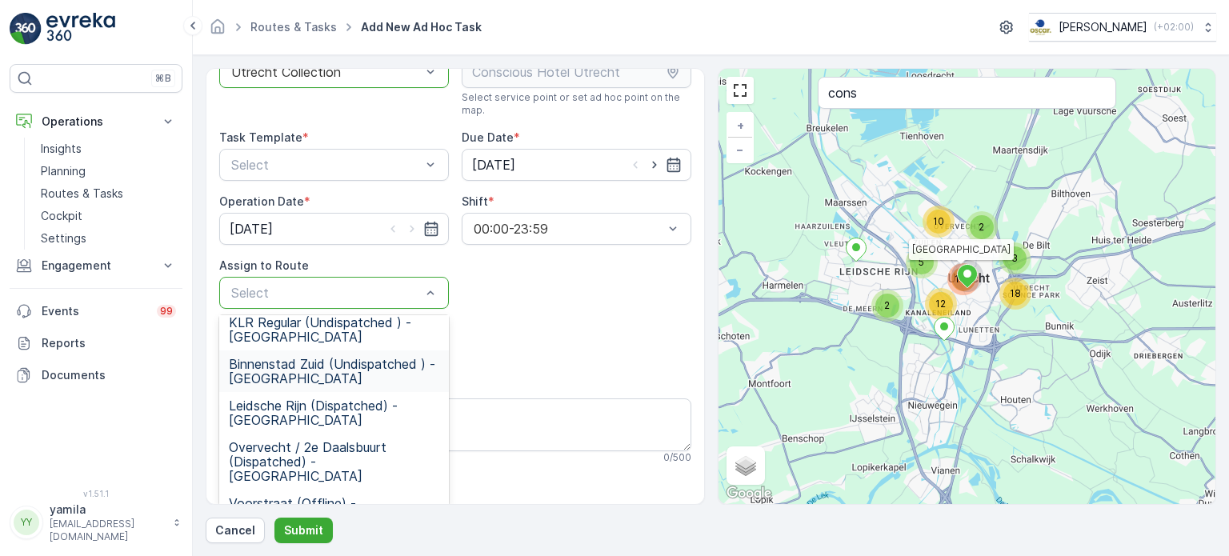
click at [350, 374] on span "Binnenstad Zuid (Undispatched ) - [GEOGRAPHIC_DATA]" at bounding box center [334, 371] width 210 height 29
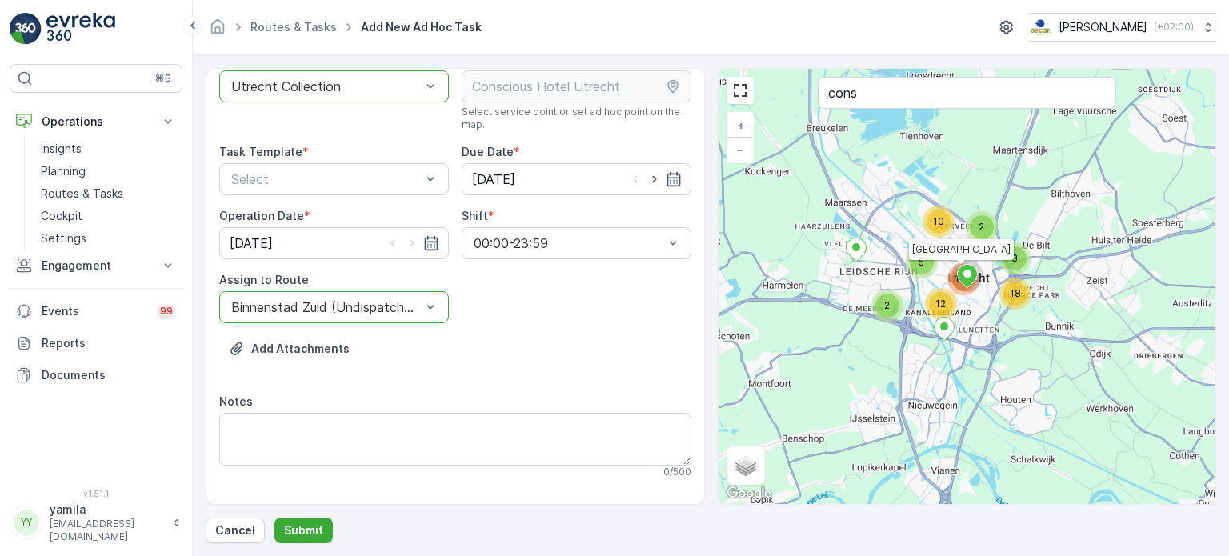
scroll to position [29, 0]
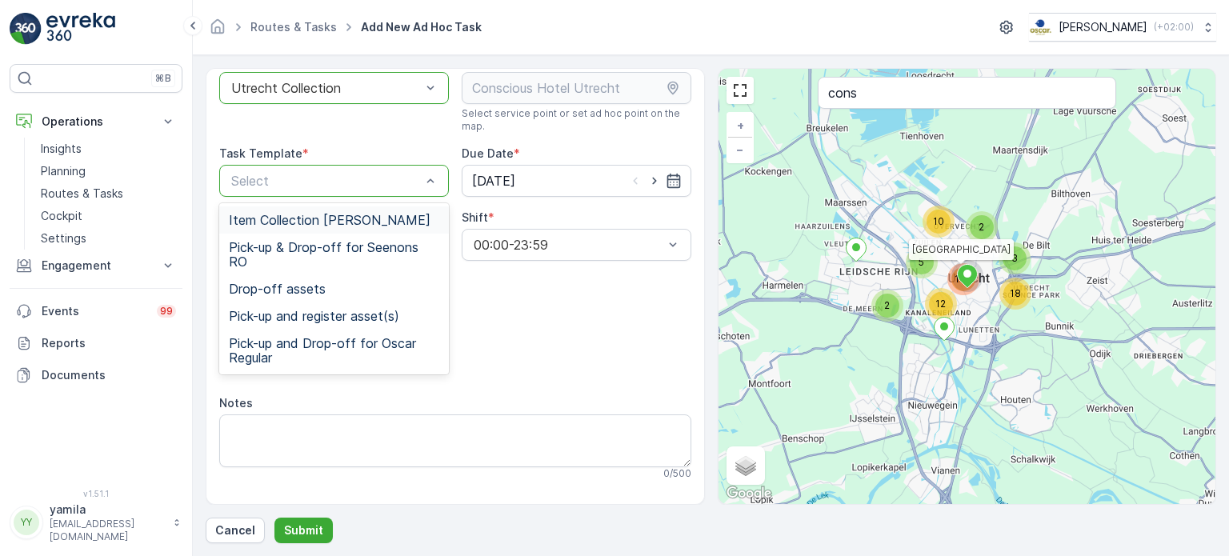
click at [337, 221] on span "Item Collection [PERSON_NAME]" at bounding box center [330, 220] width 202 height 14
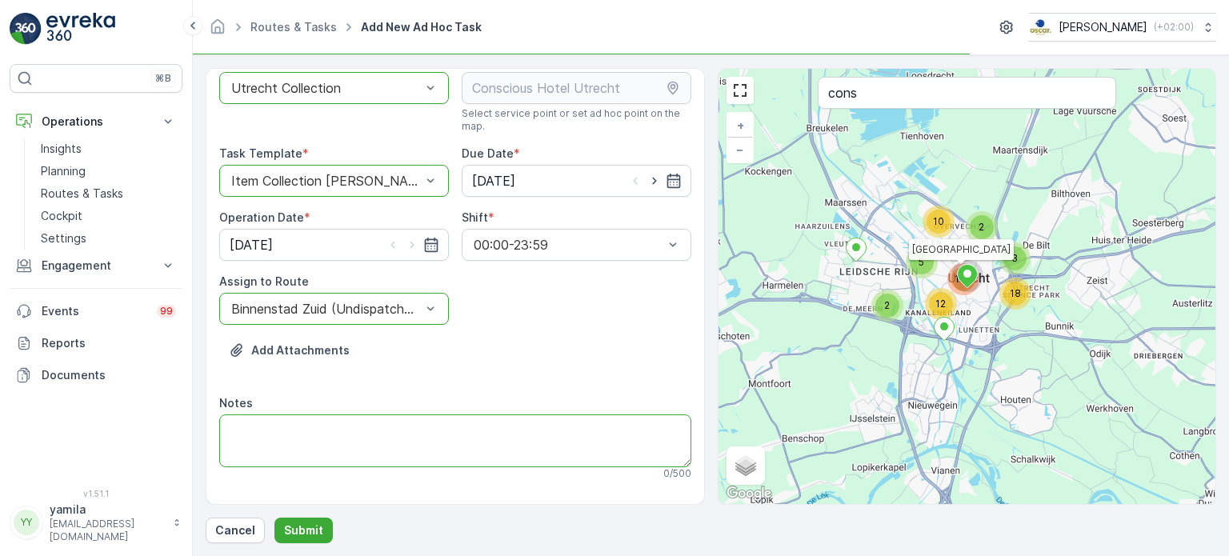
click at [266, 461] on textarea "Notes" at bounding box center [455, 441] width 472 height 53
type textarea "E"
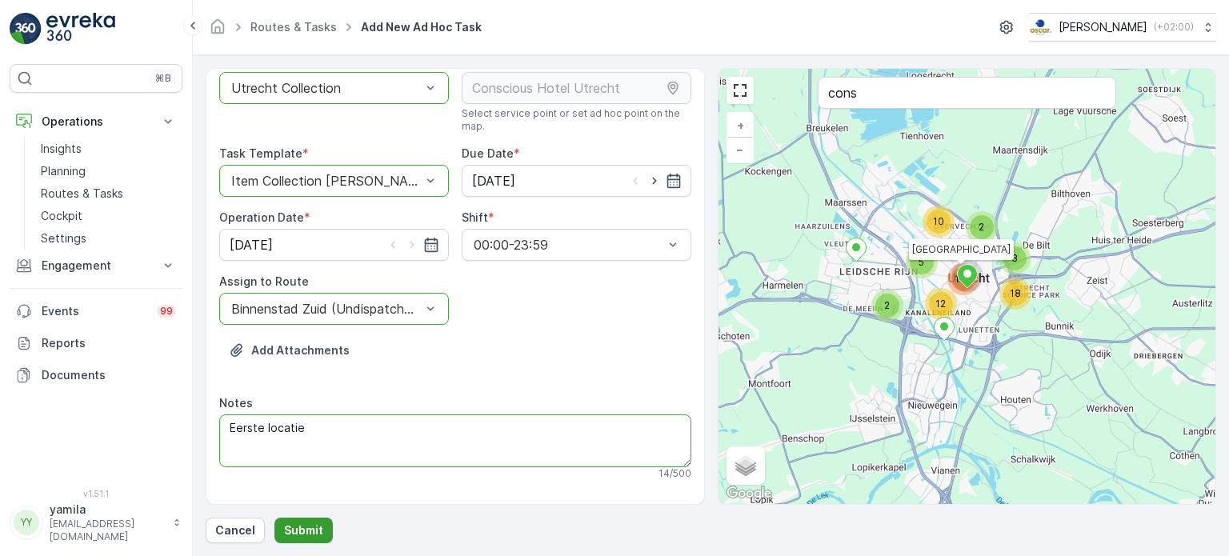
type textarea "Eerste locatie"
click at [291, 534] on p "Submit" at bounding box center [303, 531] width 39 height 16
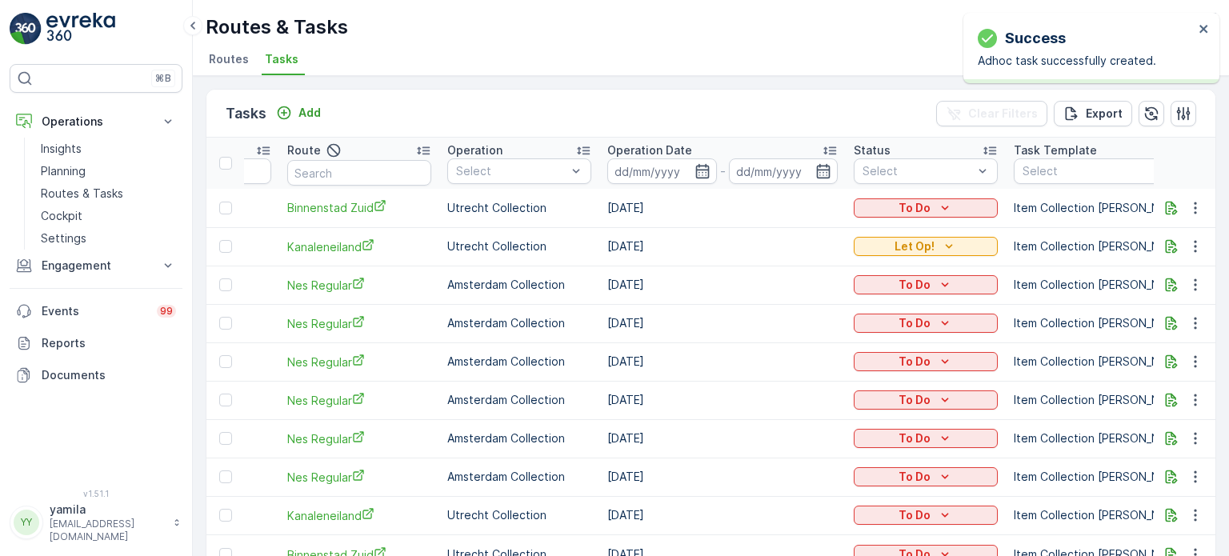
scroll to position [0, 348]
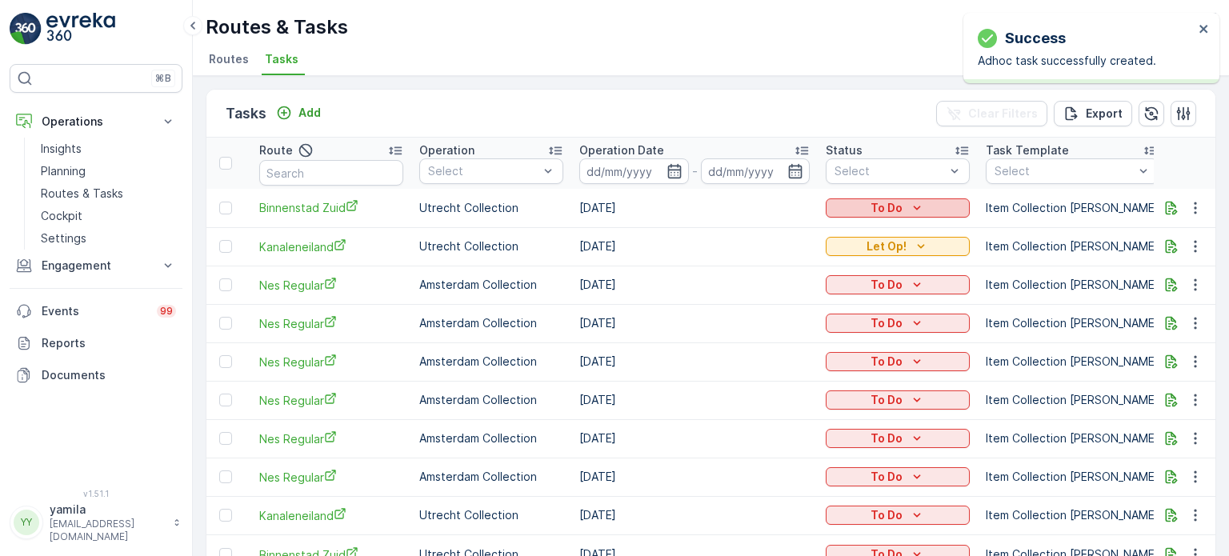
click at [898, 214] on button "To Do" at bounding box center [898, 207] width 144 height 19
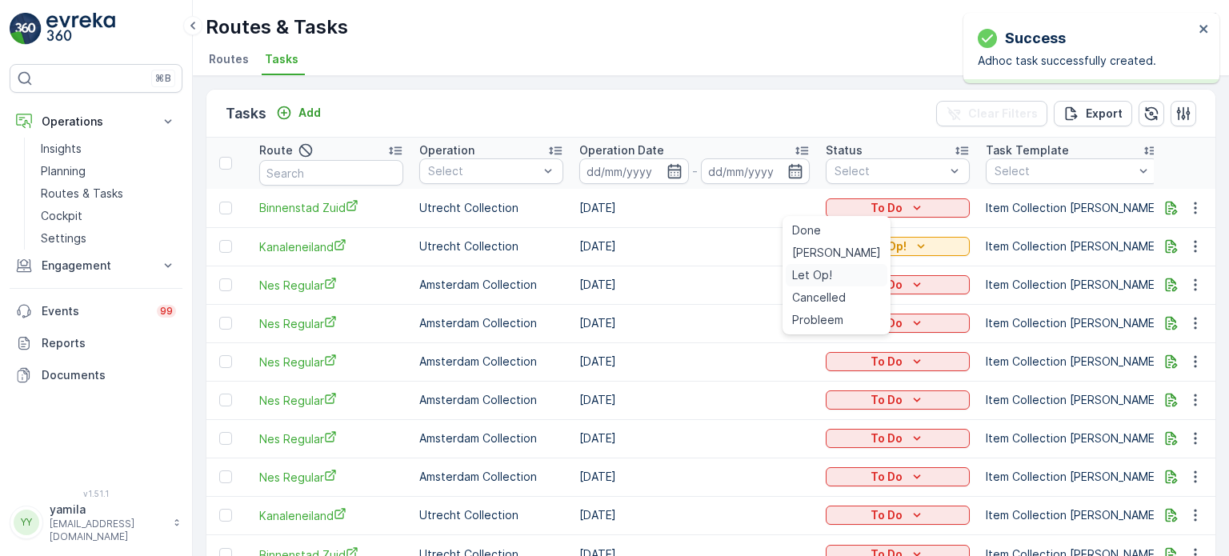
click at [828, 279] on span "Let Op!" at bounding box center [812, 275] width 40 height 16
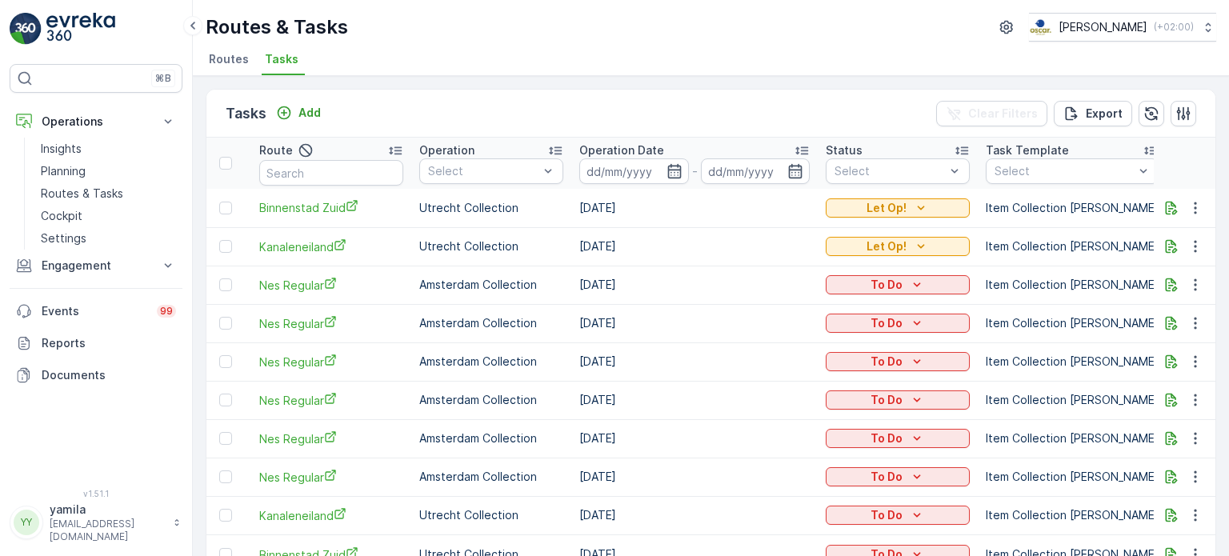
scroll to position [0, 0]
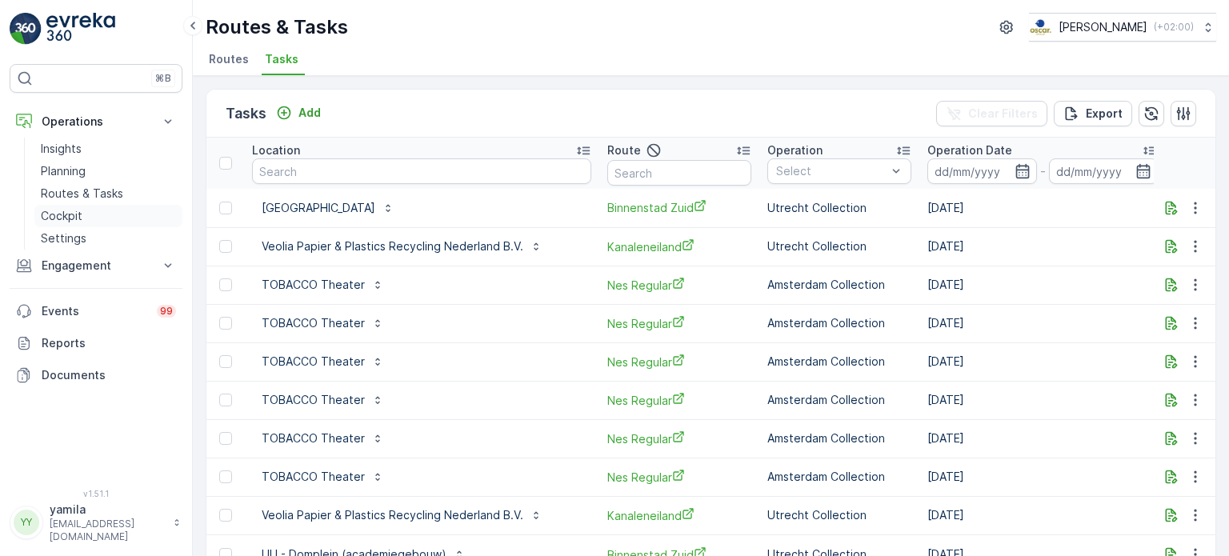
click at [70, 215] on p "Cockpit" at bounding box center [62, 216] width 42 height 16
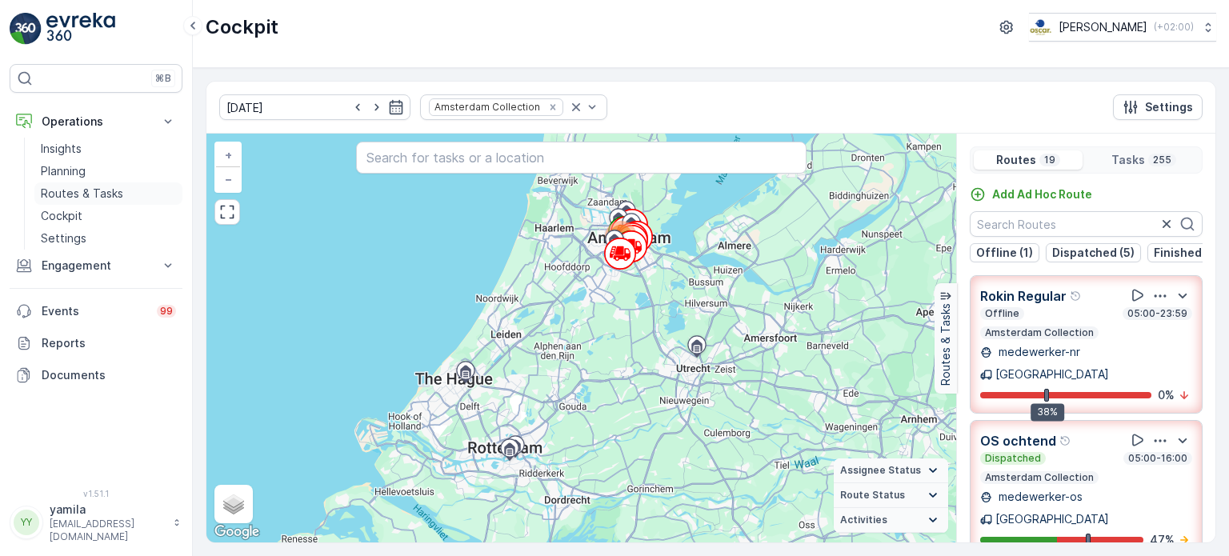
click at [111, 194] on p "Routes & Tasks" at bounding box center [82, 194] width 82 height 16
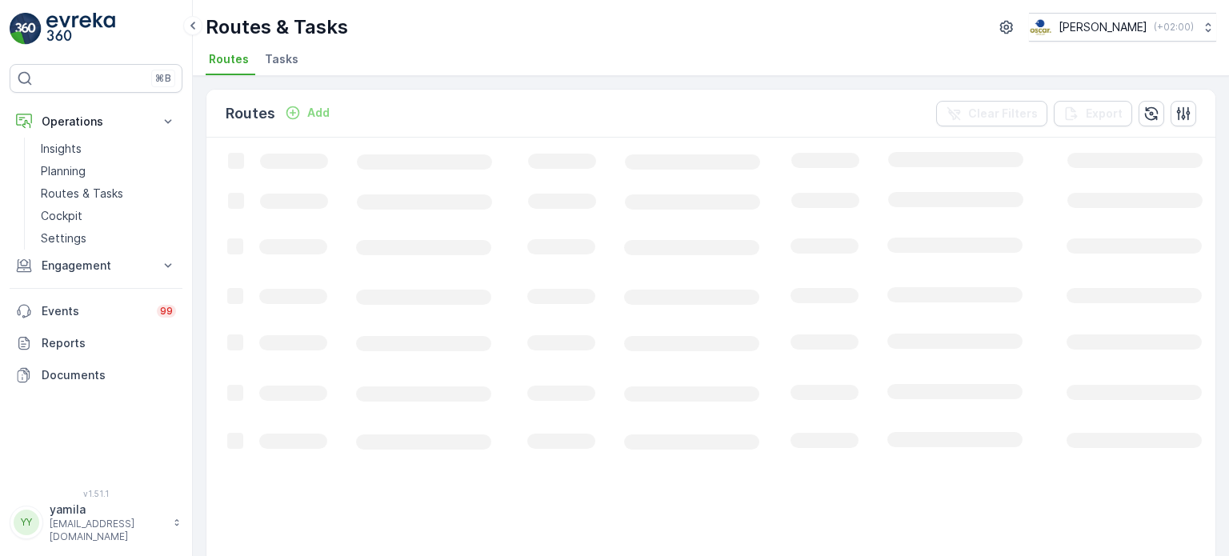
click at [286, 78] on div "Routes Add Clear Filters Export Loading... 1-50 of 14129 items 50 / Page 1 2 3 …" at bounding box center [711, 316] width 1036 height 480
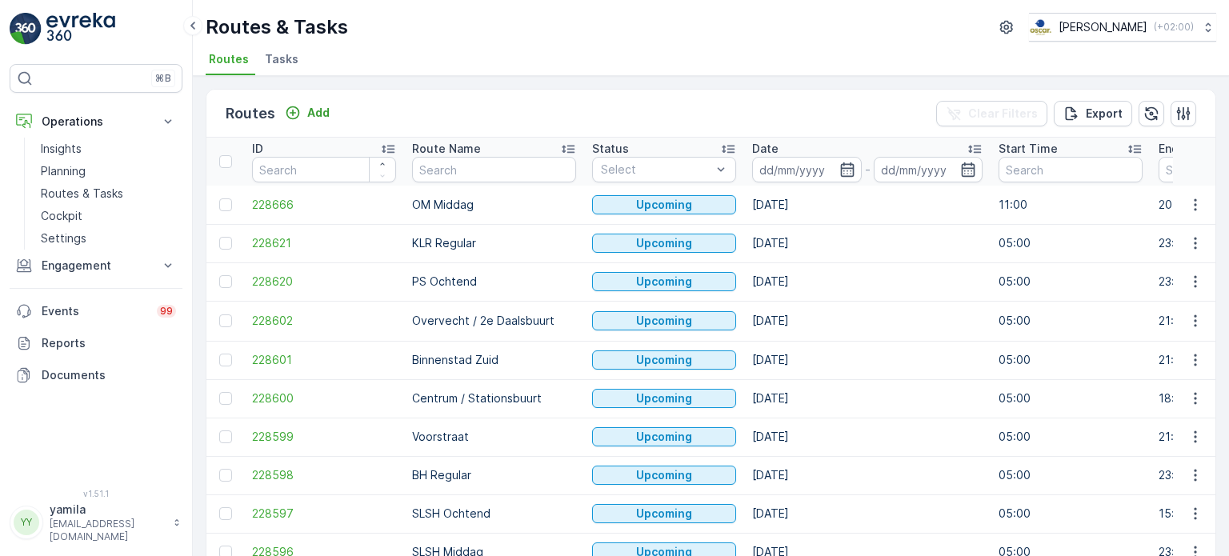
click at [282, 57] on span "Tasks" at bounding box center [282, 59] width 34 height 16
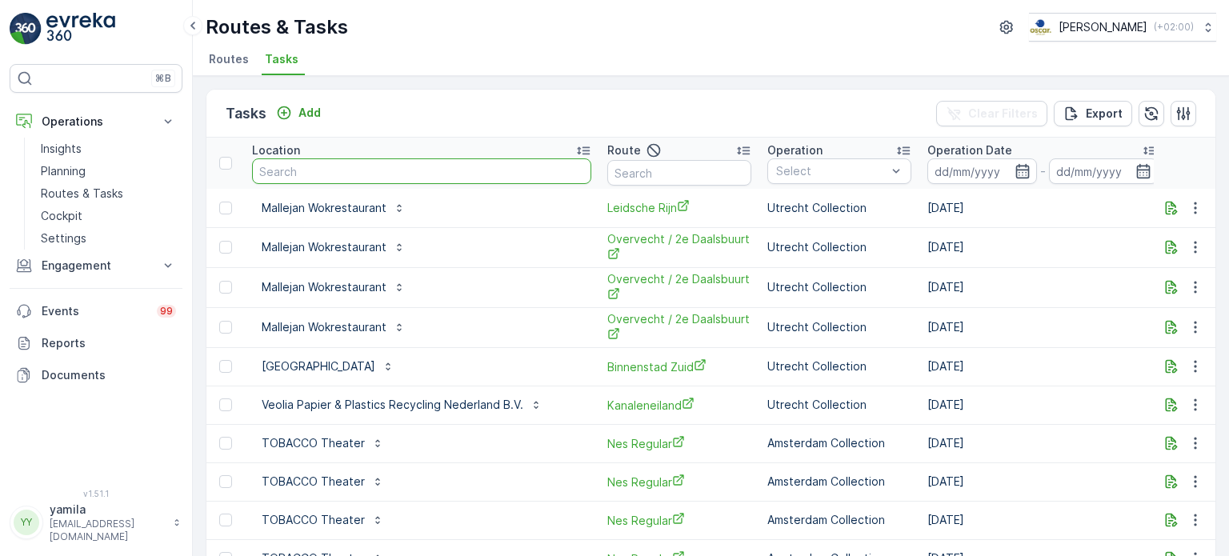
click at [286, 173] on input "text" at bounding box center [421, 171] width 339 height 26
type input "i"
type input "oude"
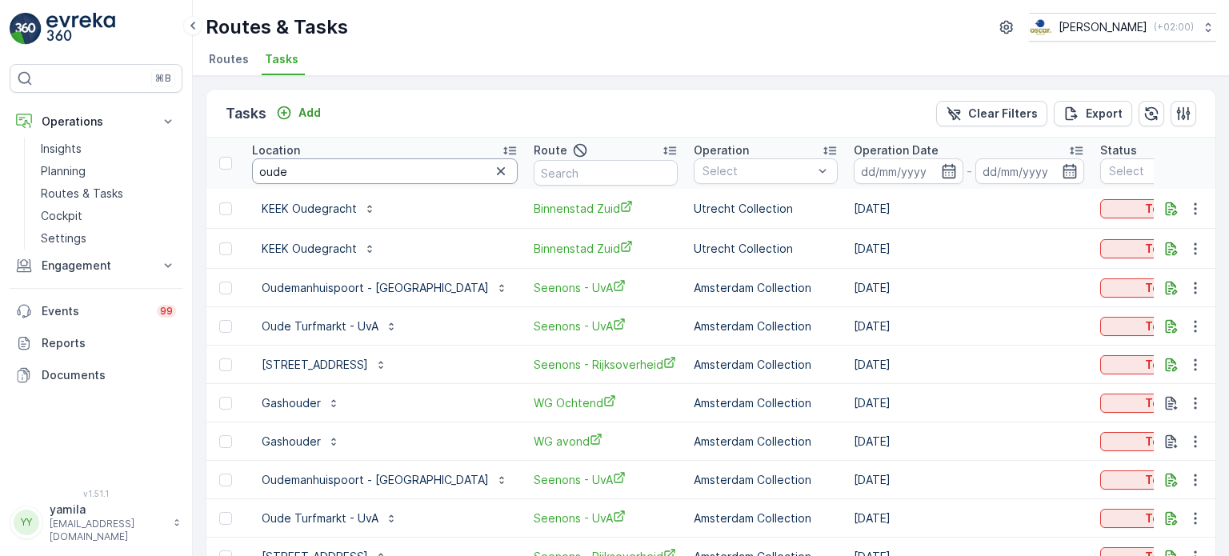
click at [286, 173] on input "oude" at bounding box center [385, 171] width 266 height 26
type input "oudedaen"
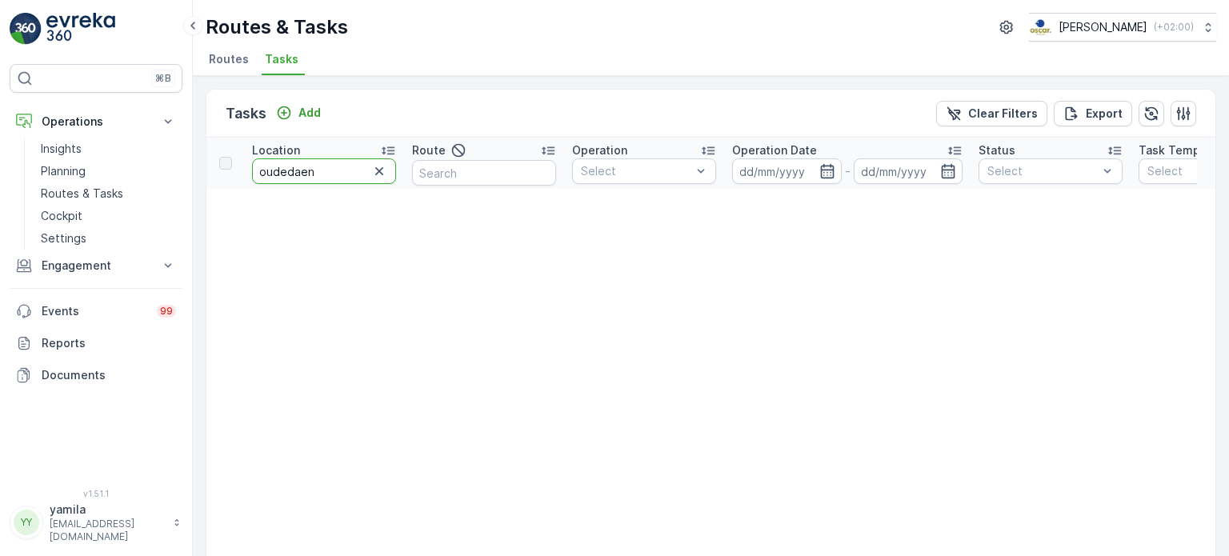
drag, startPoint x: 321, startPoint y: 170, endPoint x: 250, endPoint y: 184, distance: 71.7
click at [250, 184] on th "Location [GEOGRAPHIC_DATA]" at bounding box center [324, 163] width 160 height 51
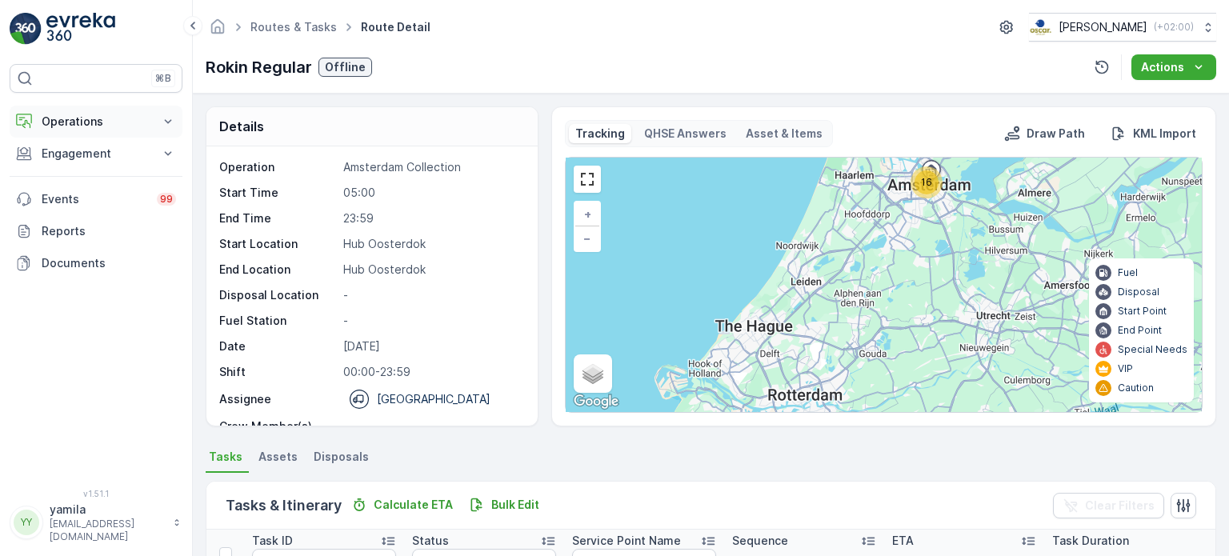
click at [90, 117] on p "Operations" at bounding box center [96, 122] width 109 height 16
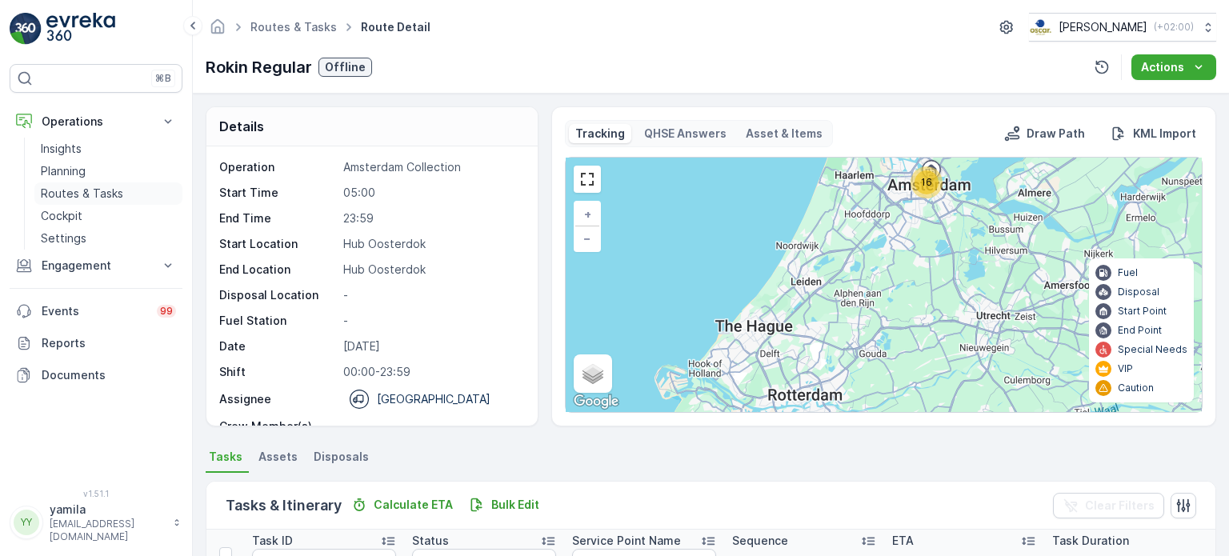
click at [111, 198] on p "Routes & Tasks" at bounding box center [82, 194] width 82 height 16
